Goal: Task Accomplishment & Management: Manage account settings

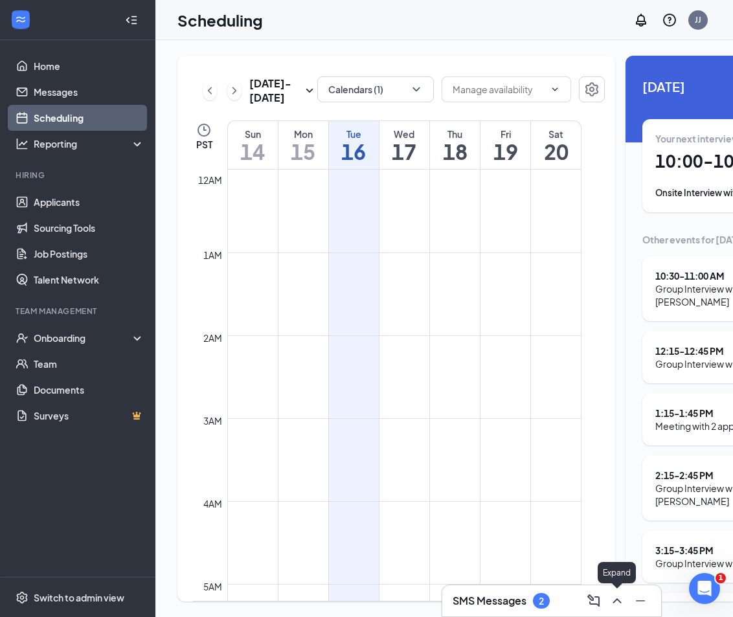
click at [614, 594] on icon "ChevronUp" at bounding box center [617, 601] width 16 height 16
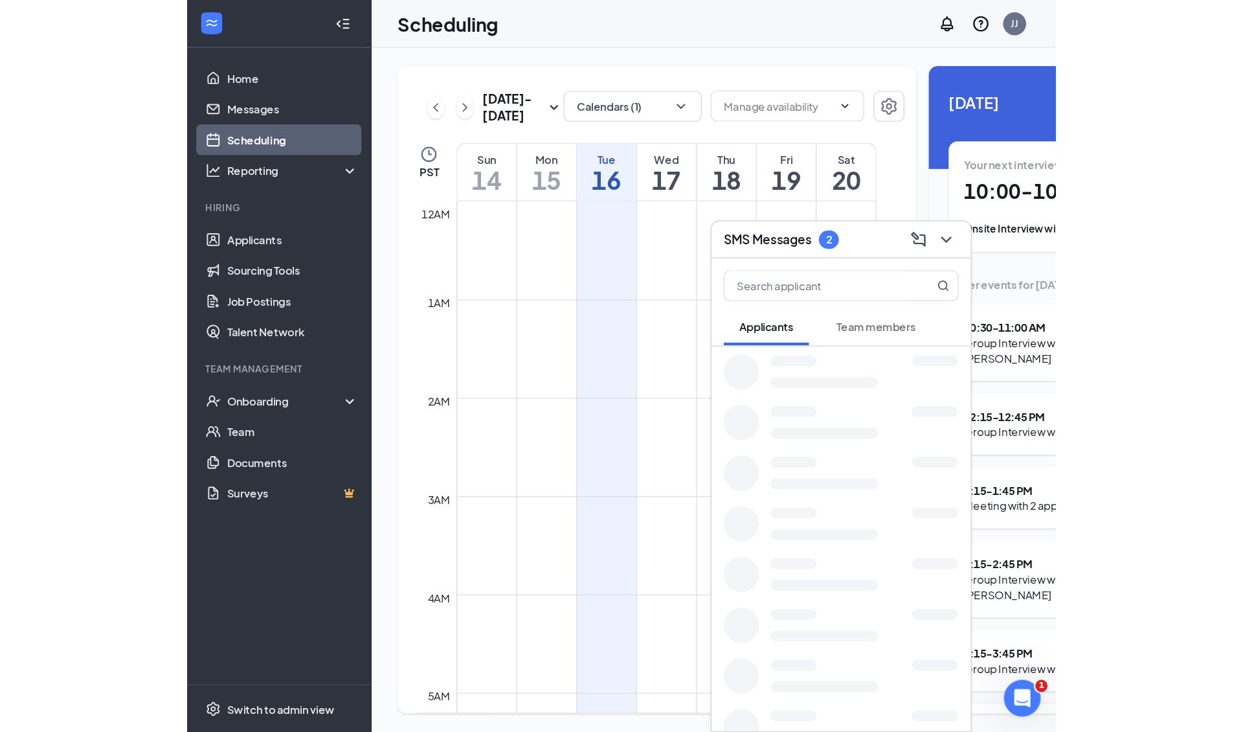
scroll to position [636, 0]
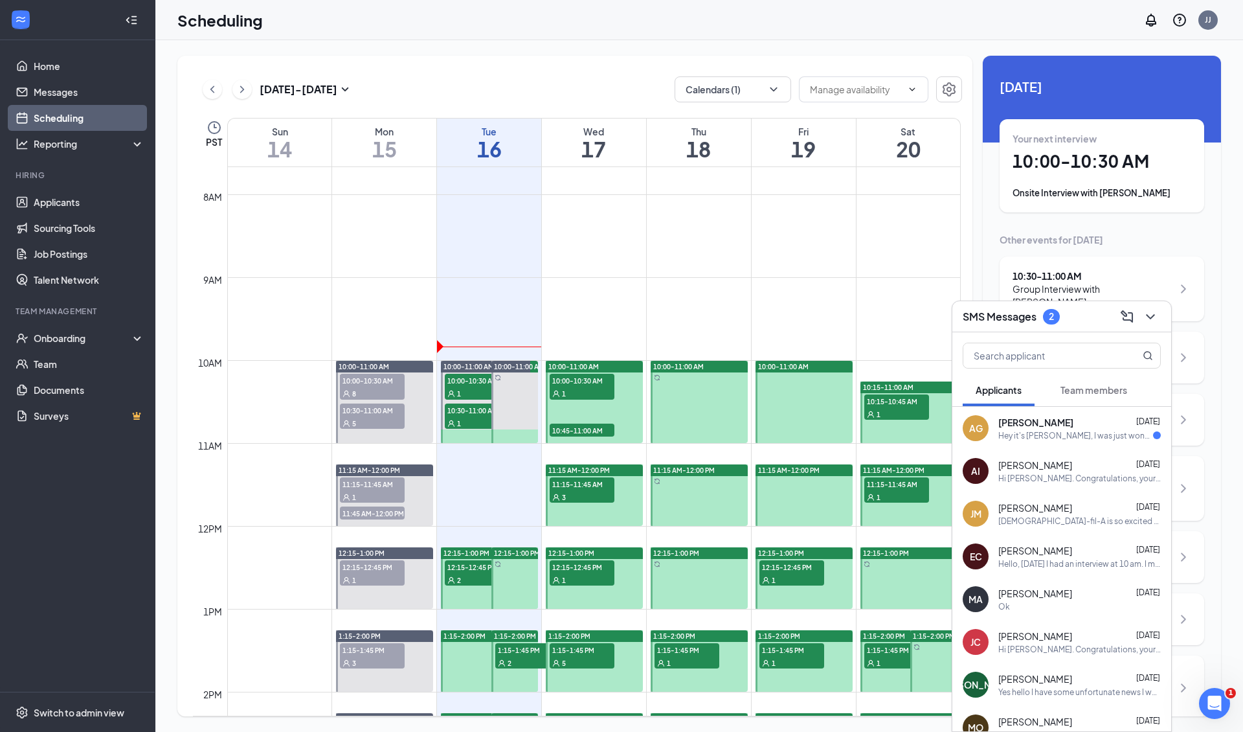
click at [732, 432] on div "Hey it's alexia, I was just wondering when we'd hear back, sorry for the inconv…" at bounding box center [1075, 435] width 155 height 11
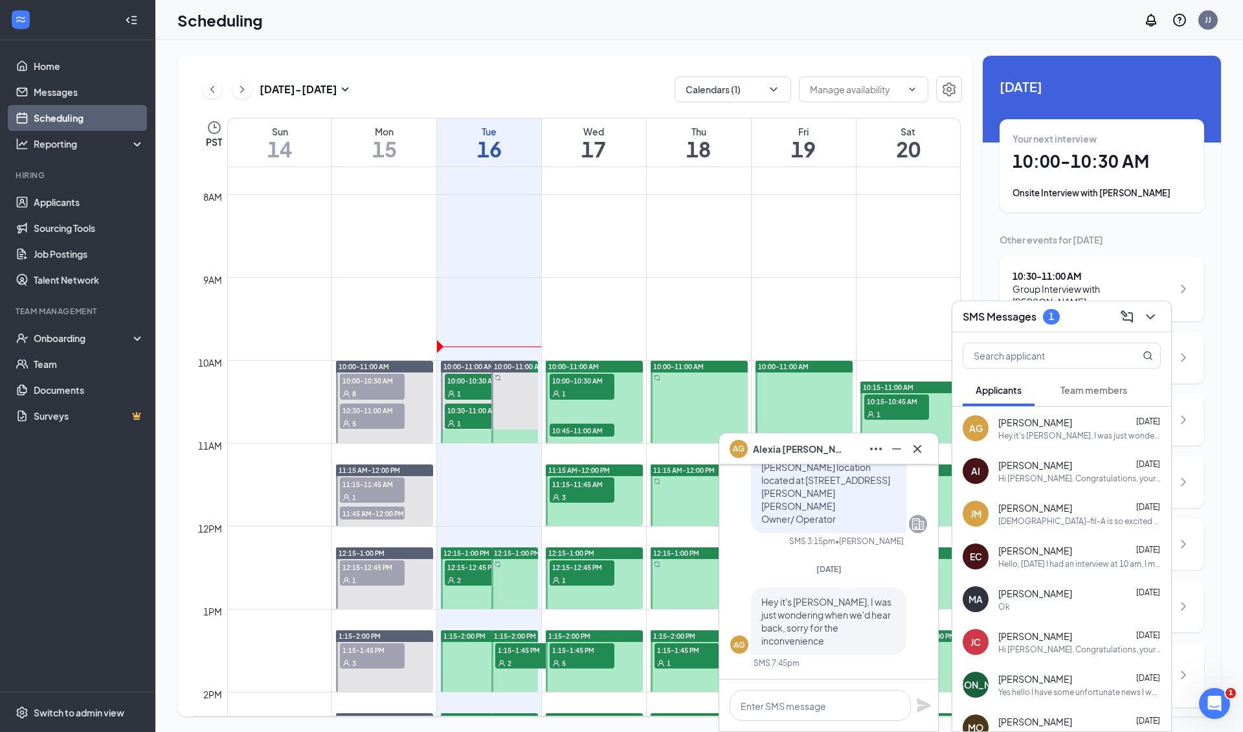
scroll to position [0, 0]
click at [732, 454] on icon "Cross" at bounding box center [918, 449] width 16 height 16
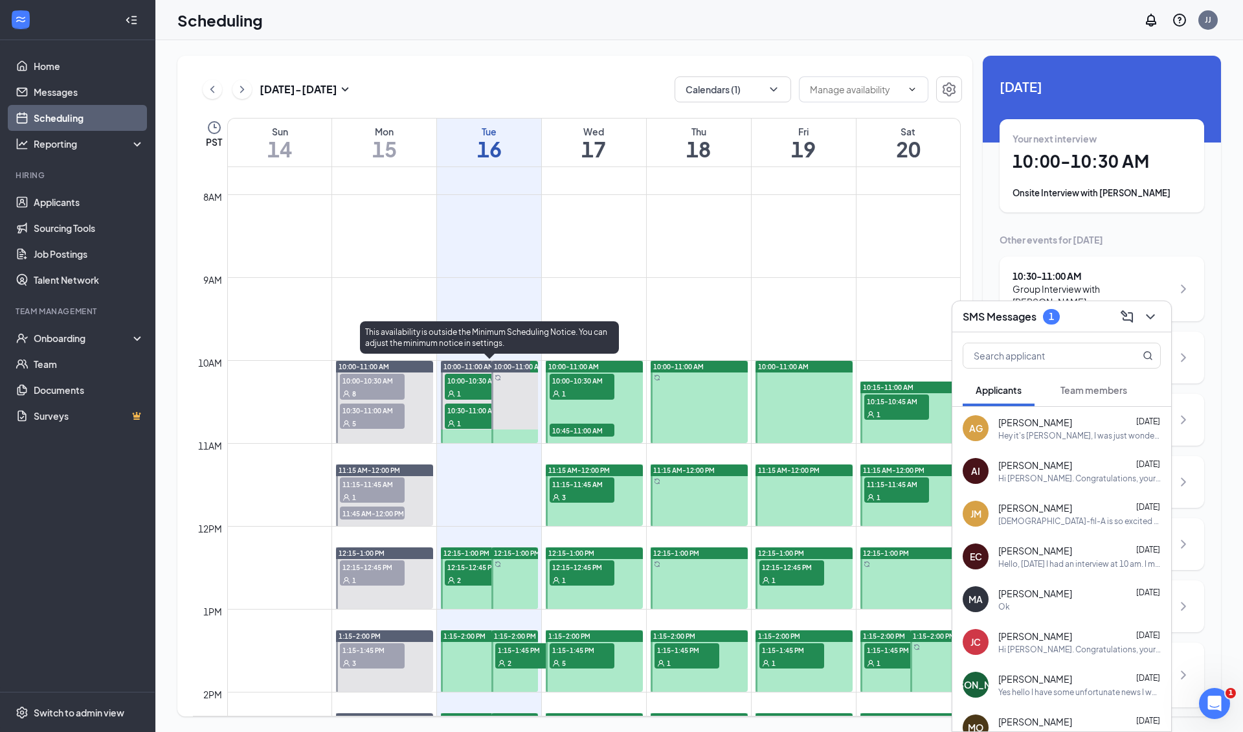
click at [466, 392] on div "1" at bounding box center [477, 392] width 65 height 13
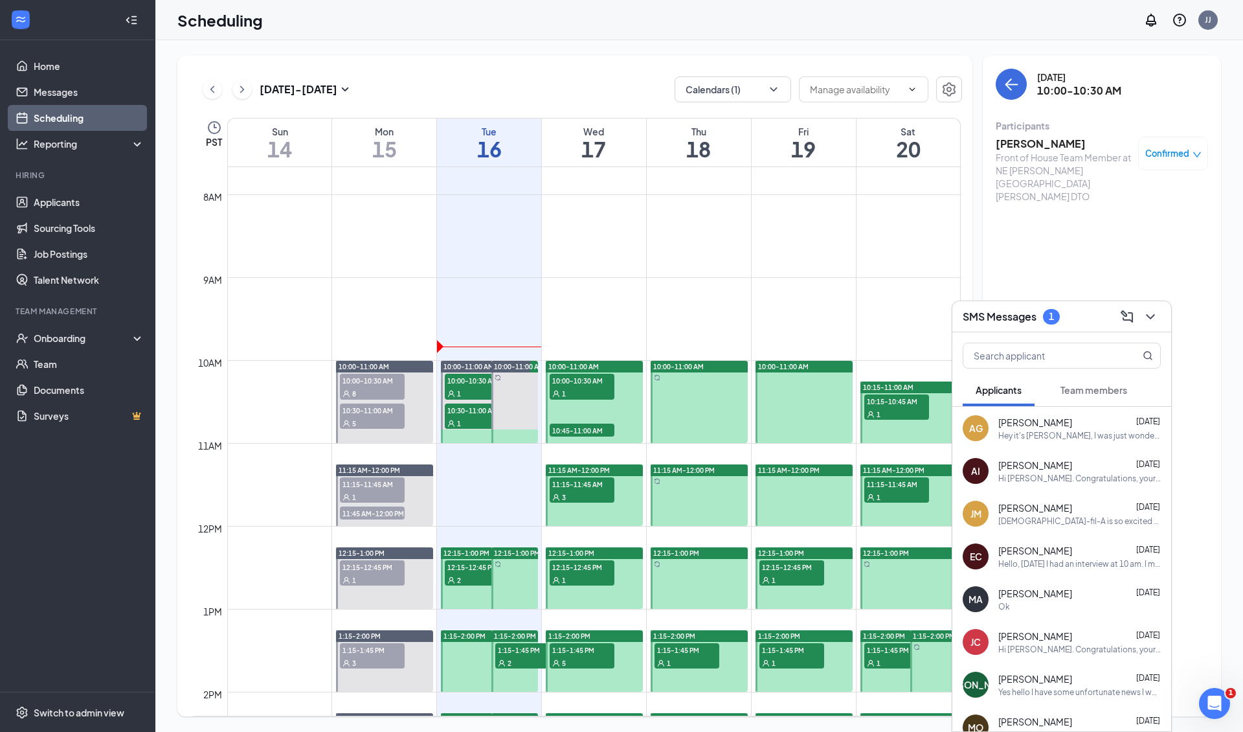
click at [732, 144] on h3 "[PERSON_NAME]" at bounding box center [1064, 144] width 136 height 14
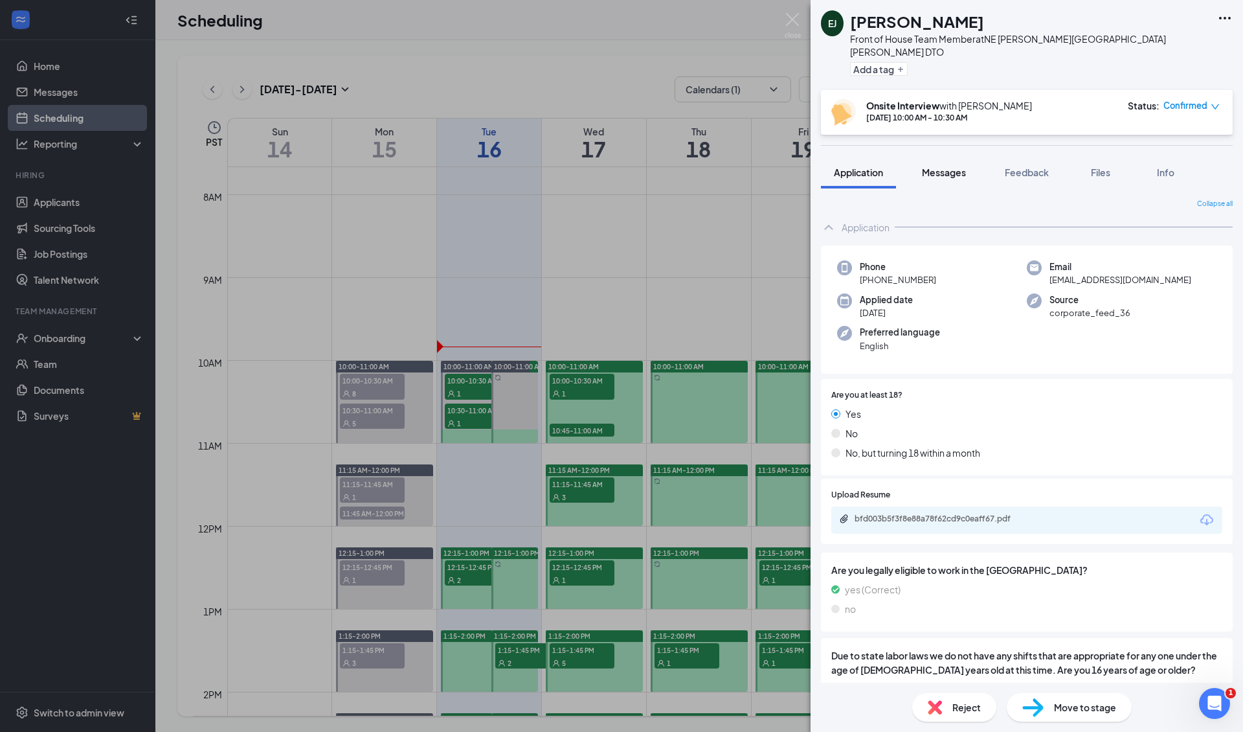
click at [732, 166] on span "Messages" at bounding box center [944, 172] width 44 height 12
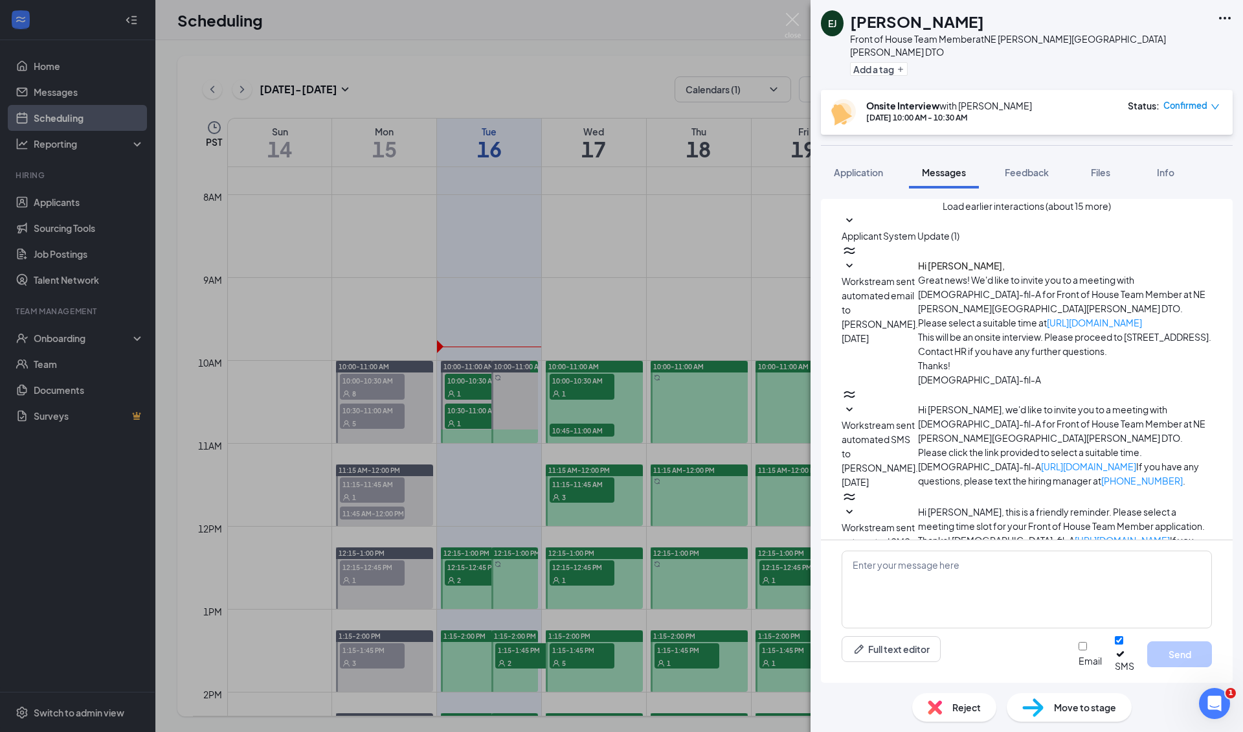
click at [732, 616] on span "Workstream sent automated email to [PERSON_NAME]." at bounding box center [883, 643] width 83 height 40
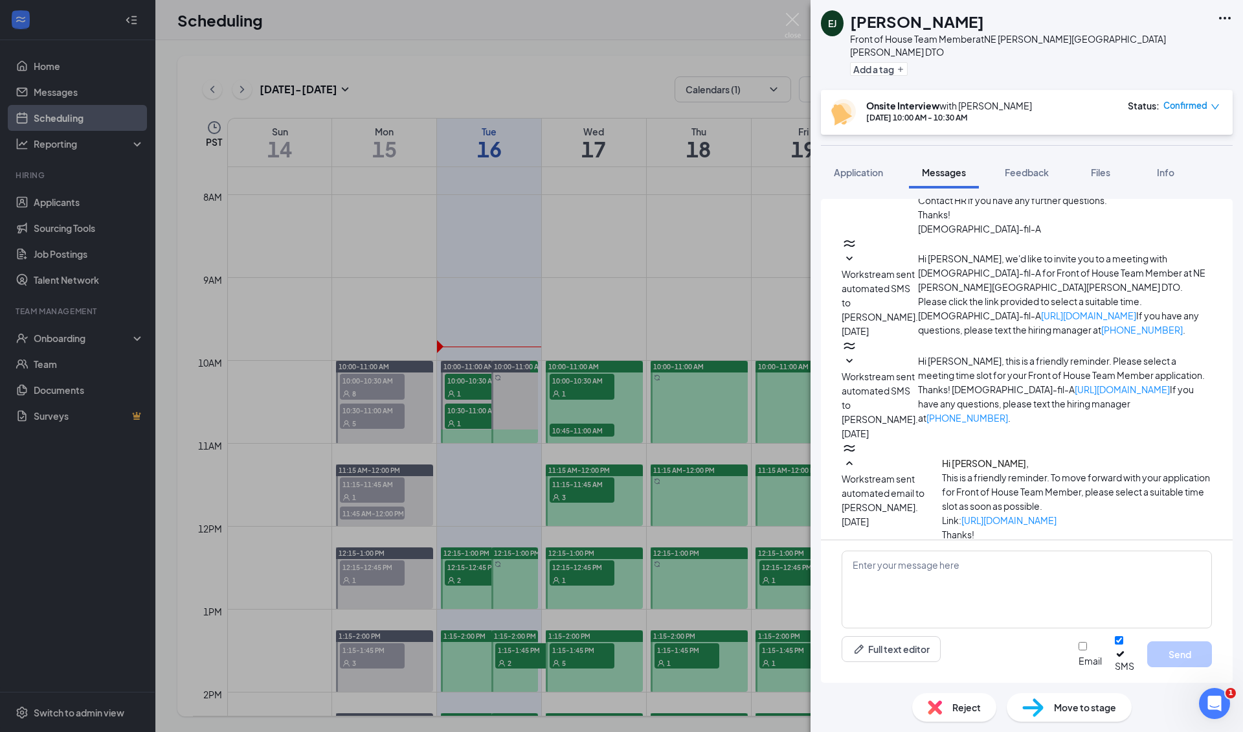
scroll to position [154, 0]
click at [732, 367] on span "Workstream sent automated SMS to [PERSON_NAME]." at bounding box center [880, 394] width 76 height 54
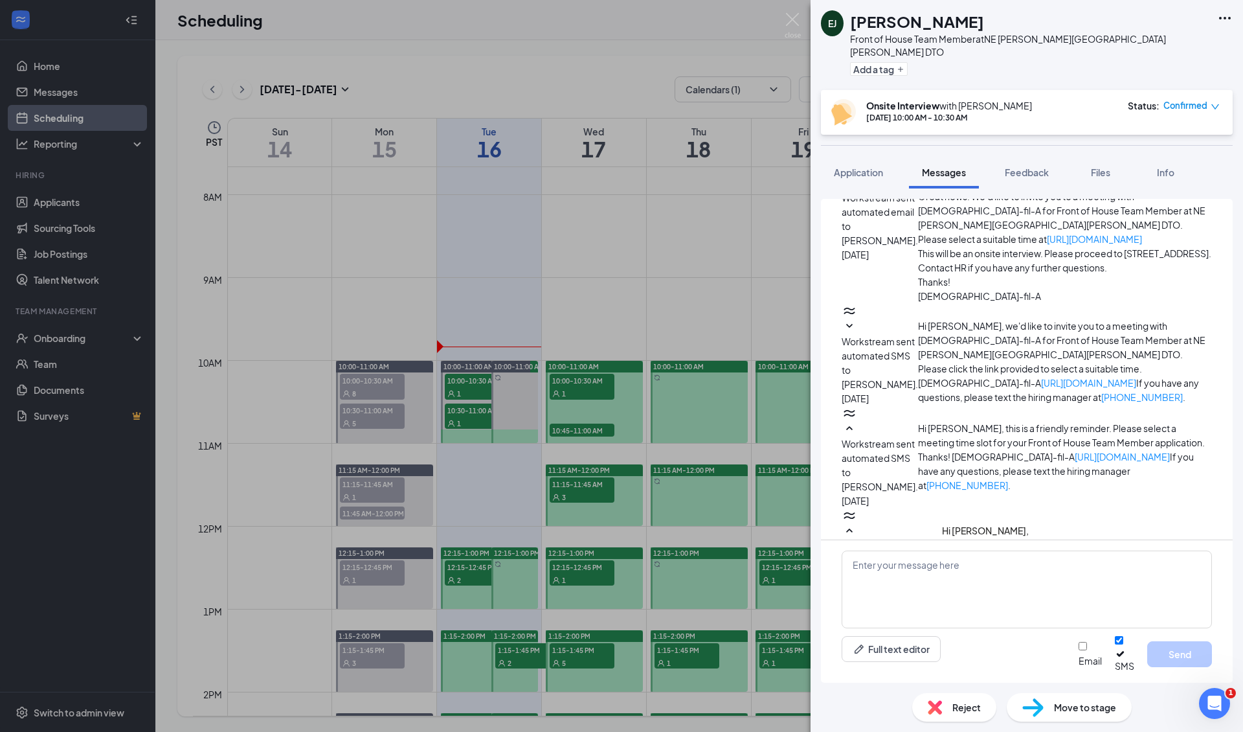
scroll to position [81, 0]
click at [732, 338] on span "Workstream sent automated SMS to [PERSON_NAME]." at bounding box center [880, 365] width 76 height 54
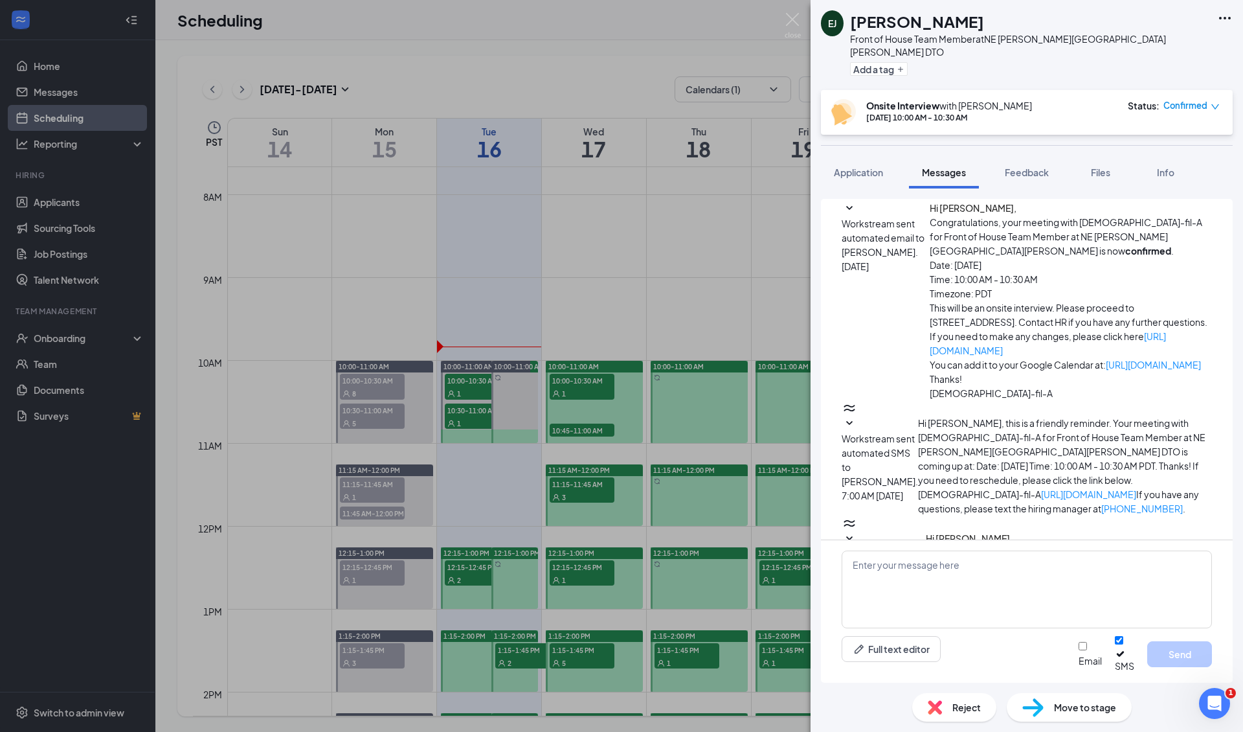
click at [732, 548] on span "Workstream sent automated email to [PERSON_NAME]." at bounding box center [883, 568] width 83 height 40
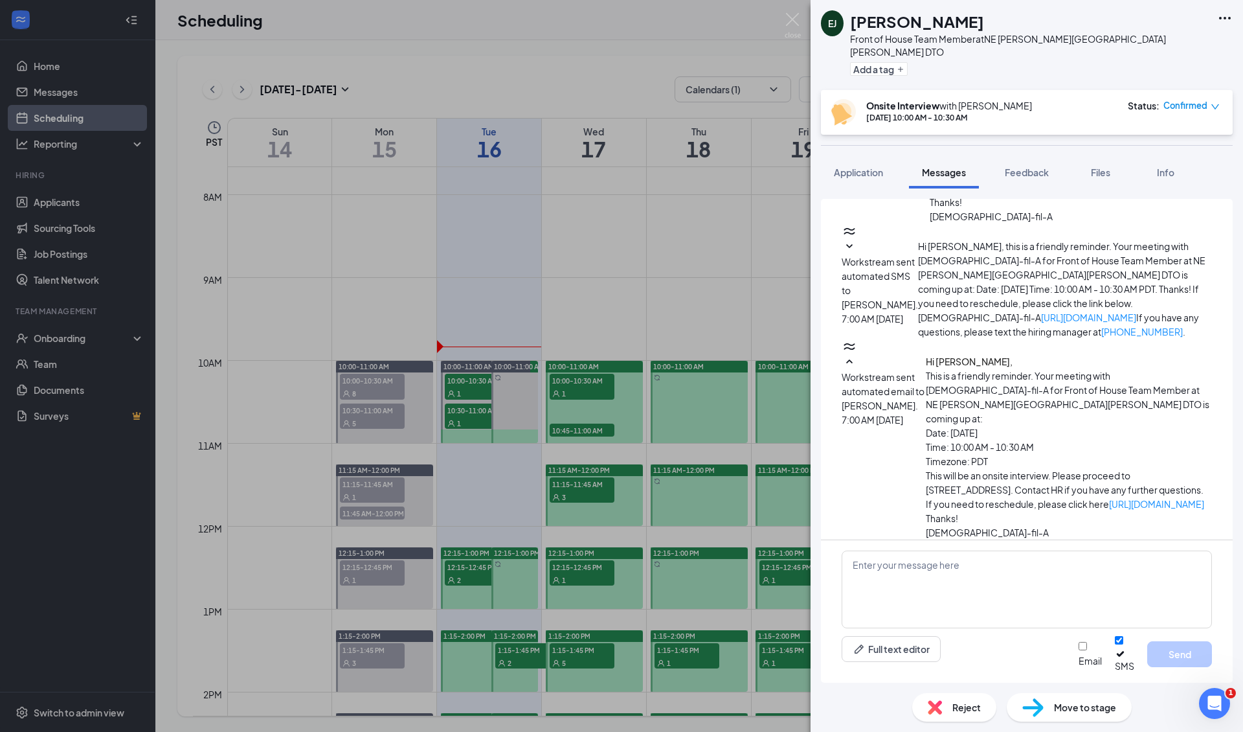
scroll to position [922, 0]
click at [732, 256] on span "Workstream sent automated SMS to [PERSON_NAME]." at bounding box center [880, 283] width 76 height 54
click at [732, 585] on textarea at bounding box center [1027, 589] width 370 height 78
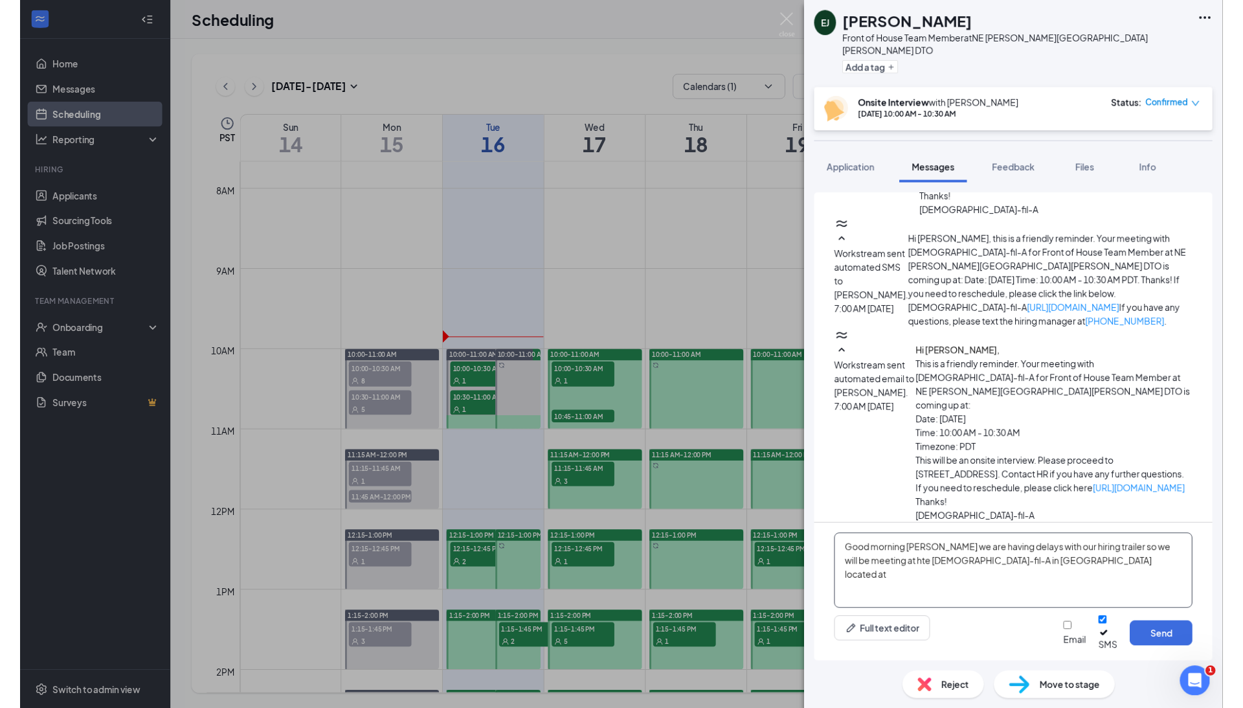
scroll to position [1059, 0]
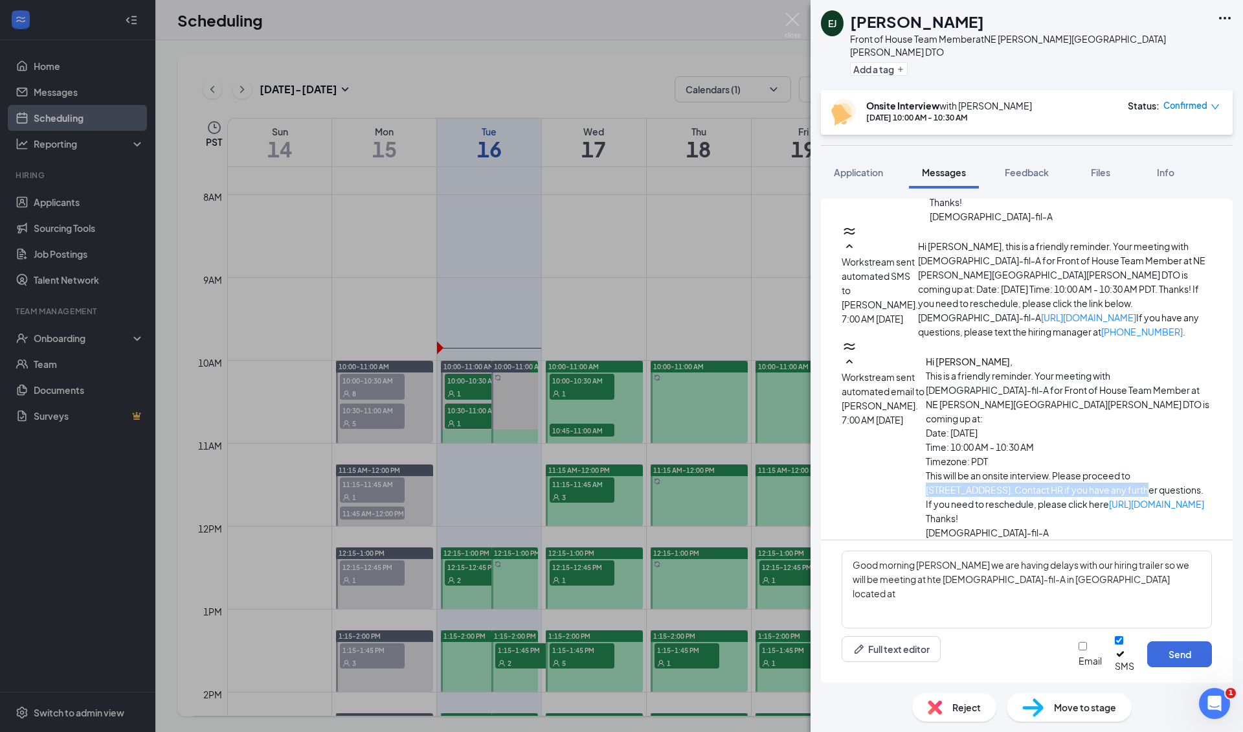
drag, startPoint x: 1137, startPoint y: 438, endPoint x: 1140, endPoint y: 449, distance: 11.5
click at [732, 468] on p "This will be an onsite interview. Please proceed to [STREET_ADDRESS]. Contact H…" at bounding box center [1069, 482] width 286 height 28
click at [732, 497] on p "If you need to reschedule, please click here https://l.wrkstrm.us/CLicHSLrp" at bounding box center [1069, 504] width 286 height 14
click at [732, 598] on textarea "Good morning Evan we are having delays with our hiring trailer so we will be me…" at bounding box center [1027, 589] width 370 height 78
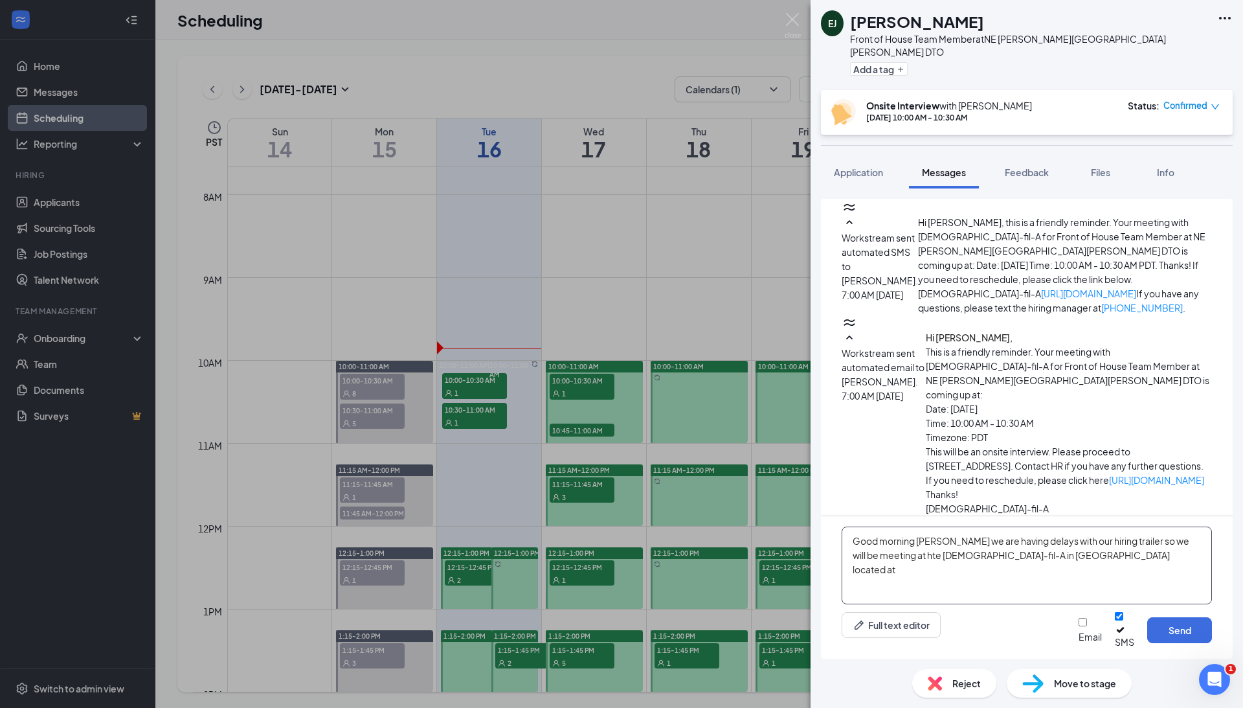
paste textarea "2558 SE Burnside Rd, Gresham, OR 97080"
type textarea "Good morning [PERSON_NAME] we are having delays with our hiring trailer so we w…"
click at [732, 616] on button "Send" at bounding box center [1179, 630] width 65 height 26
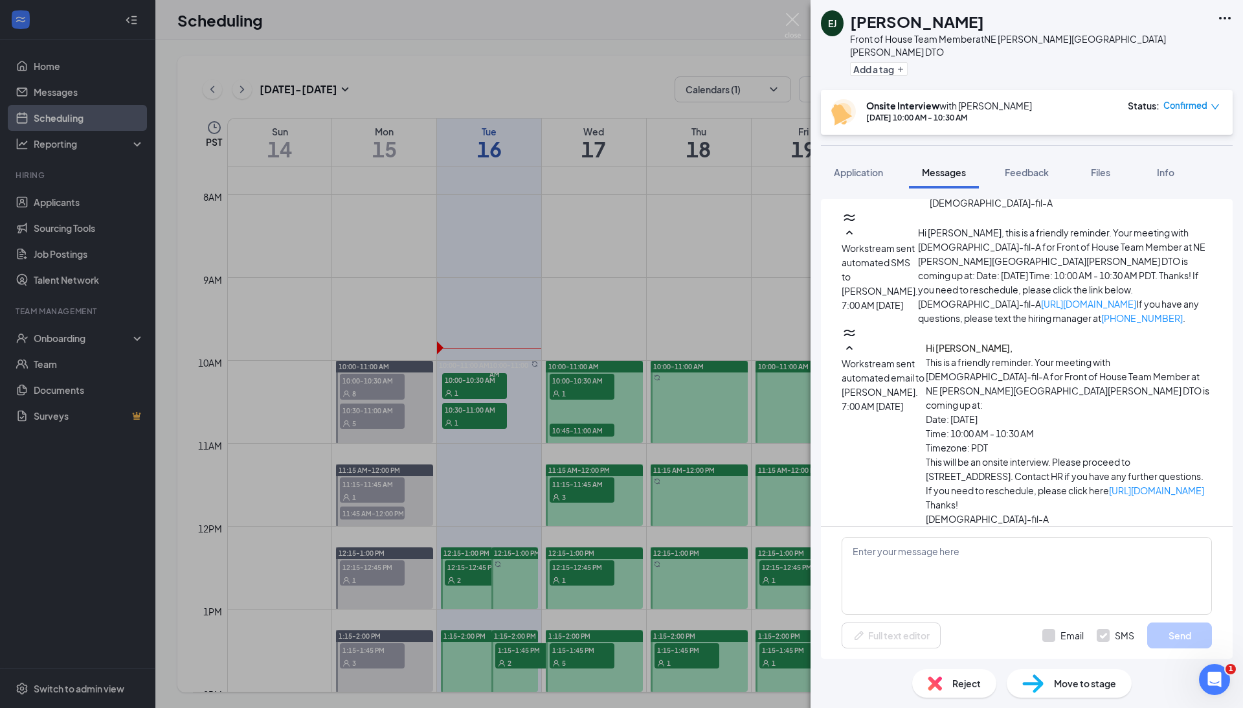
scroll to position [1259, 0]
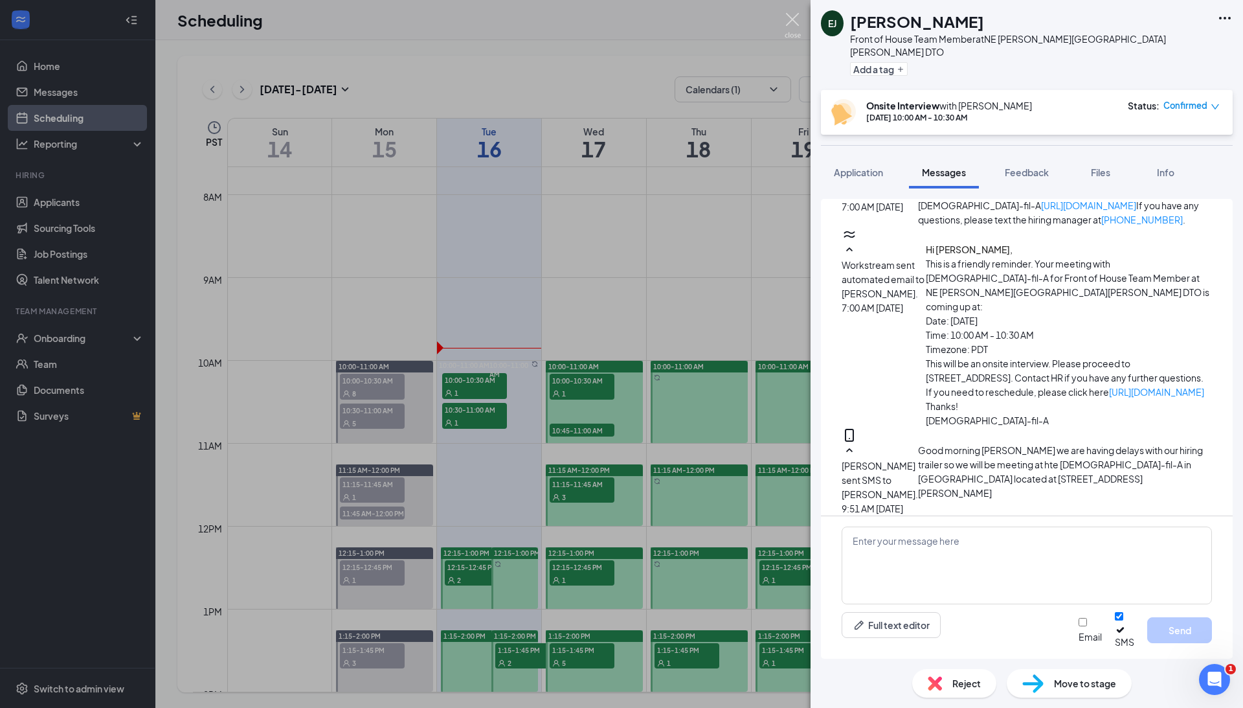
click at [732, 18] on img at bounding box center [793, 25] width 16 height 25
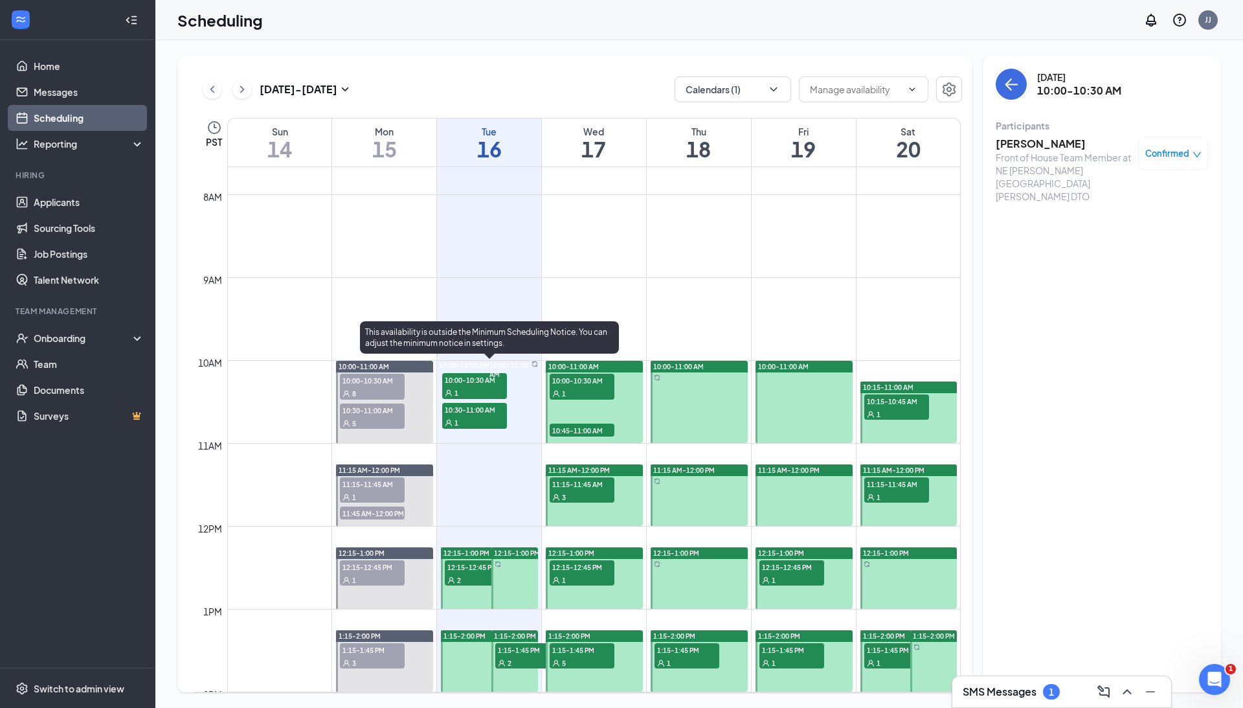
click at [466, 418] on div "1" at bounding box center [474, 422] width 65 height 13
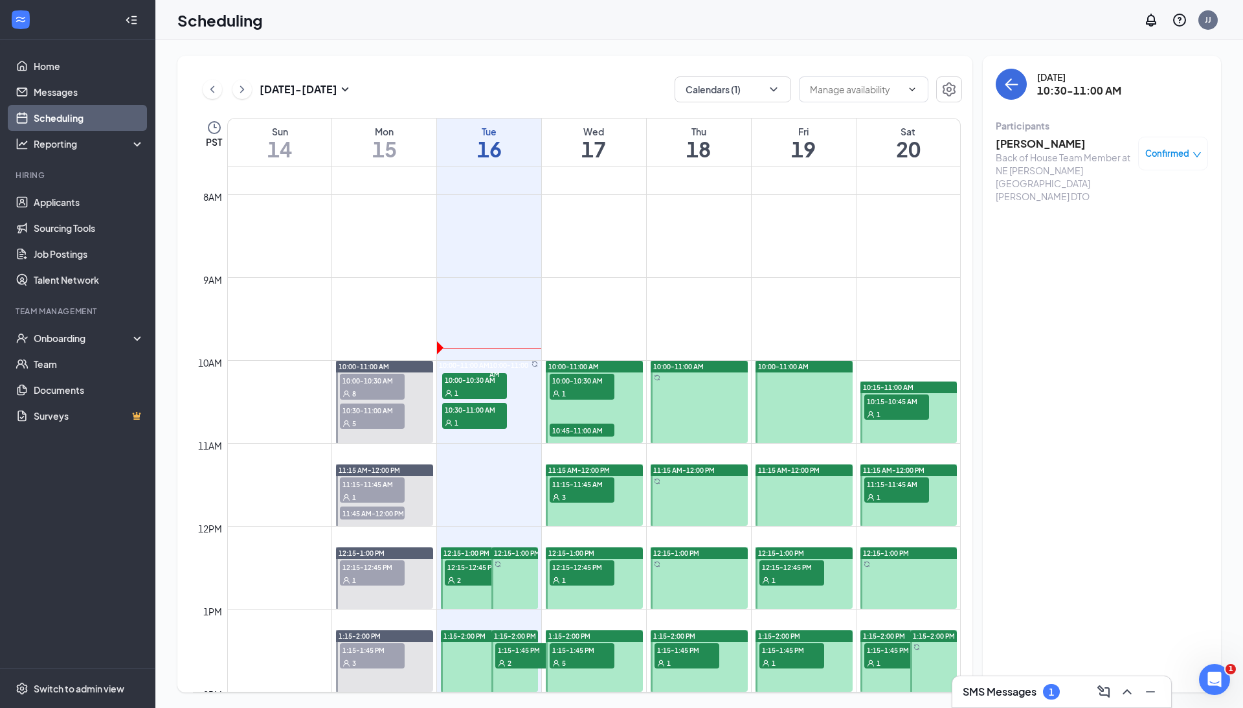
click at [732, 149] on h3 "[PERSON_NAME]" at bounding box center [1064, 144] width 136 height 14
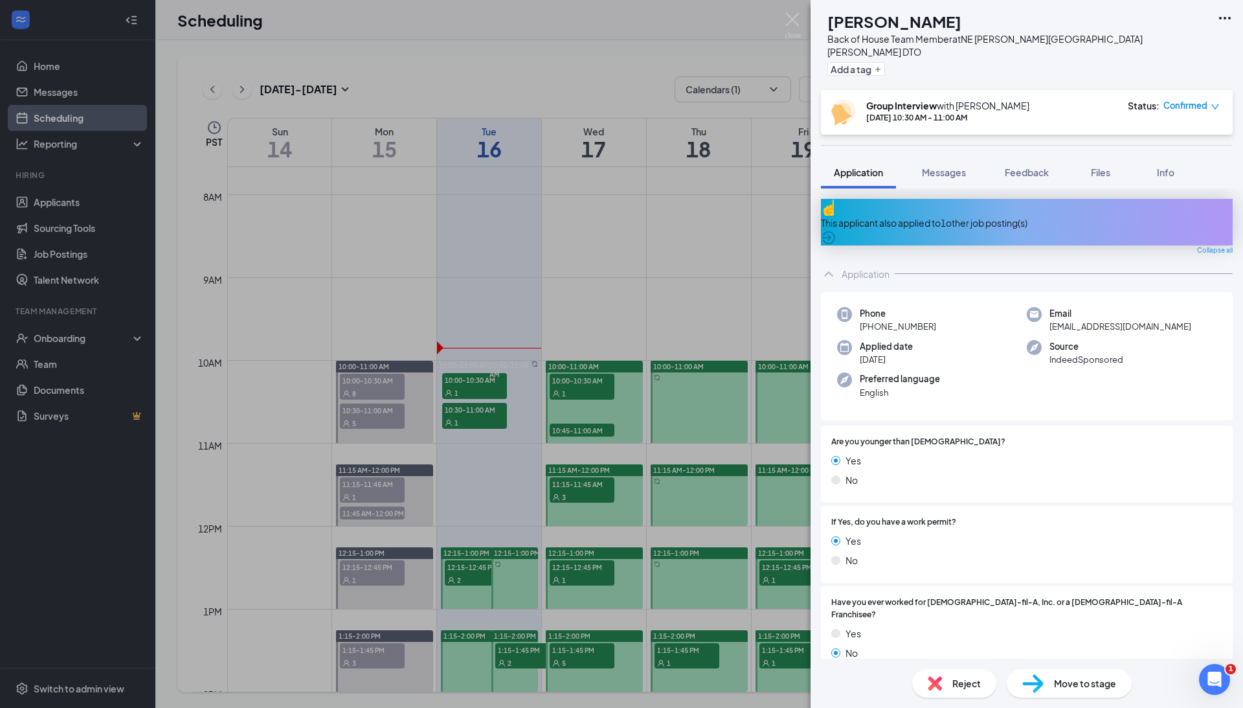
click at [732, 199] on div "This applicant also applied to 1 other job posting(s)" at bounding box center [1027, 222] width 412 height 47
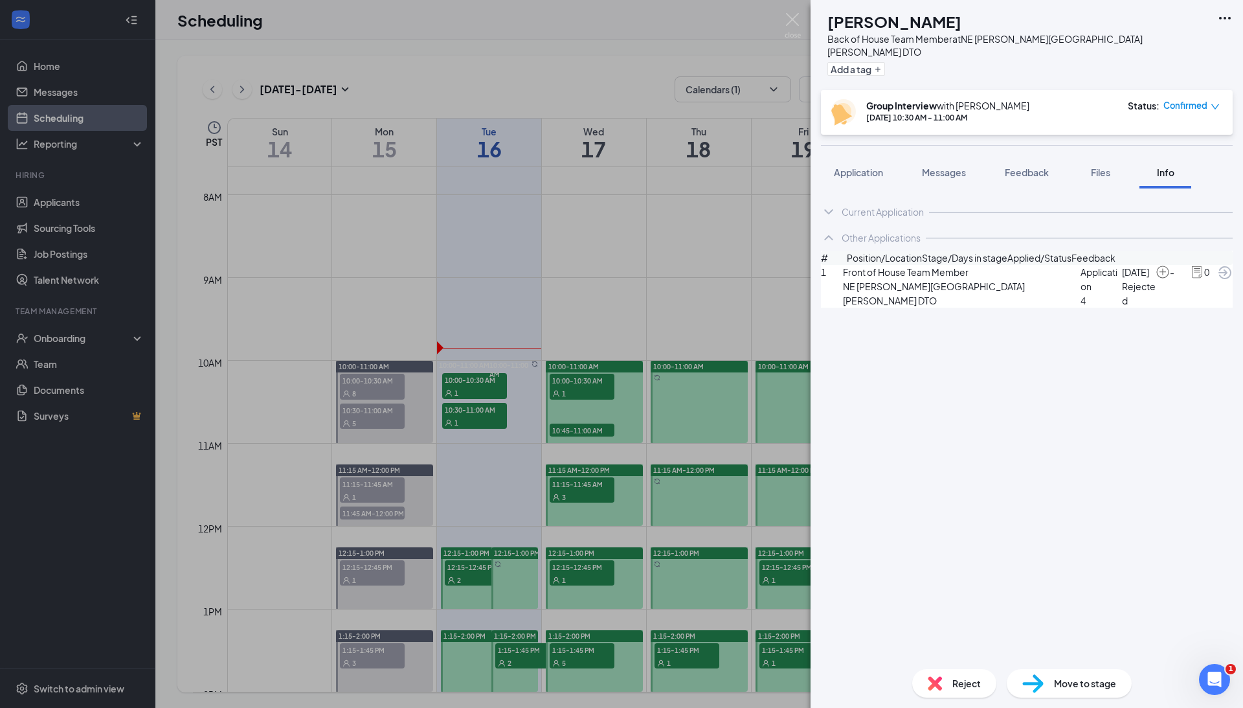
click at [732, 279] on span "Front of House Team Member" at bounding box center [961, 272] width 237 height 14
click at [732, 307] on span "4" at bounding box center [1100, 300] width 41 height 14
click at [732, 307] on div "1 Front of House Team Member NE Glisan St & Wood Village DTO Application 4 Sep …" at bounding box center [1027, 286] width 412 height 43
click at [732, 307] on span "Rejected" at bounding box center [1139, 293] width 34 height 28
click at [732, 23] on img at bounding box center [793, 25] width 16 height 25
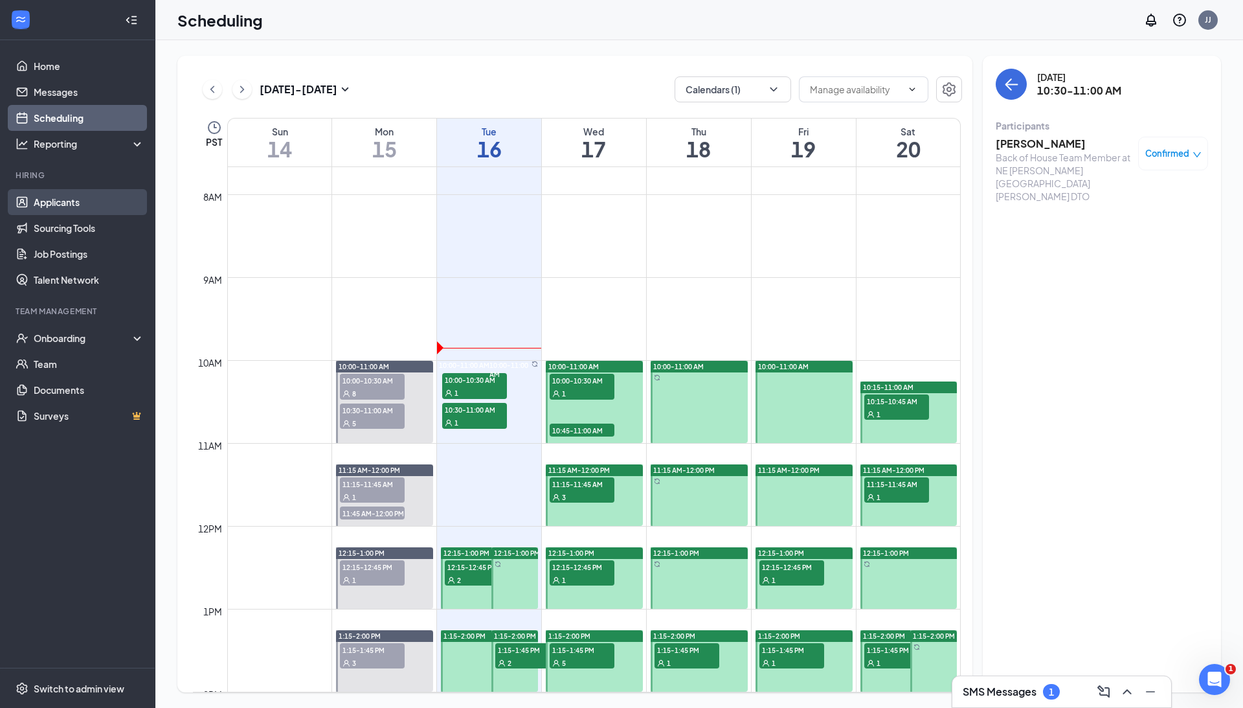
click at [53, 203] on link "Applicants" at bounding box center [89, 202] width 111 height 26
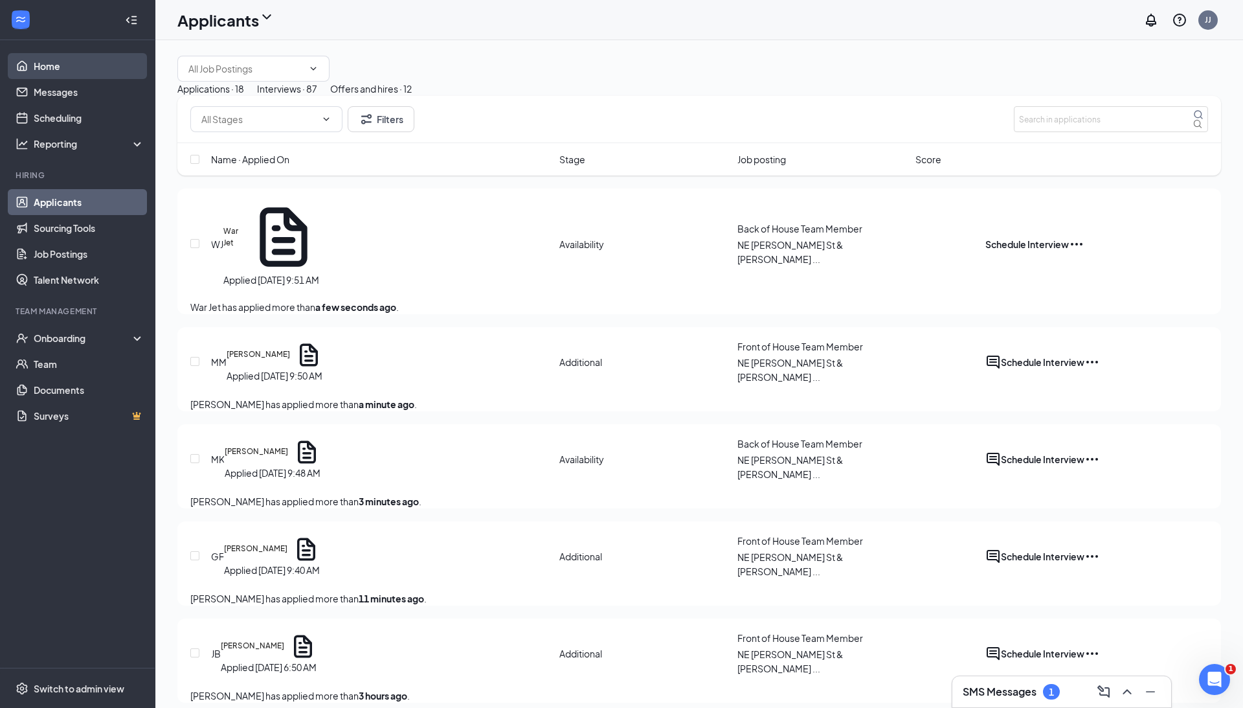
click at [104, 63] on link "Home" at bounding box center [89, 66] width 111 height 26
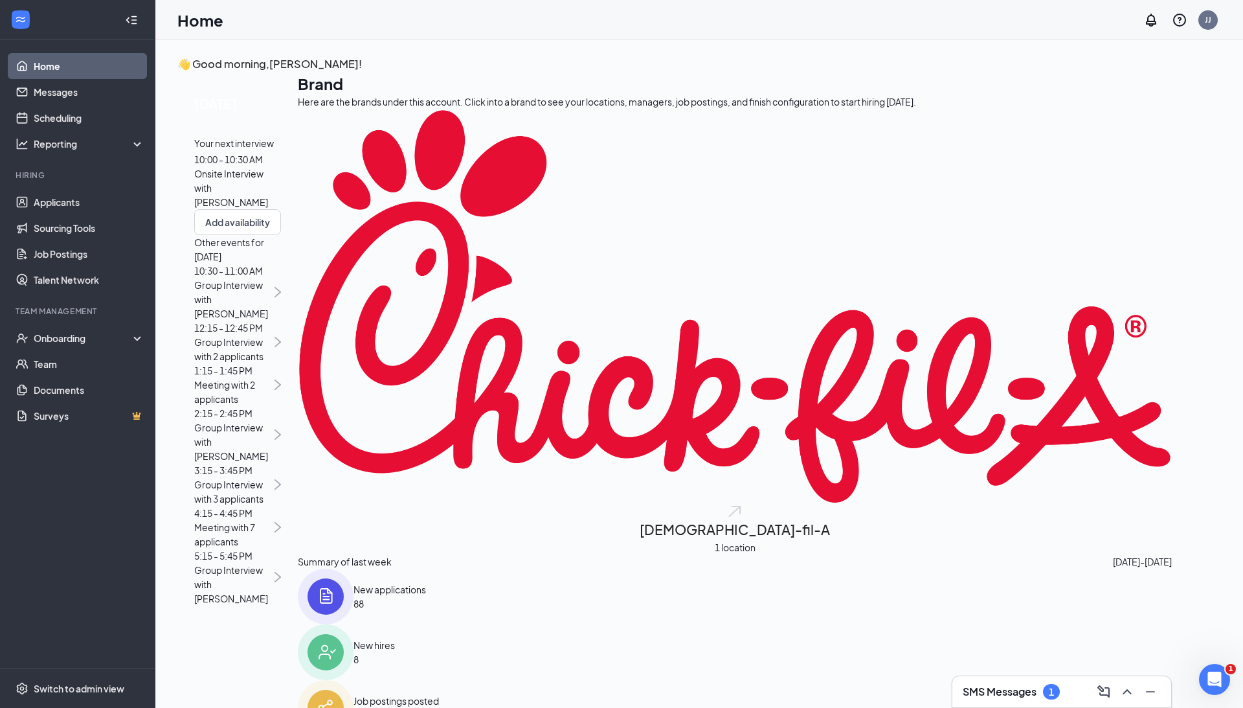
click at [281, 320] on div "10:30 - 11:00 AM Group Interview with Pairys Dobson-Tillman" at bounding box center [237, 291] width 87 height 57
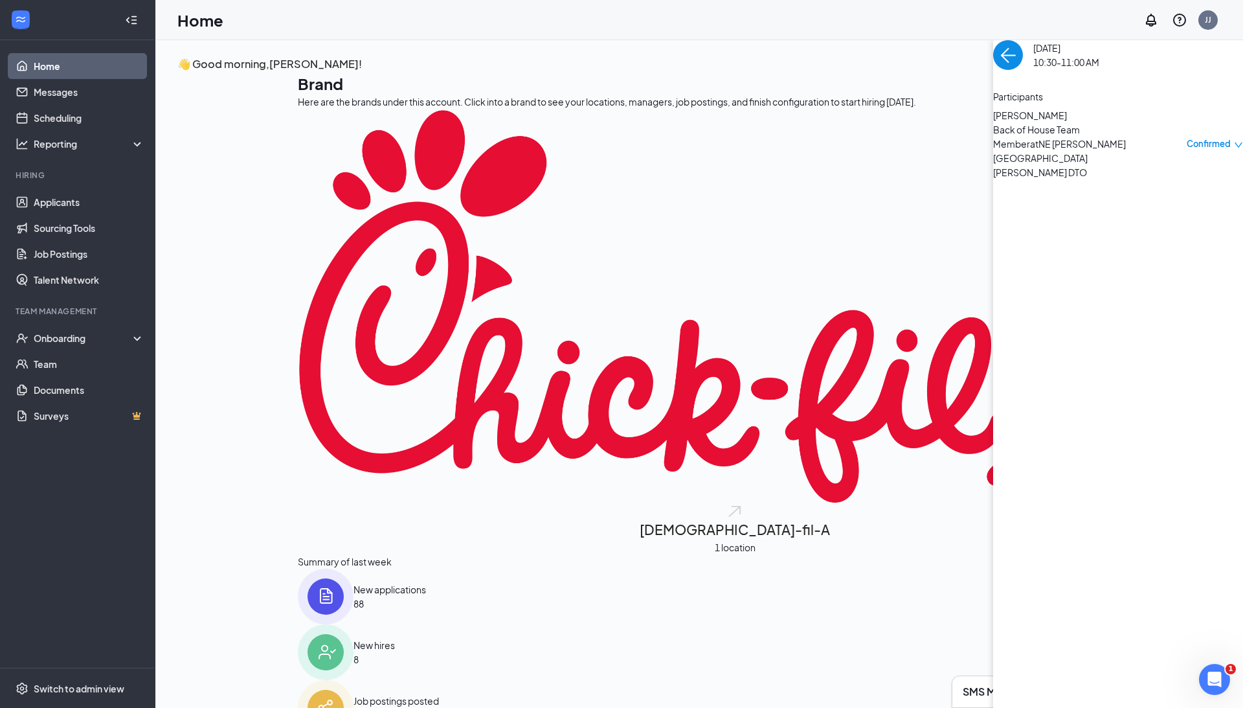
scroll to position [5, 0]
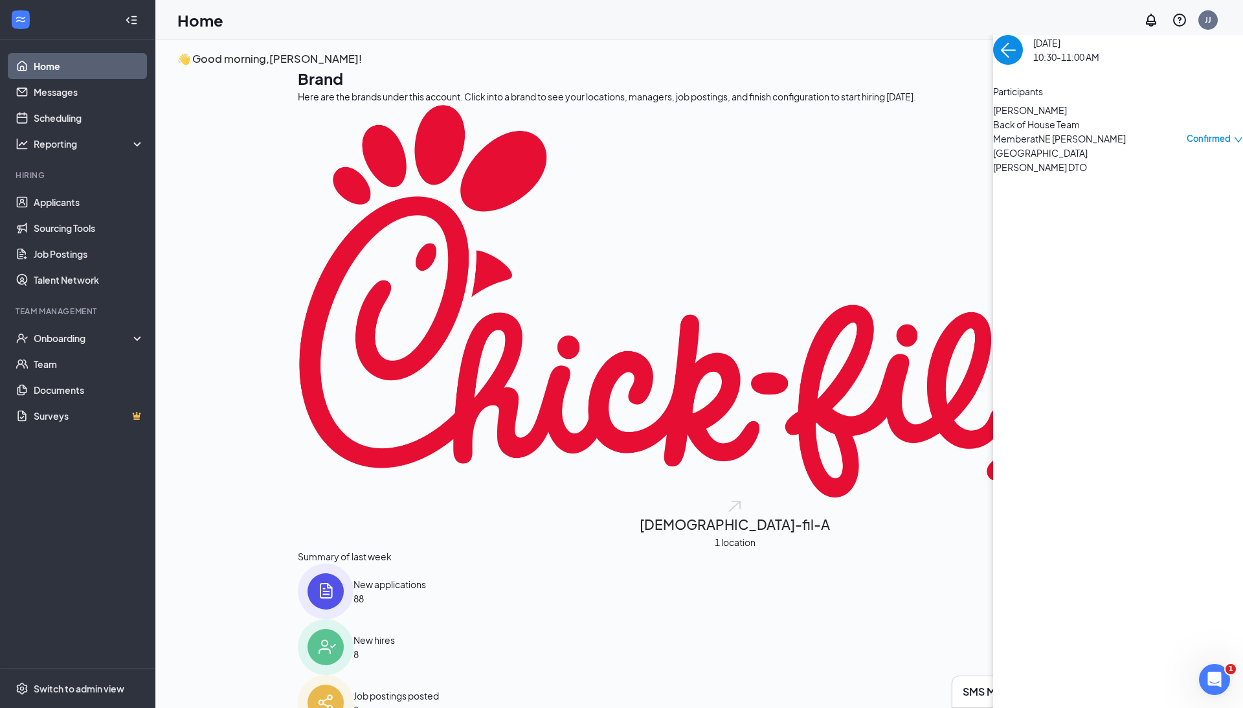
click at [732, 117] on span "[PERSON_NAME]" at bounding box center [1061, 110] width 136 height 14
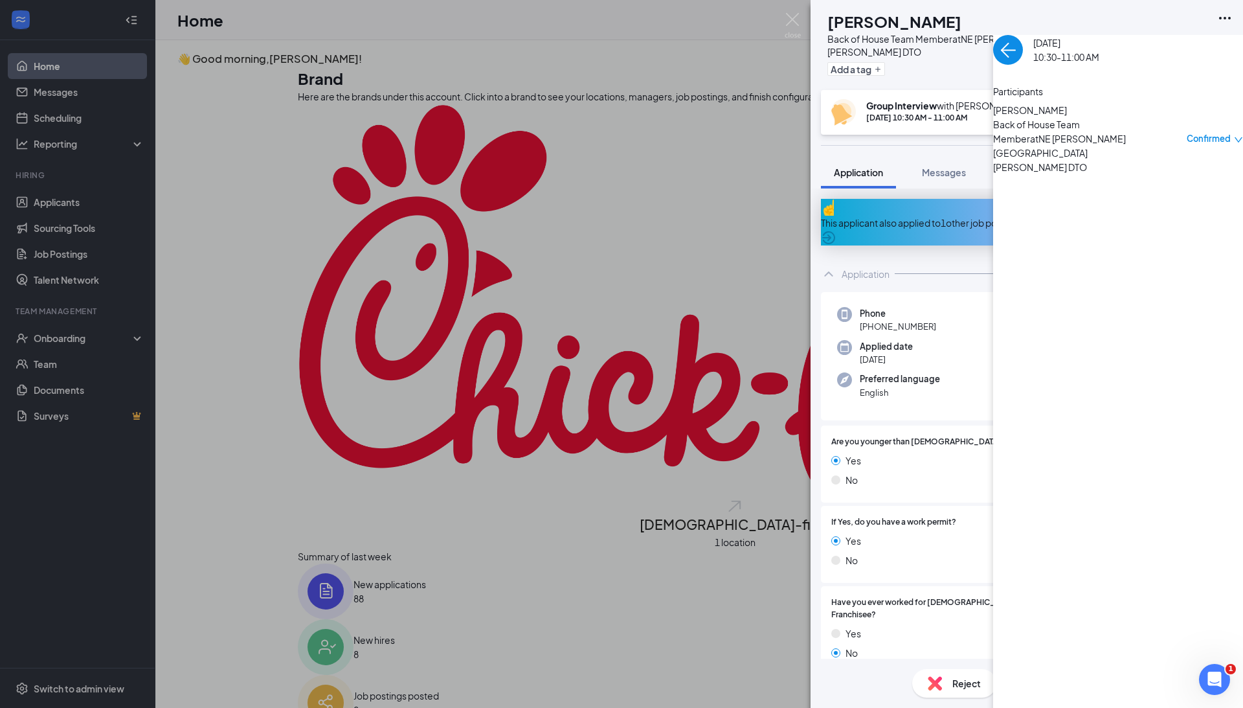
click at [732, 216] on div "This applicant also applied to 1 other job posting(s)" at bounding box center [1027, 223] width 412 height 14
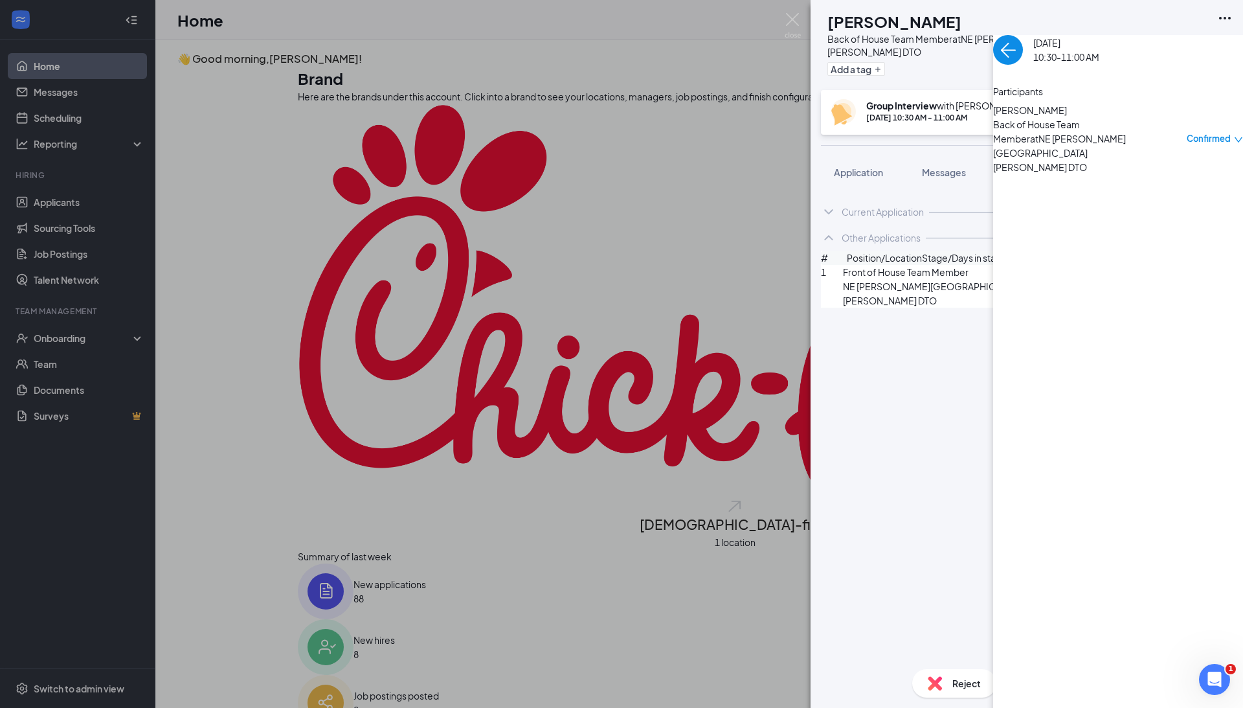
click at [732, 307] on span "NE [PERSON_NAME][GEOGRAPHIC_DATA][PERSON_NAME] DTO" at bounding box center [961, 293] width 237 height 28
click at [732, 241] on div "Other Applications" at bounding box center [881, 237] width 79 height 13
click at [732, 279] on icon "ArrowCircle" at bounding box center [1224, 272] width 13 height 13
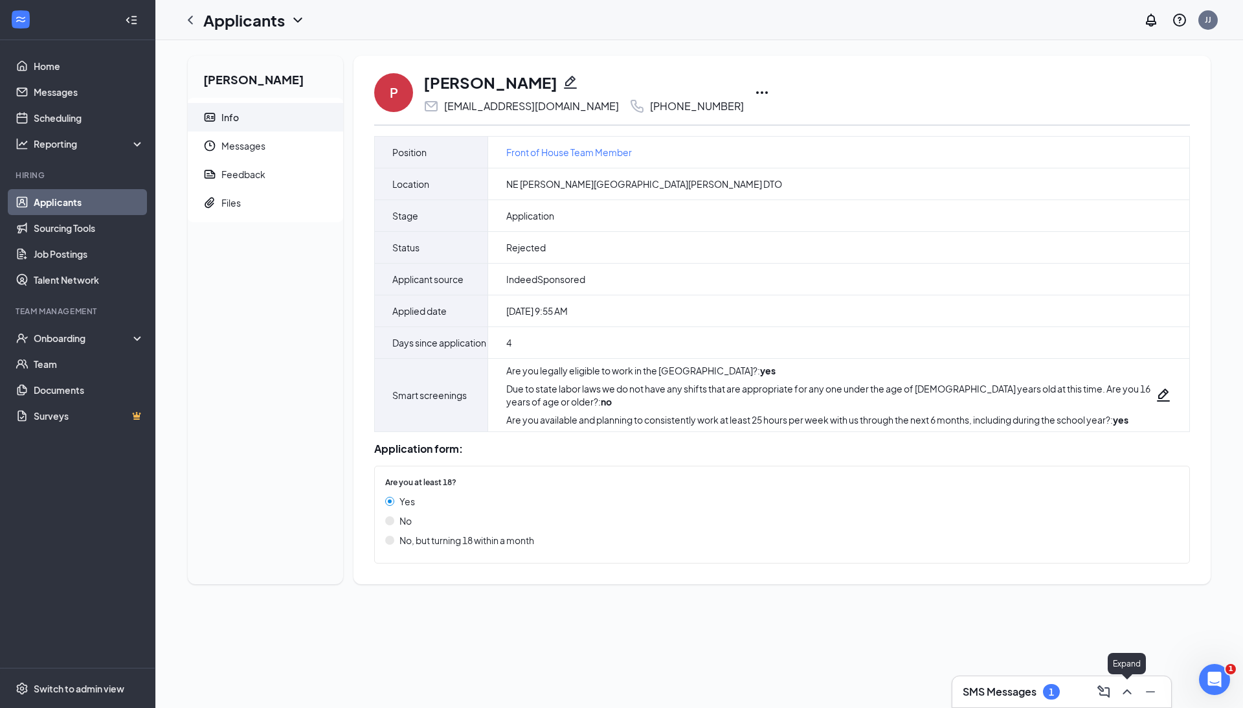
click at [1130, 695] on icon "ChevronUp" at bounding box center [1127, 692] width 16 height 16
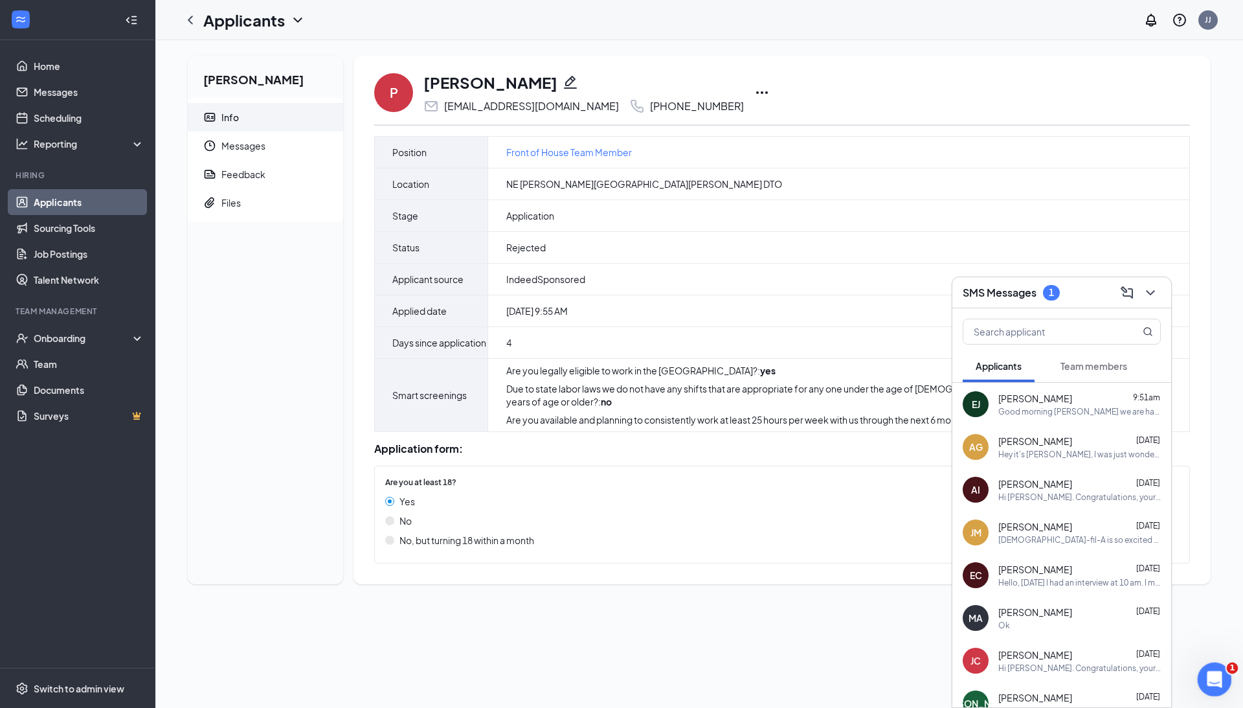
click at [1206, 671] on div "Open Intercom Messenger" at bounding box center [1212, 677] width 43 height 43
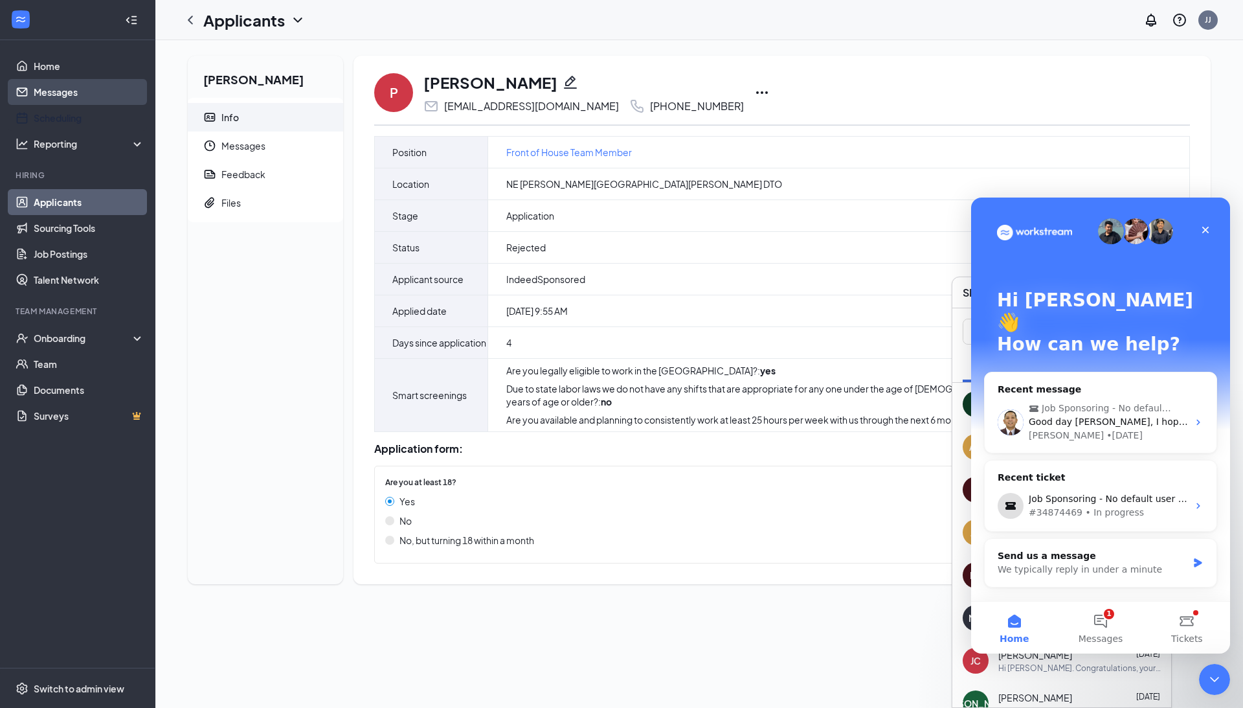
click at [91, 92] on link "Messages" at bounding box center [89, 92] width 111 height 26
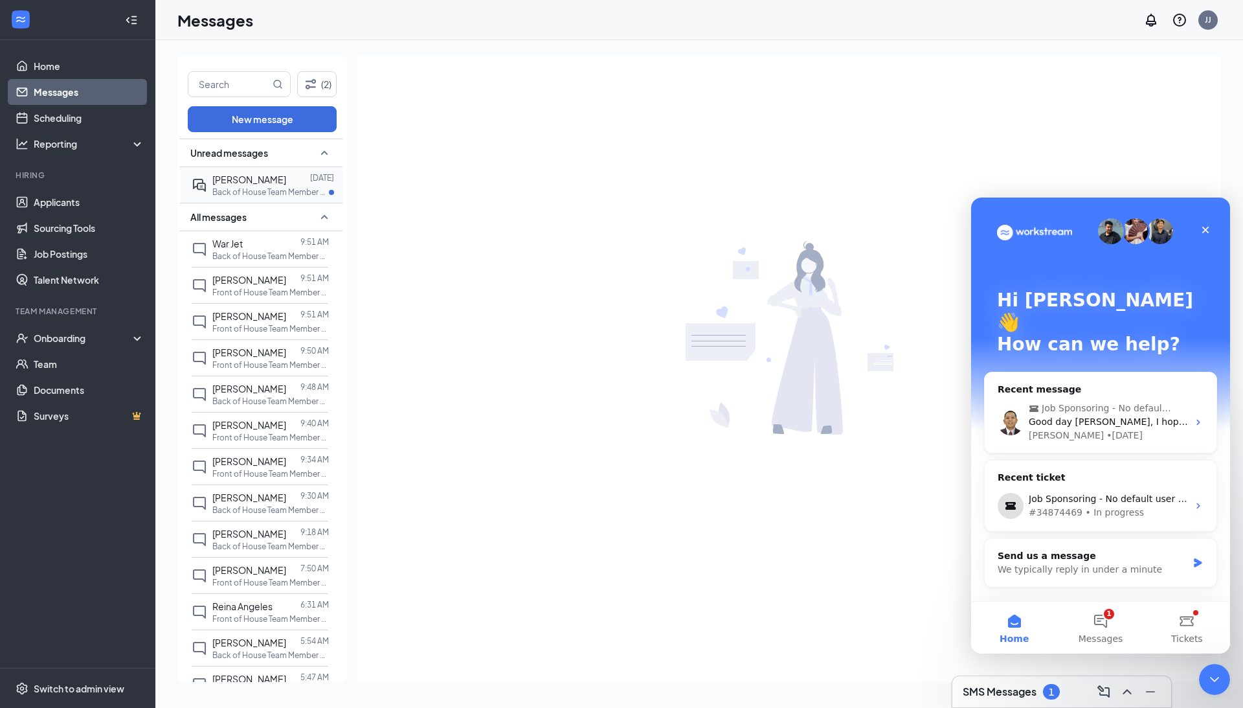
click at [254, 196] on p "Back of House Team Member at NE [PERSON_NAME][GEOGRAPHIC_DATA][PERSON_NAME] DTO" at bounding box center [270, 191] width 117 height 11
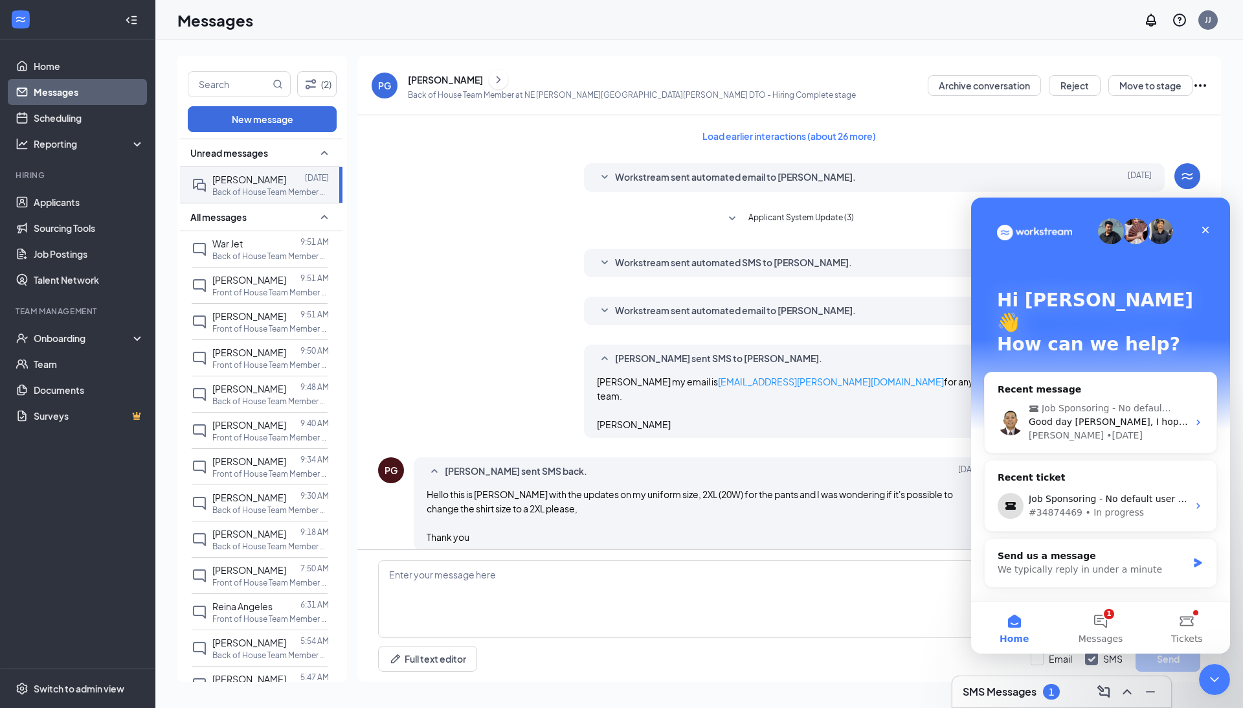
scroll to position [188, 0]
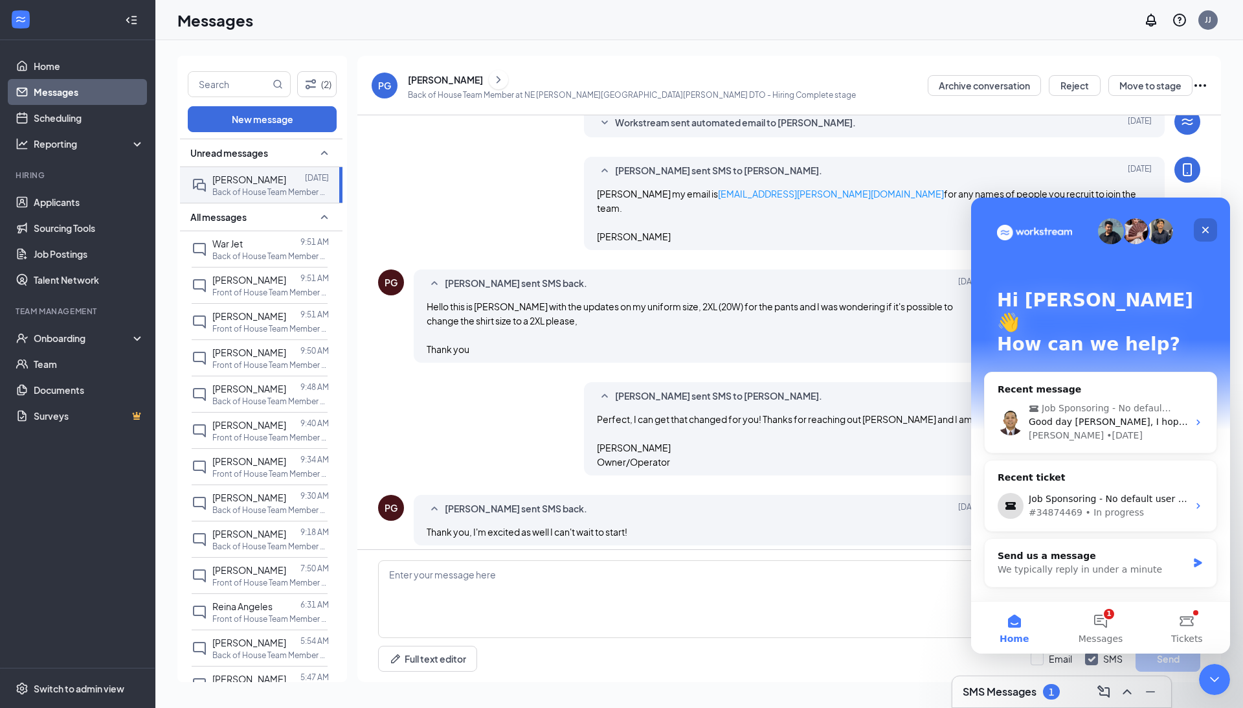
click at [1211, 229] on div "Close" at bounding box center [1205, 229] width 23 height 23
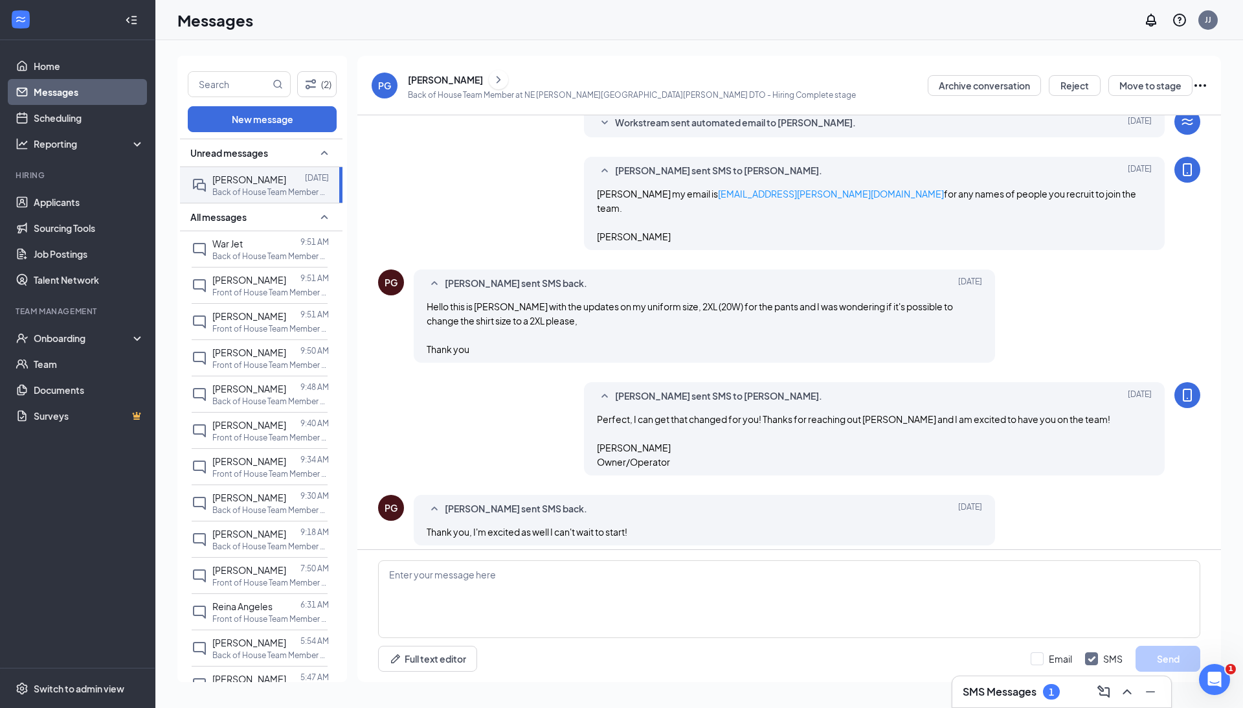
scroll to position [0, 0]
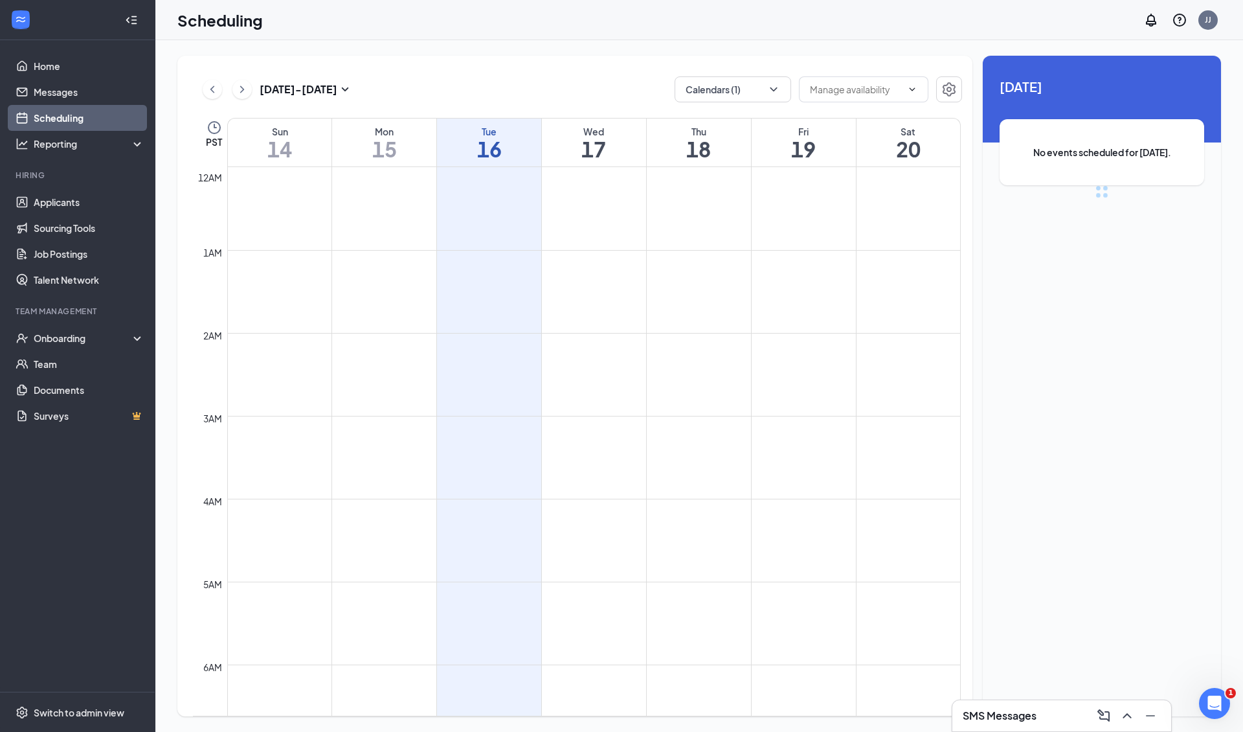
scroll to position [636, 0]
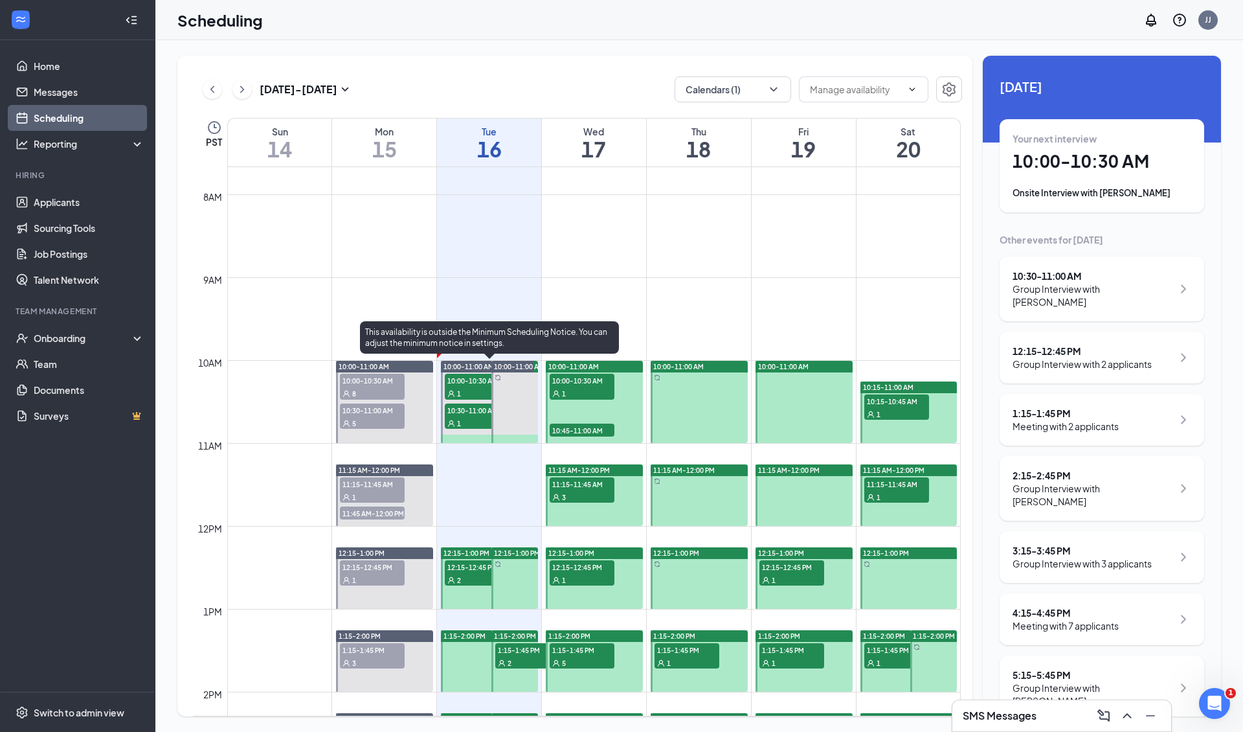
click at [467, 405] on span "10:30-11:00 AM" at bounding box center [477, 409] width 65 height 13
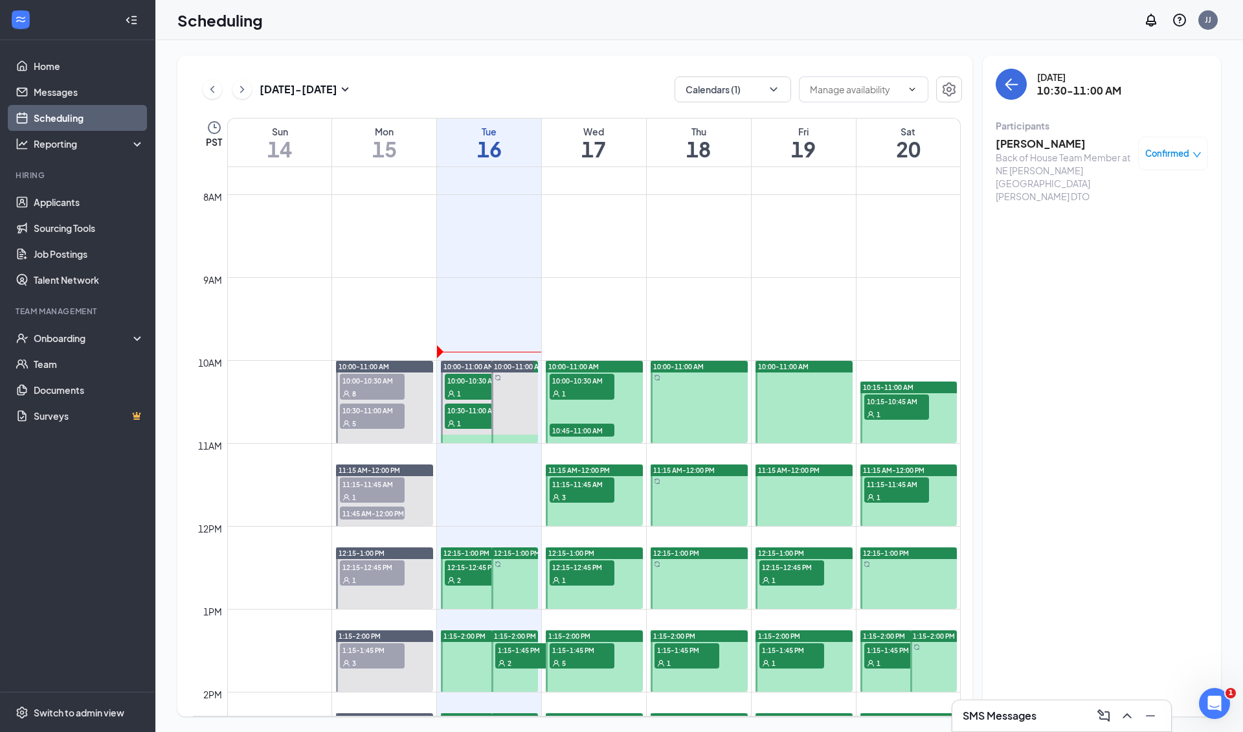
click at [732, 140] on h3 "[PERSON_NAME]" at bounding box center [1064, 144] width 136 height 14
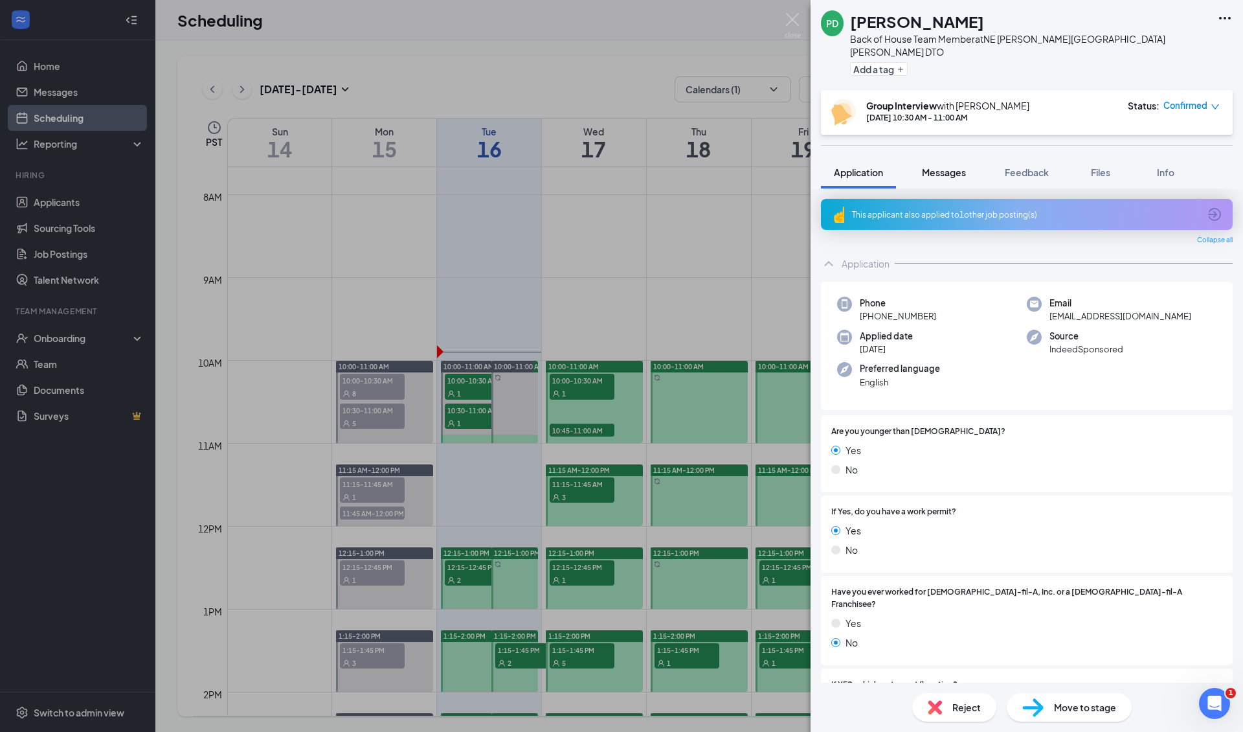
click at [732, 166] on span "Messages" at bounding box center [944, 172] width 44 height 12
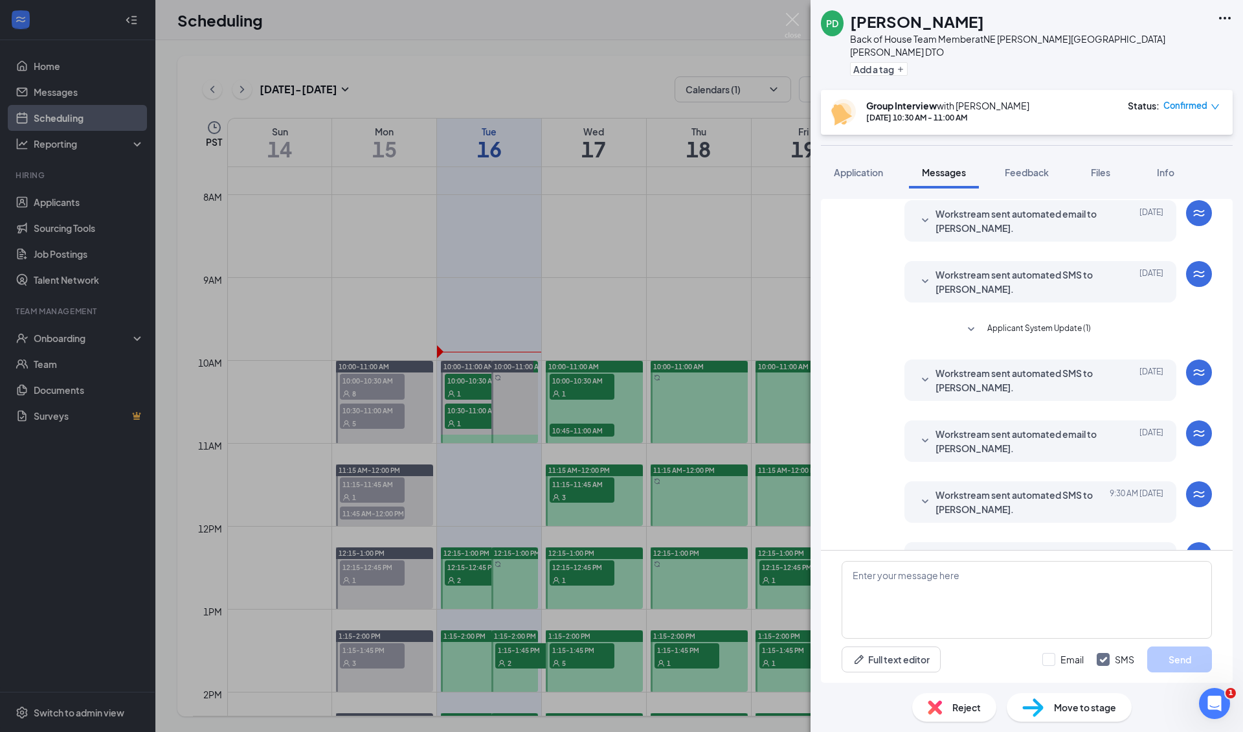
scroll to position [184, 0]
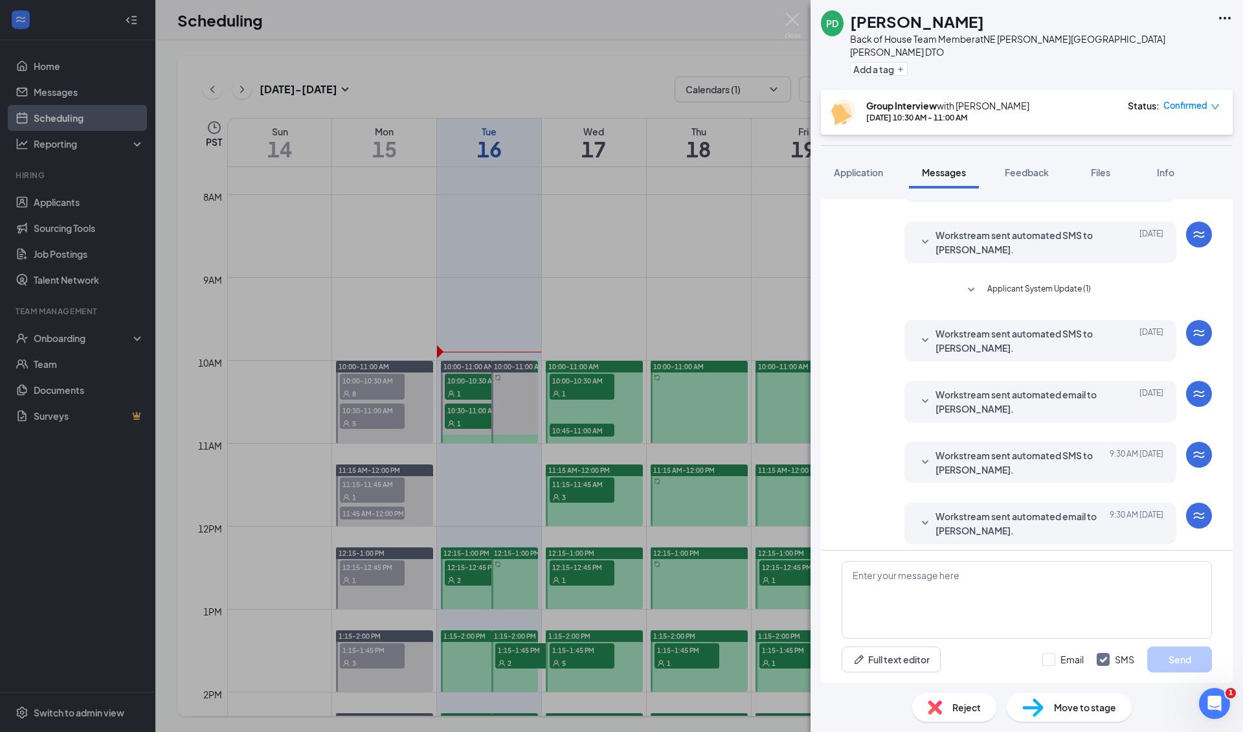
click at [732, 509] on span "Workstream sent automated email to [PERSON_NAME]." at bounding box center [1020, 523] width 170 height 28
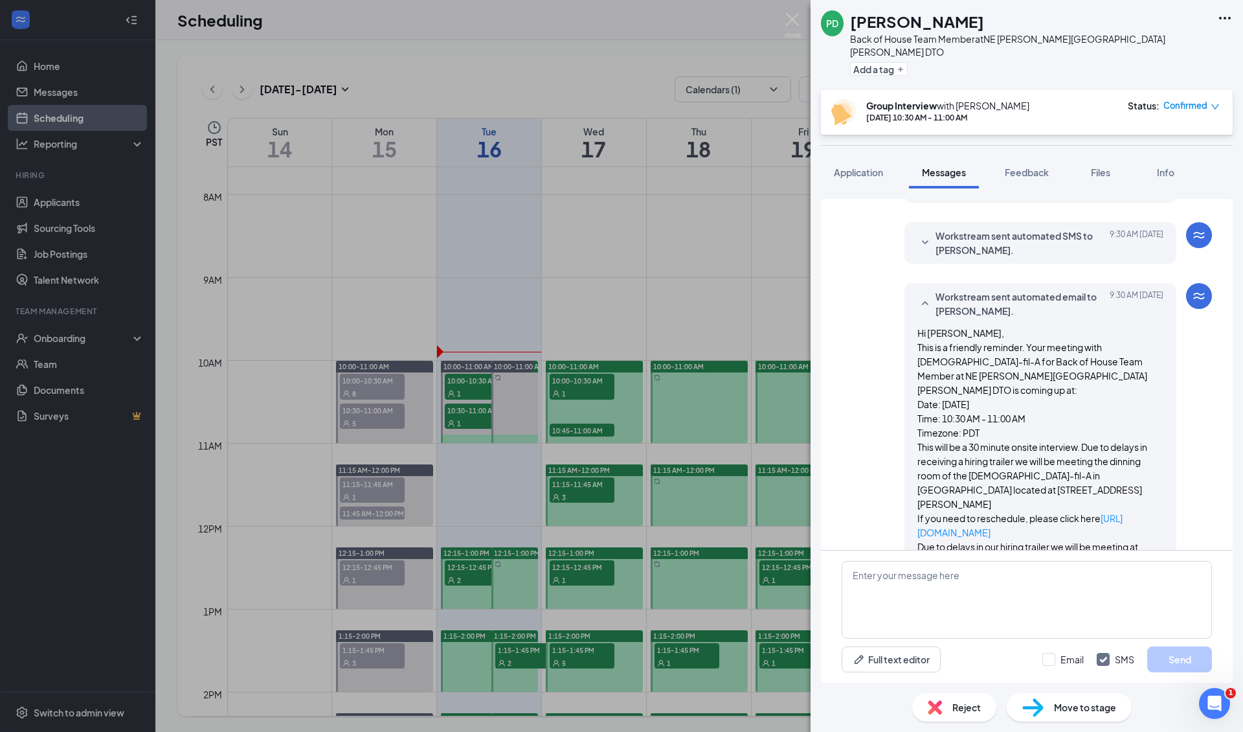
scroll to position [418, 0]
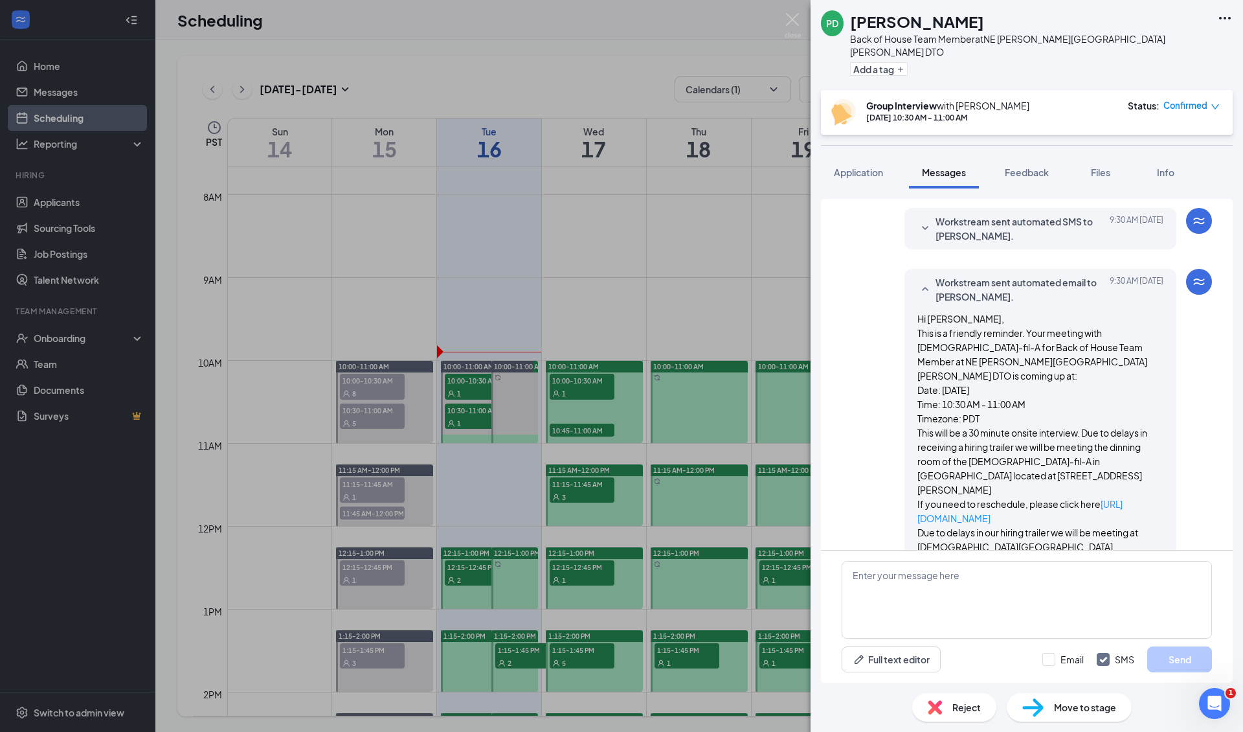
click at [732, 223] on span "Workstream sent automated SMS to [PERSON_NAME]." at bounding box center [1020, 228] width 170 height 28
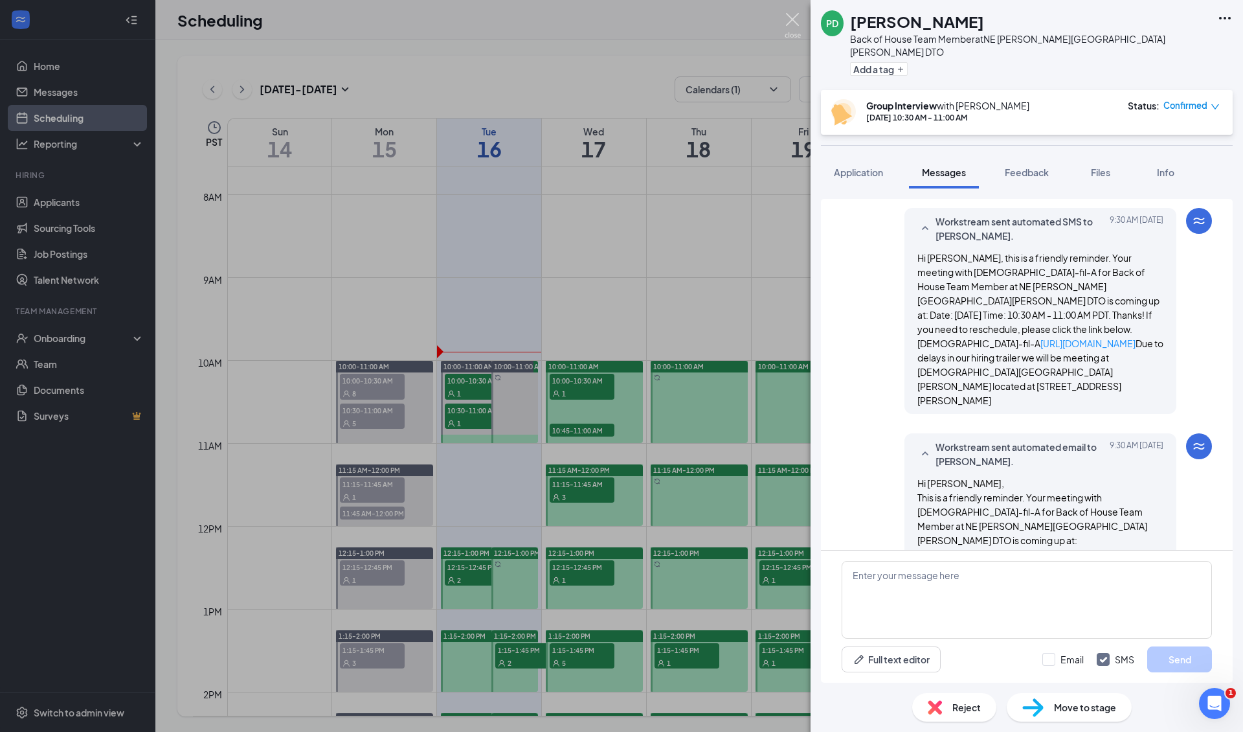
click at [732, 18] on img at bounding box center [793, 25] width 16 height 25
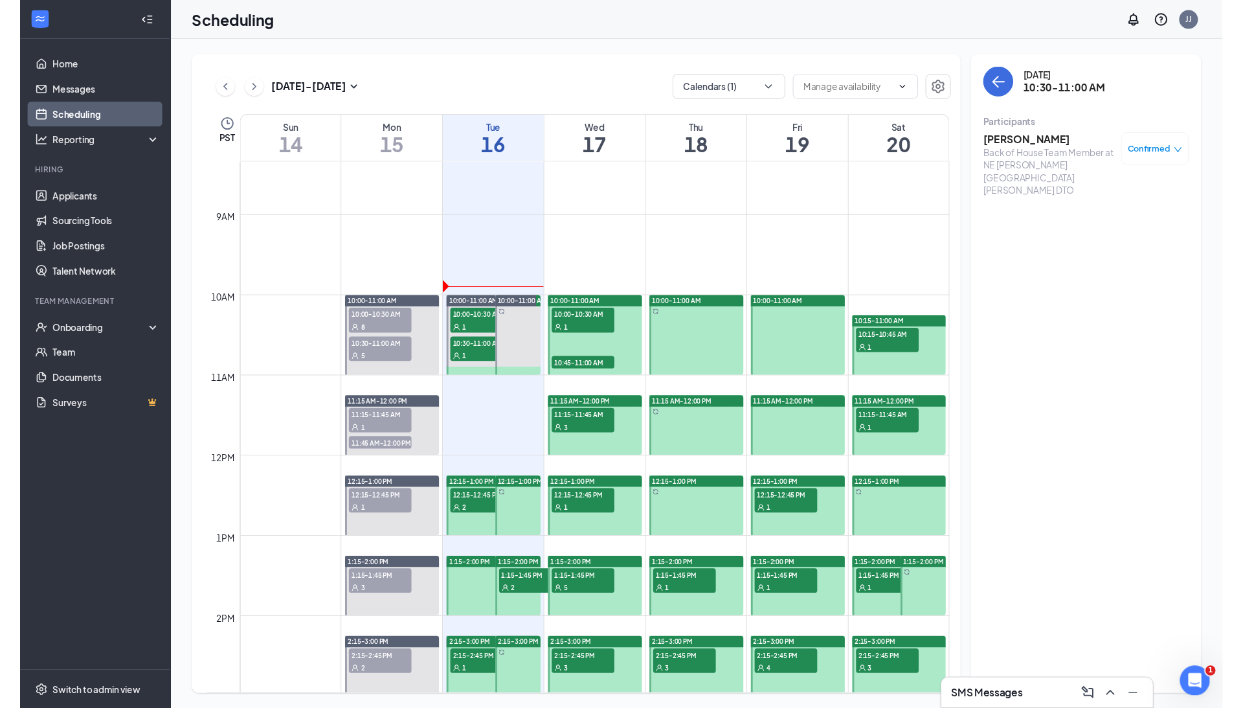
scroll to position [682, 0]
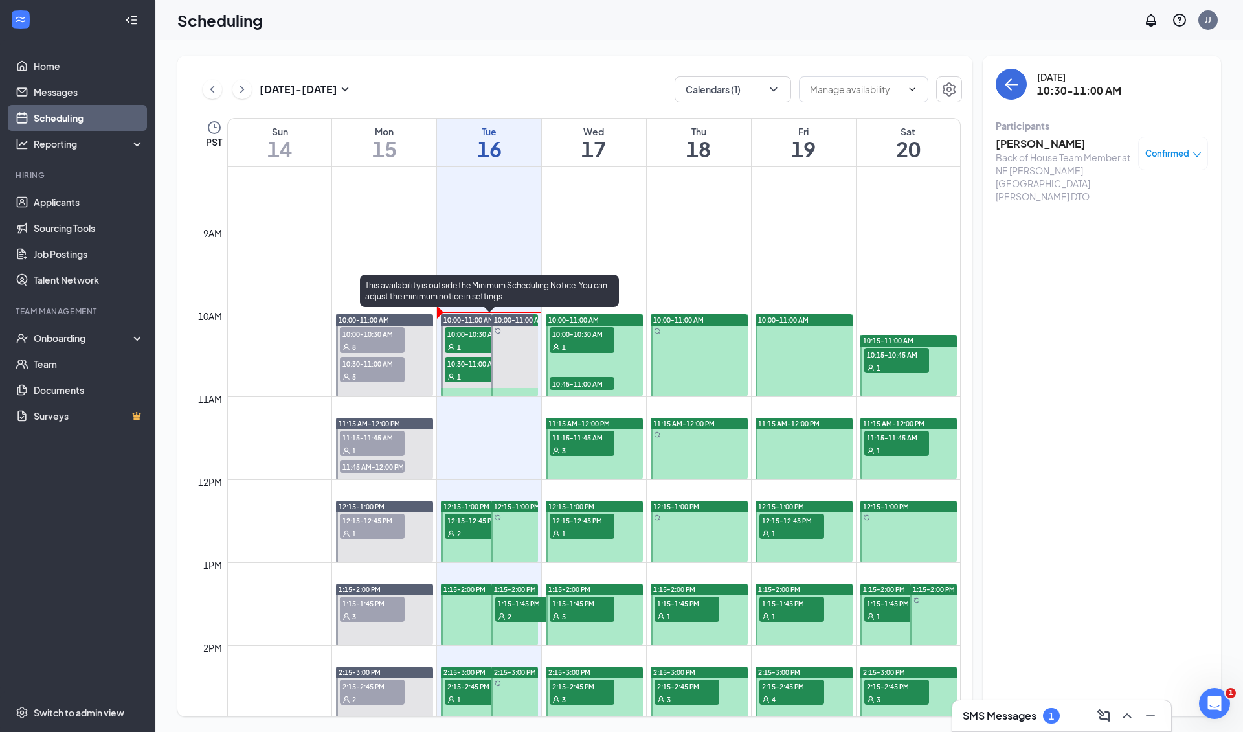
click at [467, 351] on div "1" at bounding box center [477, 346] width 65 height 13
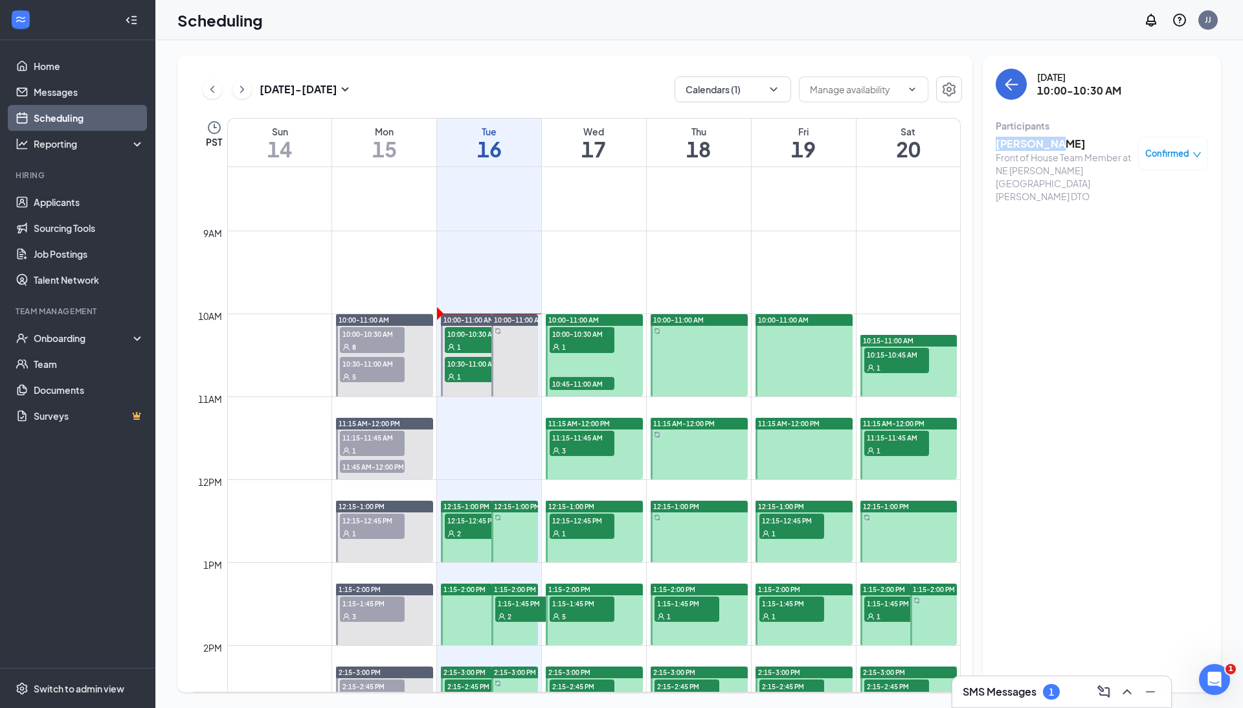
drag, startPoint x: 1019, startPoint y: 144, endPoint x: 990, endPoint y: 144, distance: 28.5
click at [732, 144] on div "[DATE] 10:00-10:30 AM Participants [PERSON_NAME] Front of House Team Member at …" at bounding box center [1102, 374] width 238 height 636
click at [732, 142] on h3 "[PERSON_NAME]" at bounding box center [1064, 144] width 136 height 14
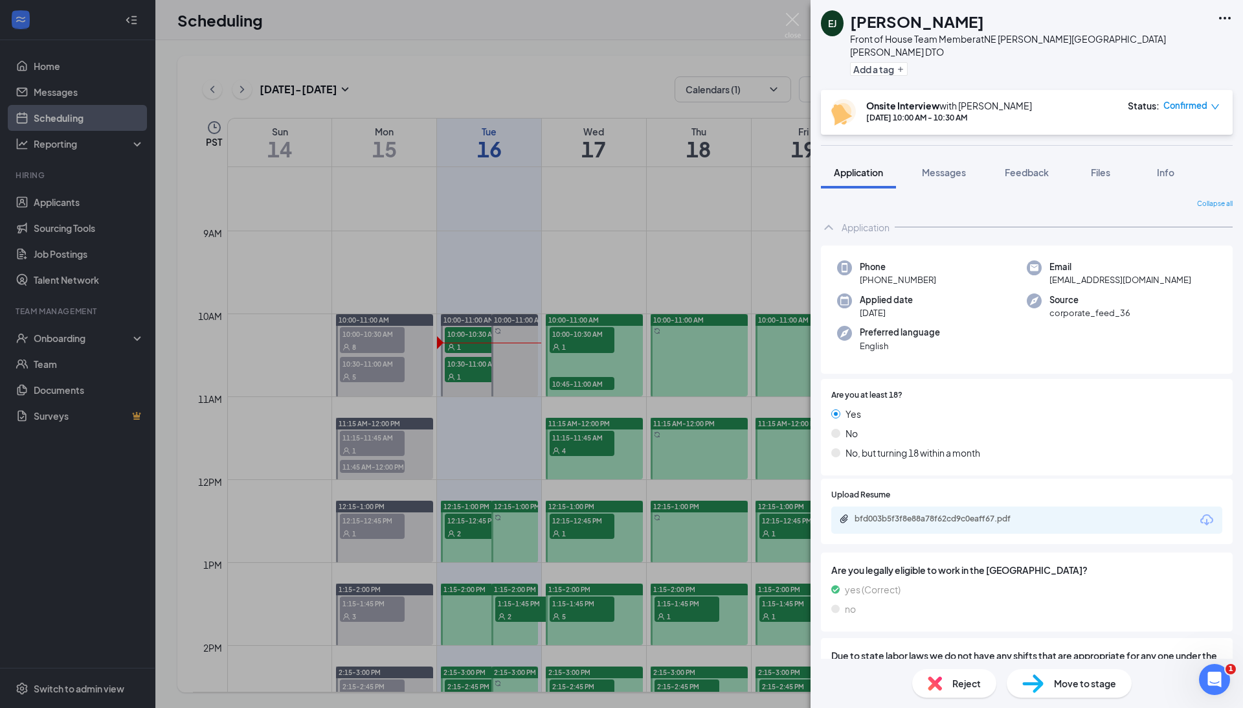
click at [732, 616] on img at bounding box center [1032, 683] width 21 height 19
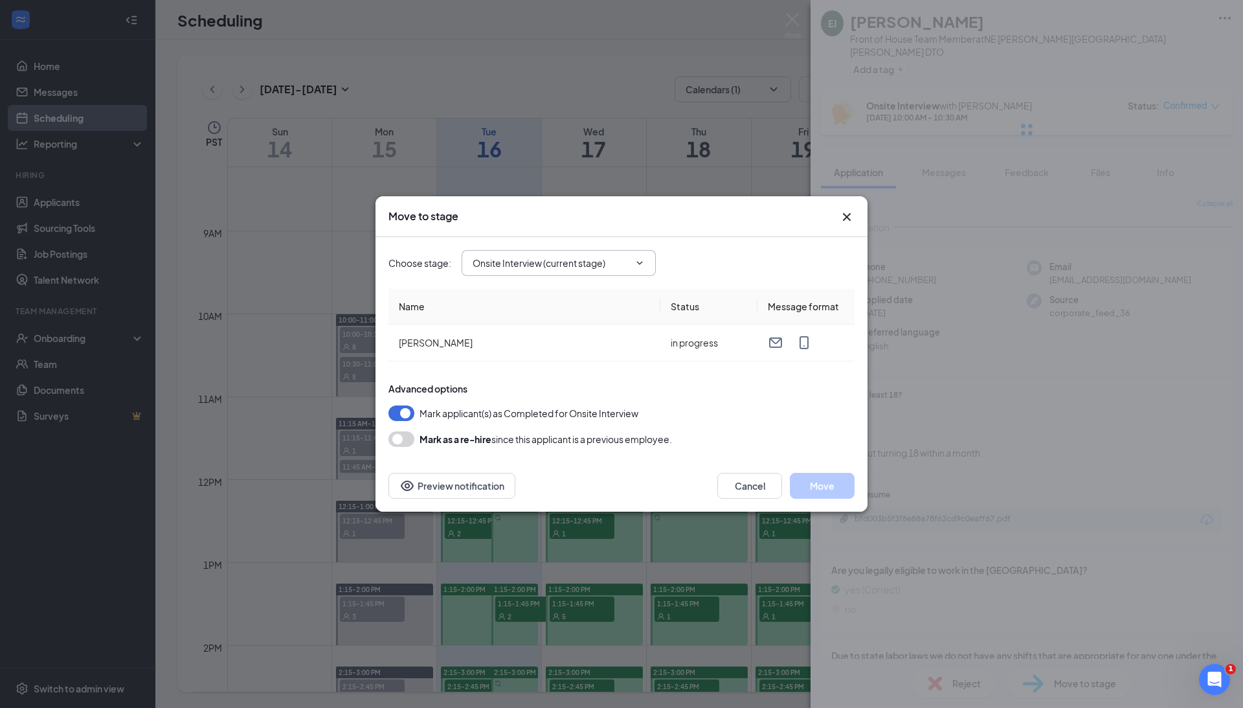
type input "Hiring Complete (final stage)"
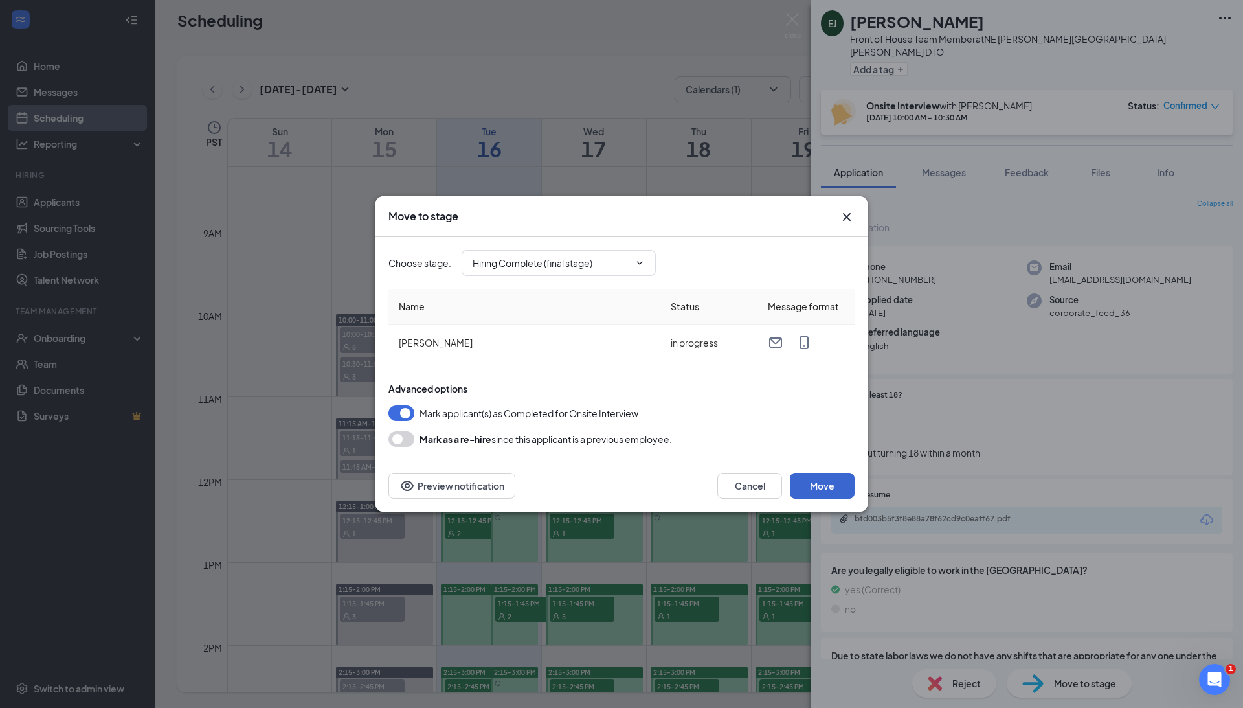
click at [732, 482] on button "Move" at bounding box center [822, 486] width 65 height 26
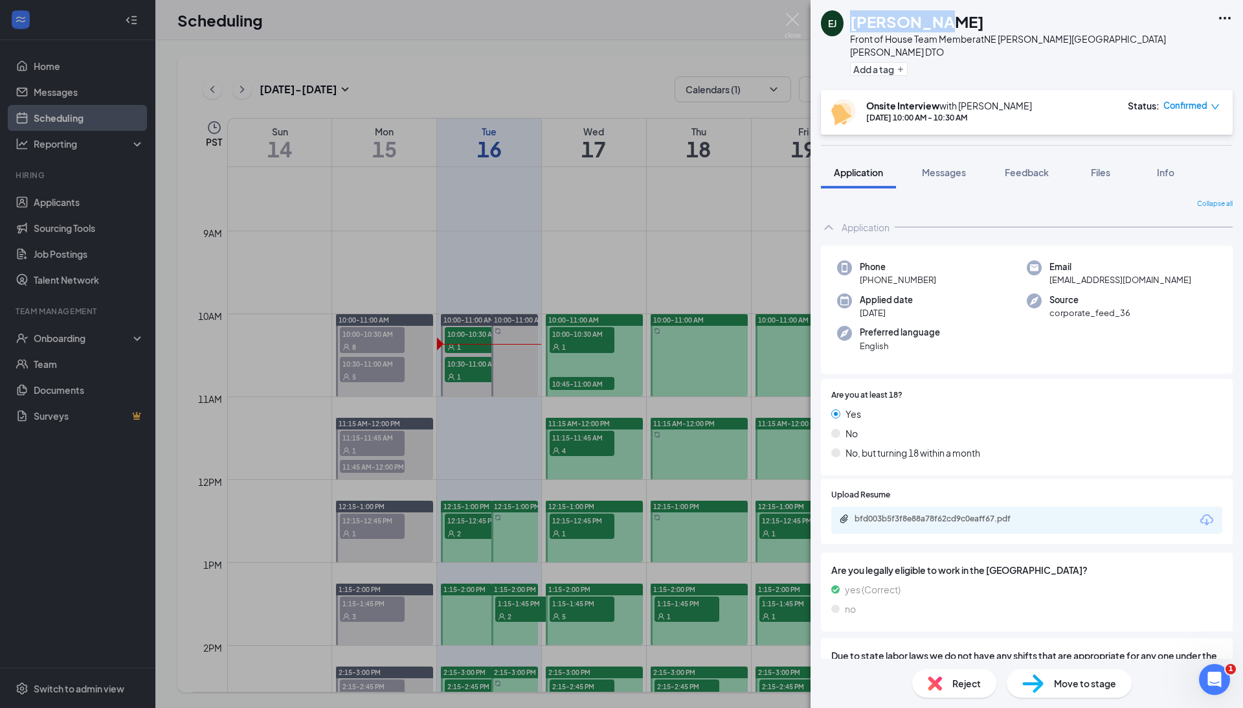
drag, startPoint x: 932, startPoint y: 25, endPoint x: 856, endPoint y: 19, distance: 76.6
click at [732, 19] on h1 "[PERSON_NAME]" at bounding box center [917, 21] width 134 height 22
copy h1 "[PERSON_NAME]"
click at [480, 366] on div "[PERSON_NAME] Front of House Team Member at NE [PERSON_NAME][GEOGRAPHIC_DATA][P…" at bounding box center [621, 354] width 1243 height 708
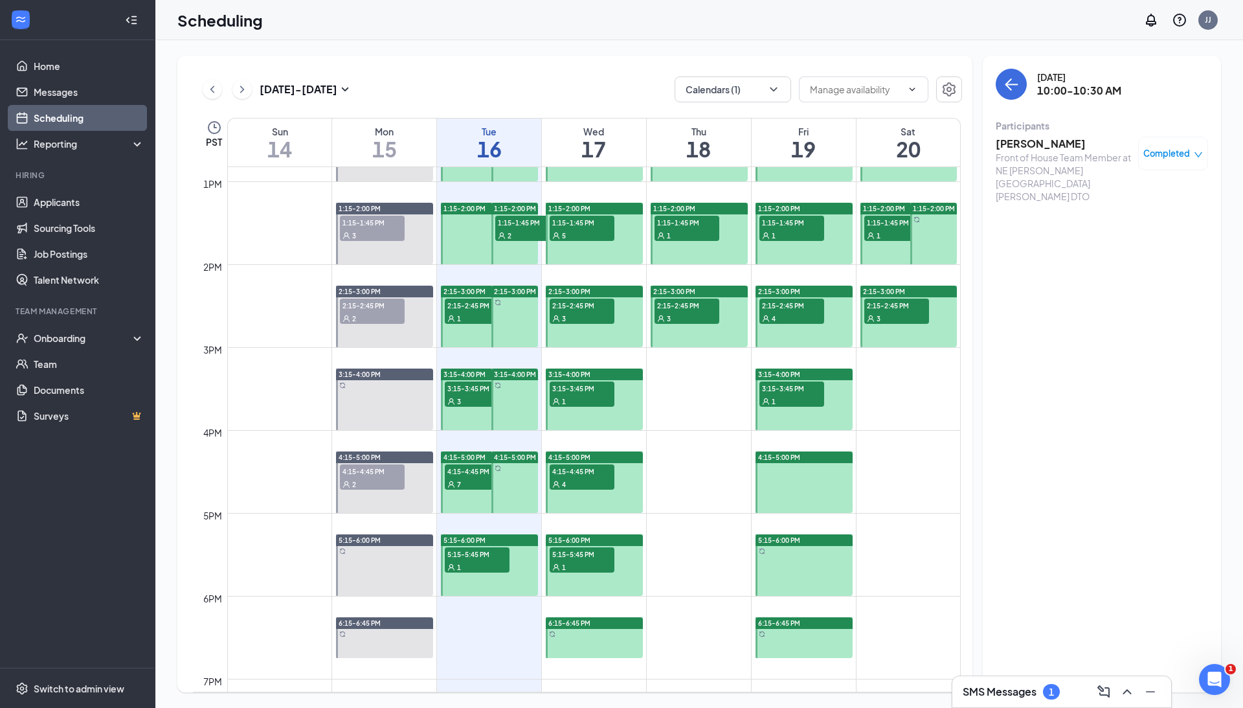
scroll to position [1062, 0]
click at [475, 486] on div "7" at bounding box center [477, 484] width 65 height 13
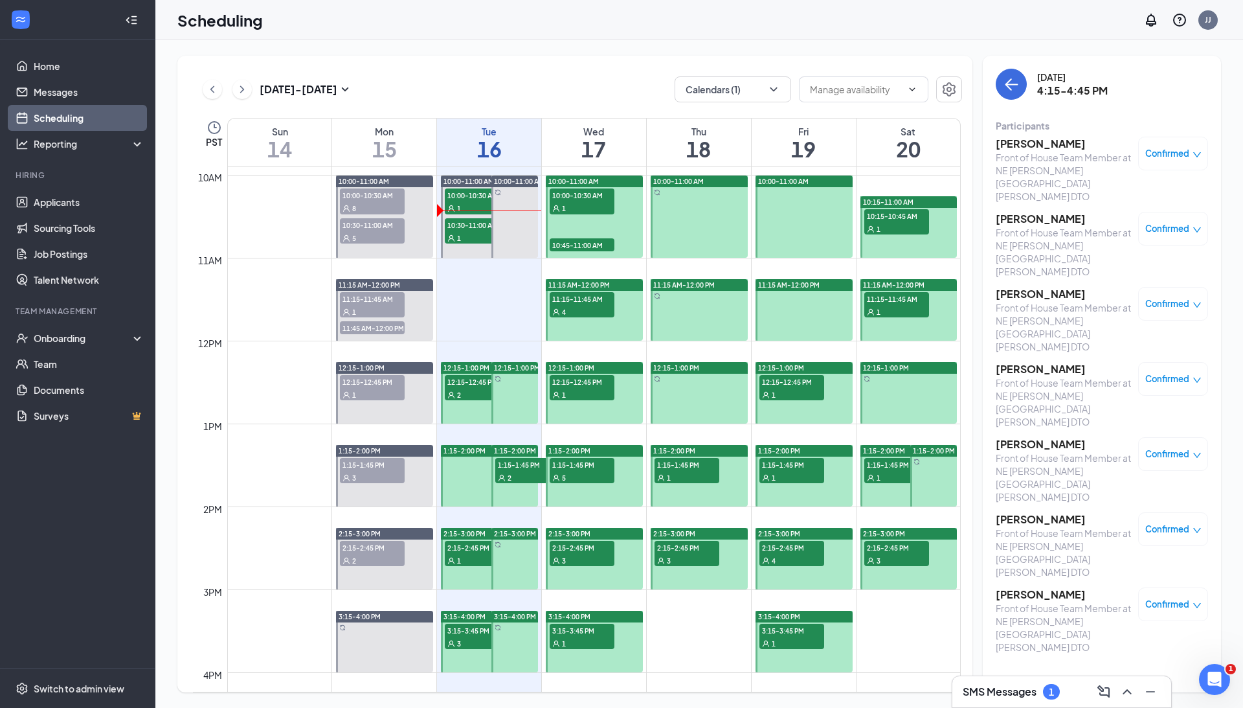
scroll to position [827, 0]
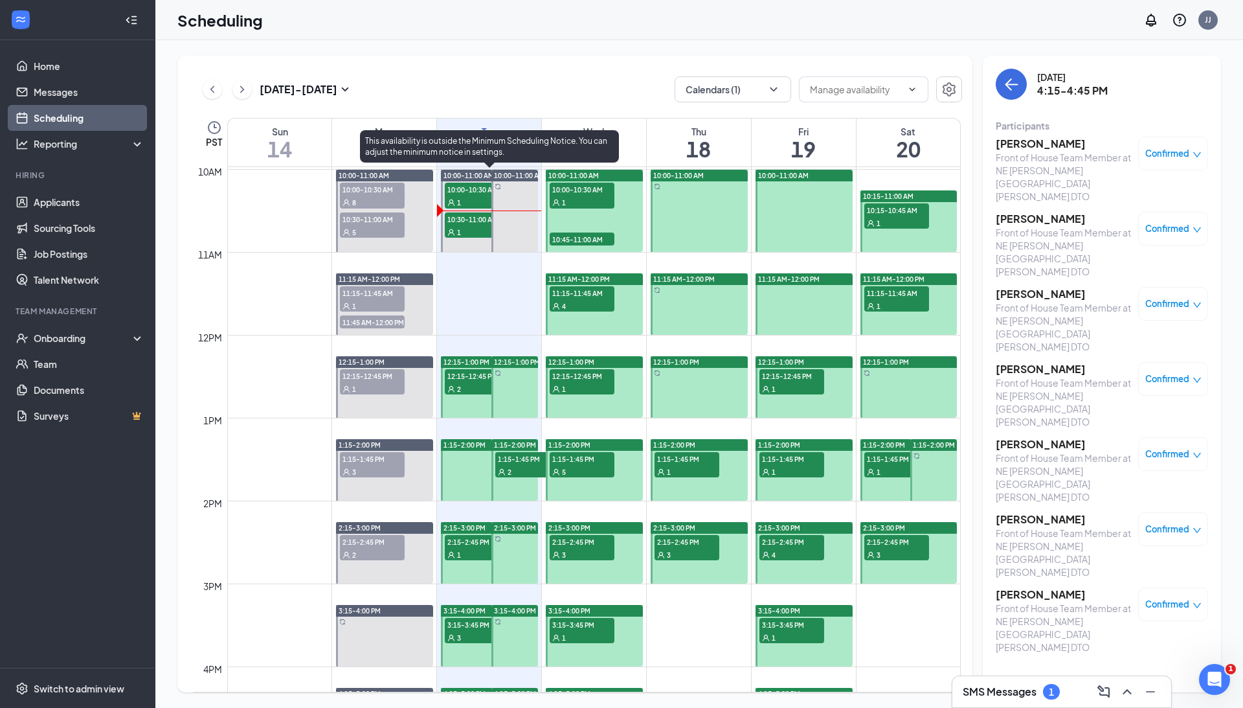
click at [465, 221] on span "10:30-11:00 AM" at bounding box center [477, 218] width 65 height 13
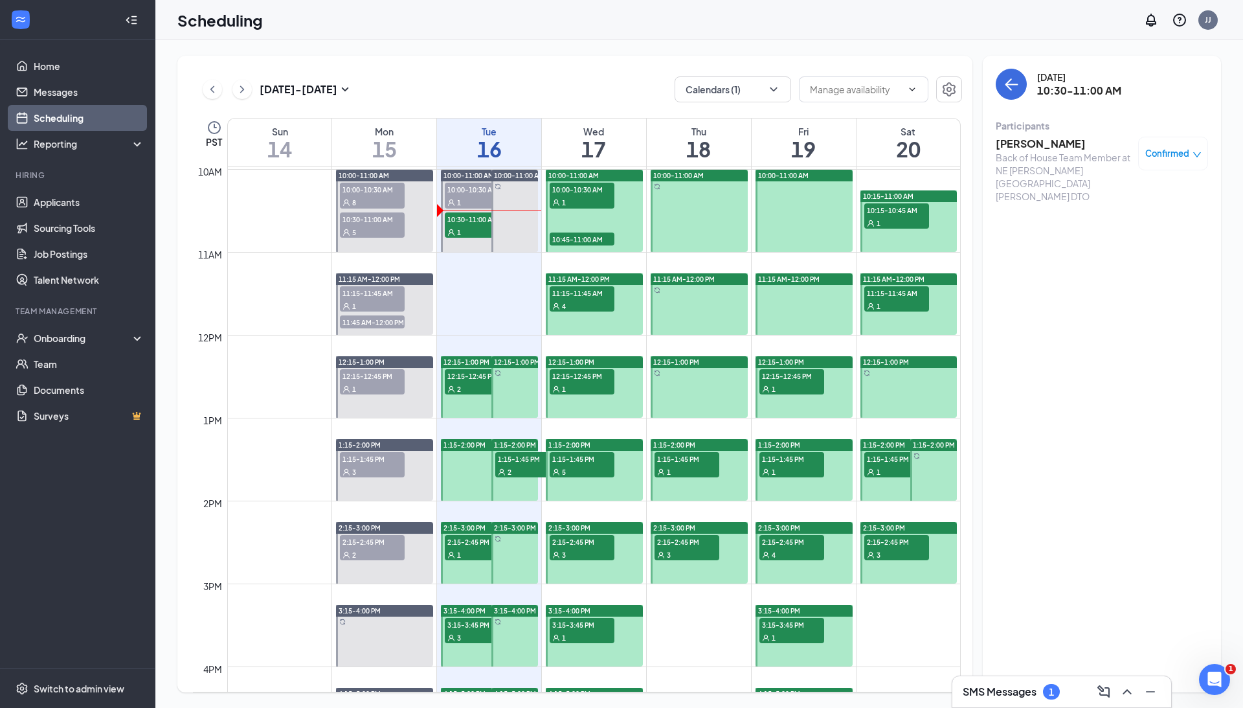
click at [732, 146] on h3 "[PERSON_NAME]" at bounding box center [1064, 144] width 136 height 14
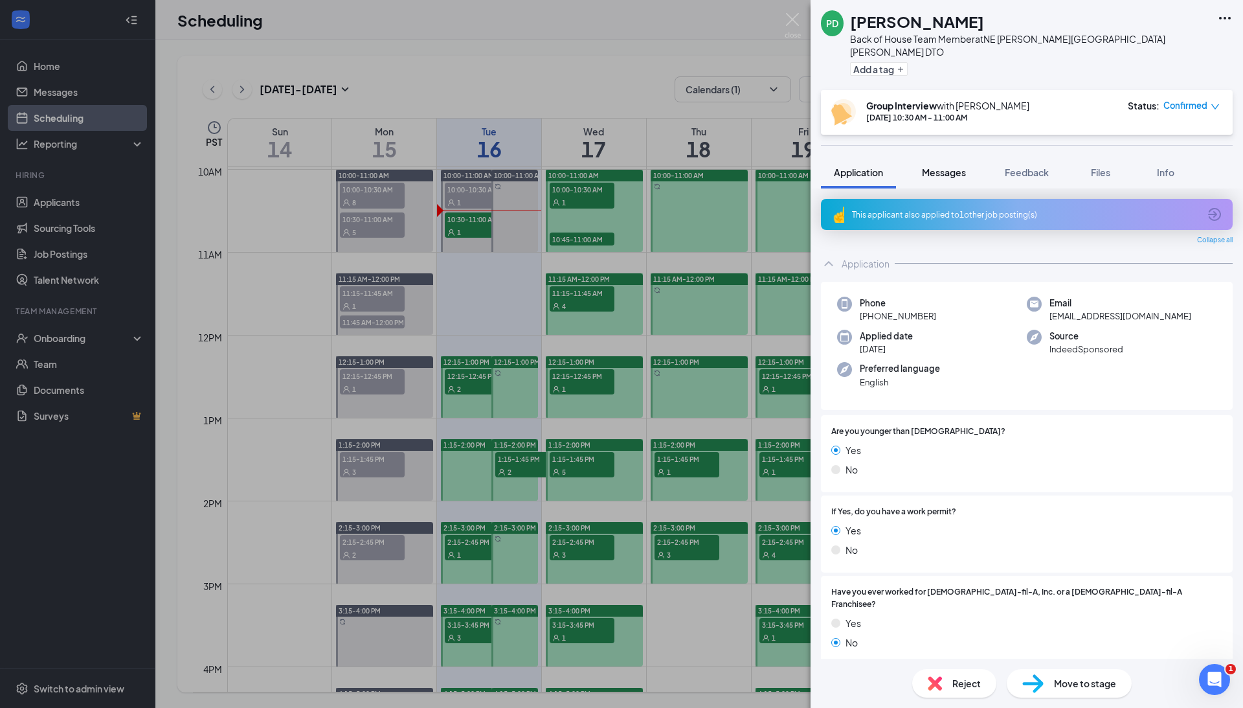
click at [732, 166] on span "Messages" at bounding box center [944, 172] width 44 height 12
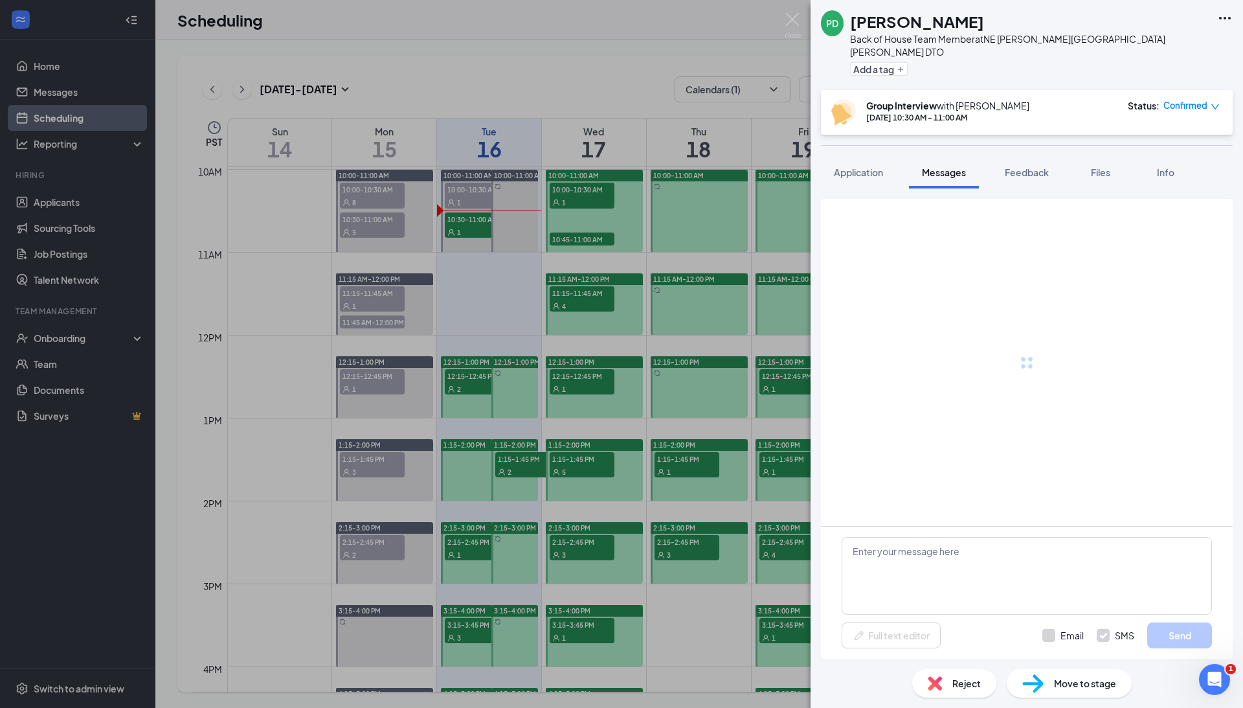
scroll to position [208, 0]
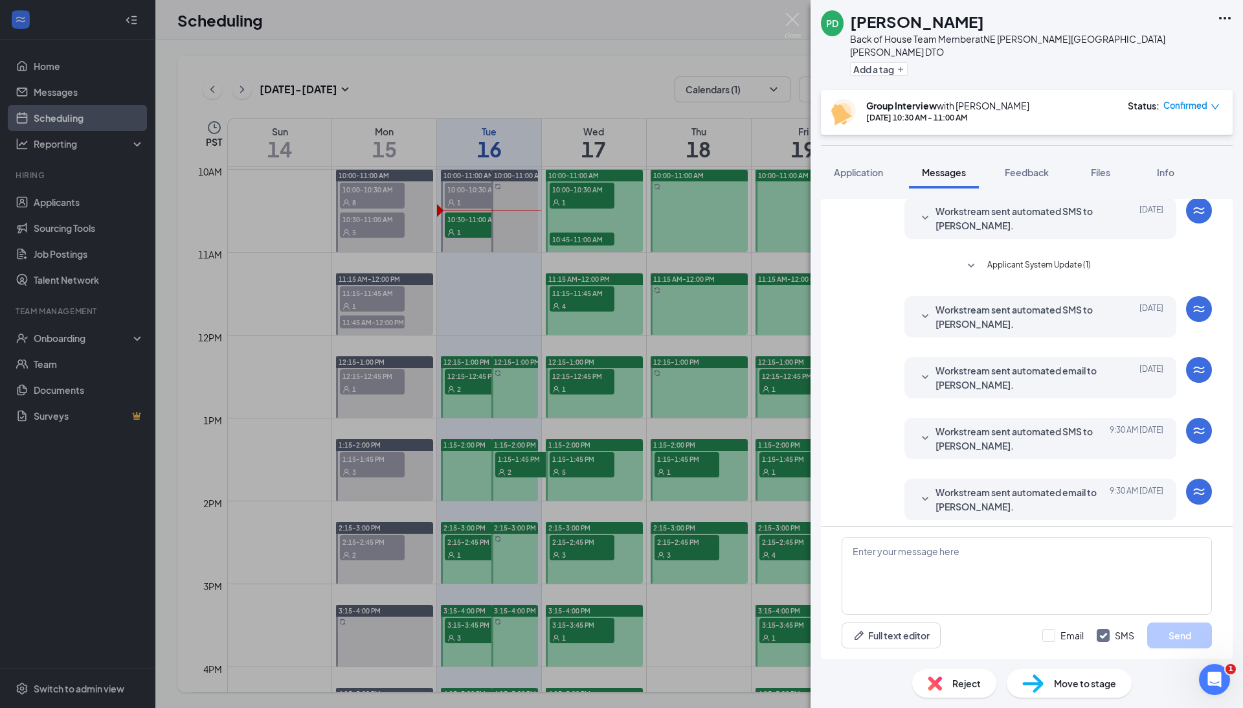
click at [732, 428] on span "Workstream sent automated SMS to [PERSON_NAME]." at bounding box center [1020, 438] width 170 height 28
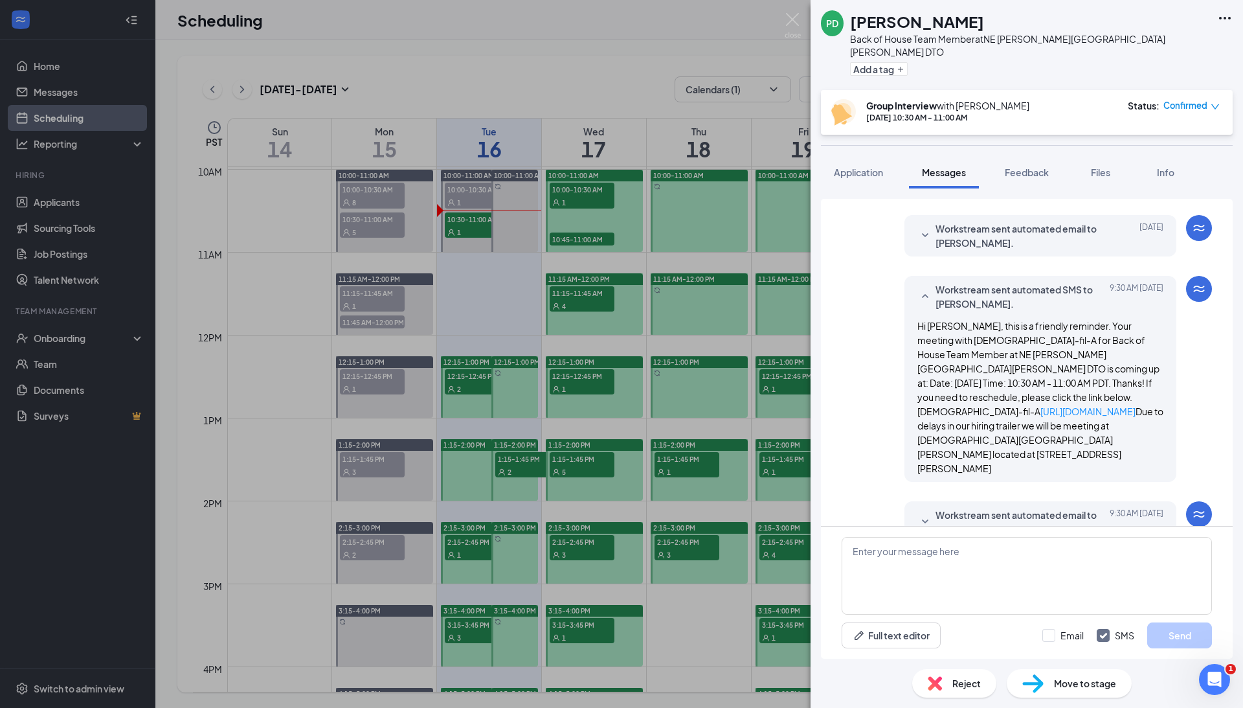
scroll to position [348, 0]
click at [732, 27] on img at bounding box center [793, 25] width 16 height 25
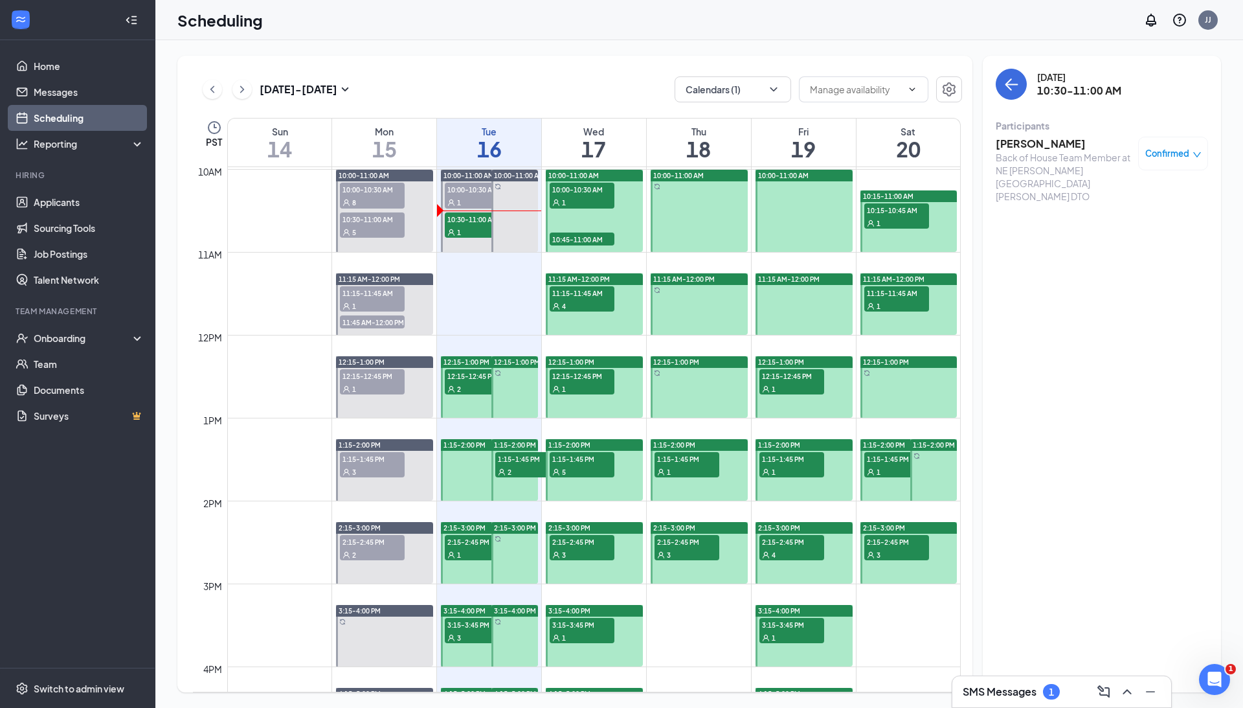
click at [476, 385] on div "2" at bounding box center [477, 388] width 65 height 13
click at [532, 456] on span "1:15-1:45 PM" at bounding box center [527, 458] width 65 height 13
click at [732, 140] on h3 "[PERSON_NAME]" at bounding box center [1064, 144] width 136 height 14
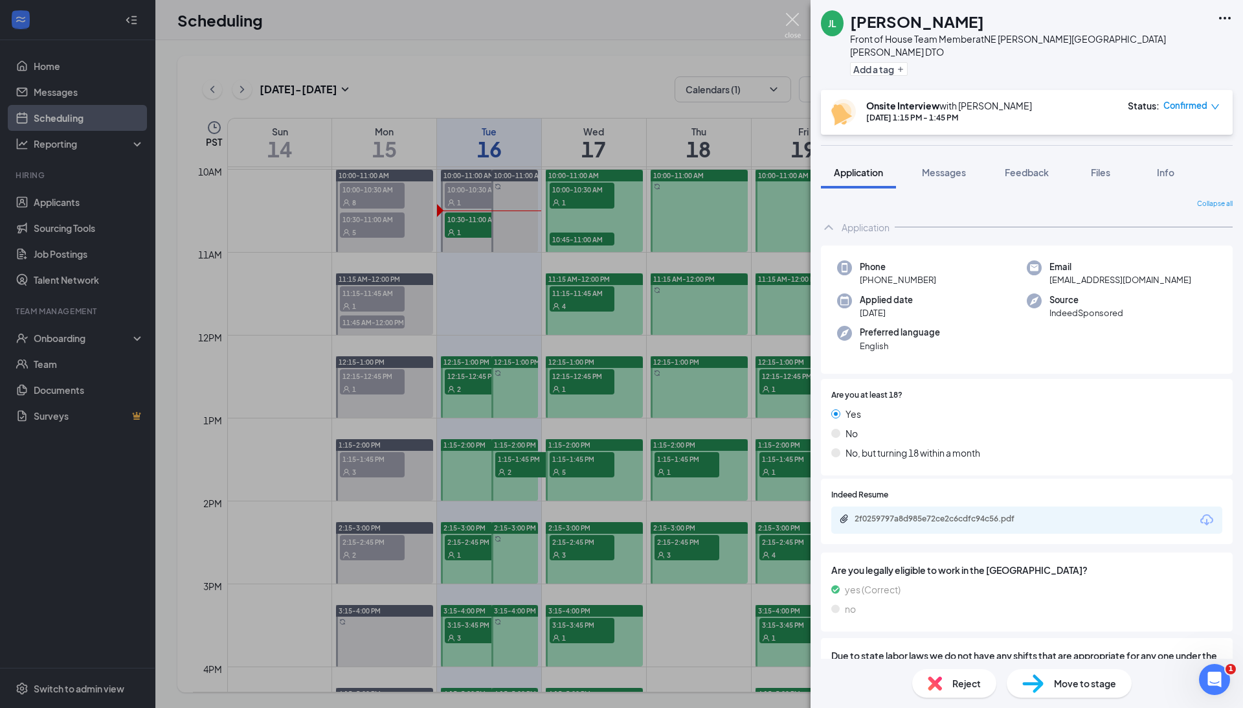
click at [732, 21] on img at bounding box center [793, 25] width 16 height 25
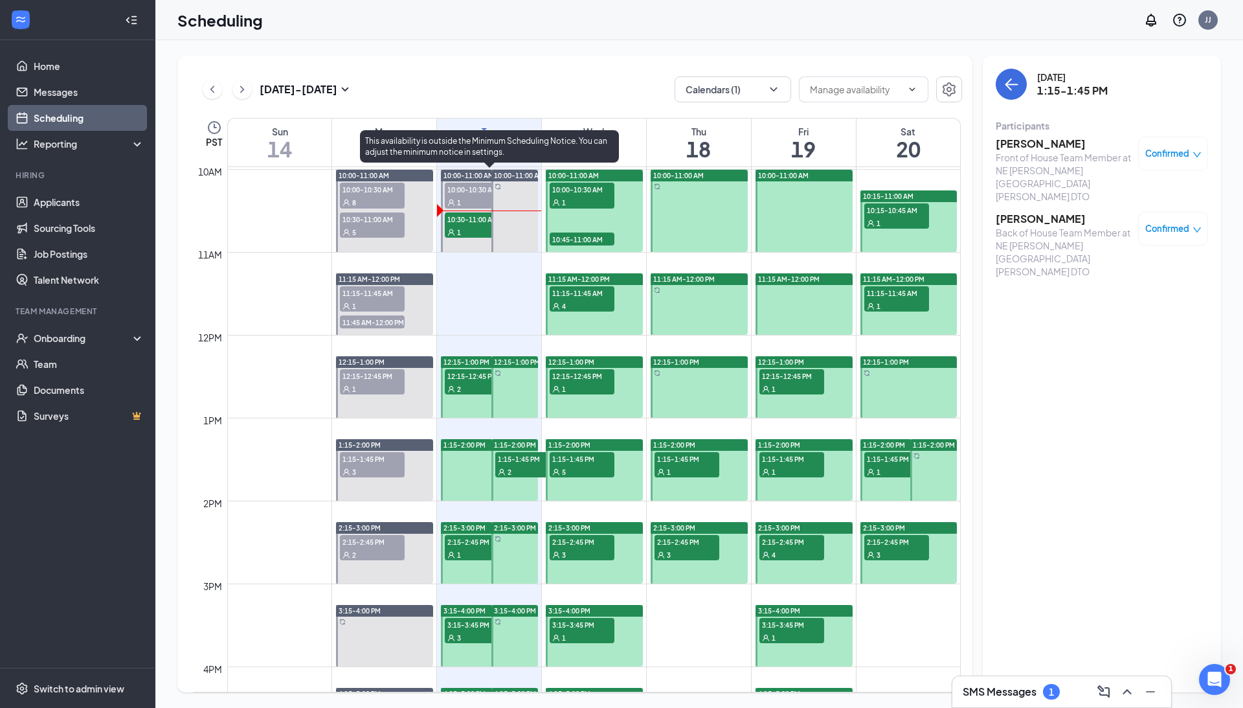
click at [451, 186] on span "10:00-10:30 AM" at bounding box center [477, 189] width 65 height 13
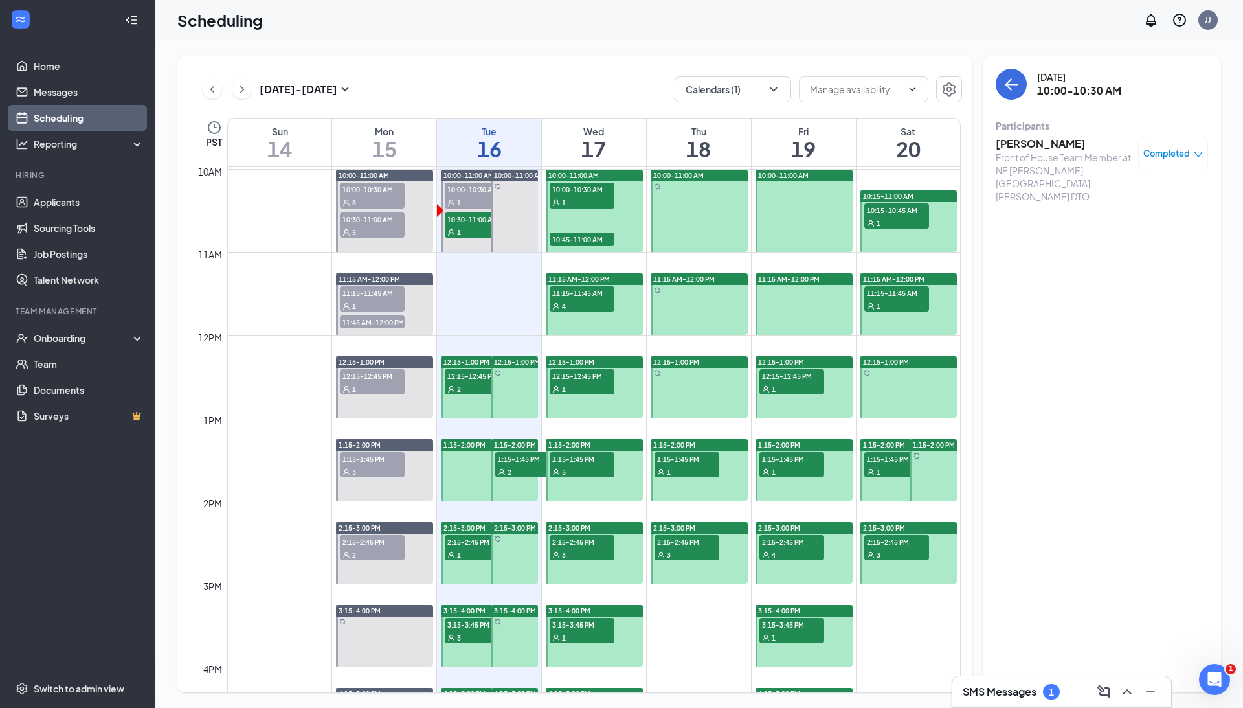
click at [732, 144] on h3 "[PERSON_NAME]" at bounding box center [1064, 144] width 136 height 14
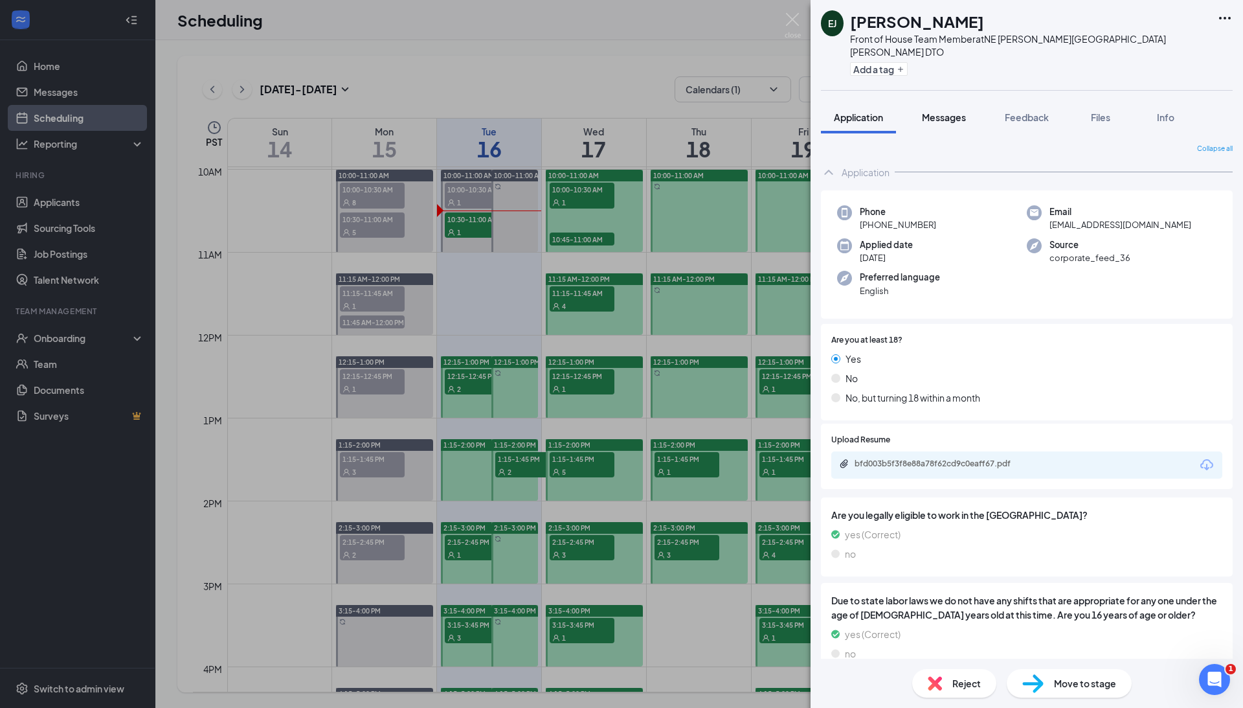
click at [732, 111] on button "Messages" at bounding box center [944, 117] width 70 height 32
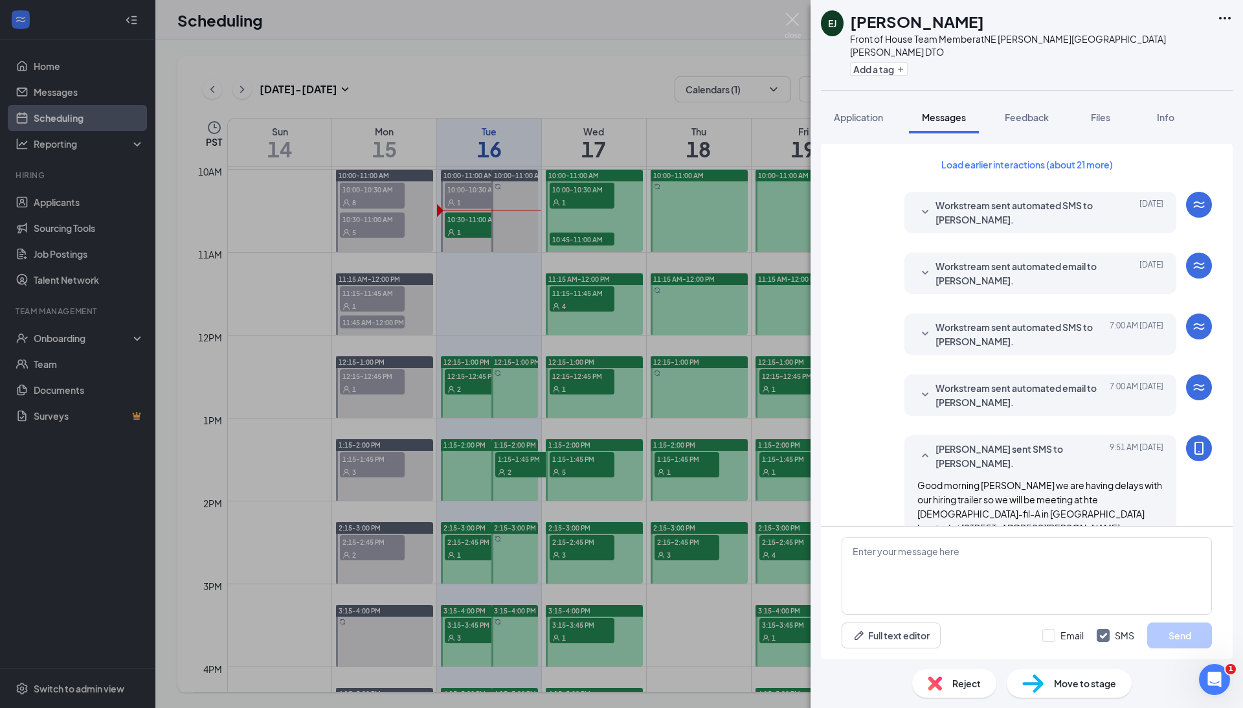
scroll to position [182, 0]
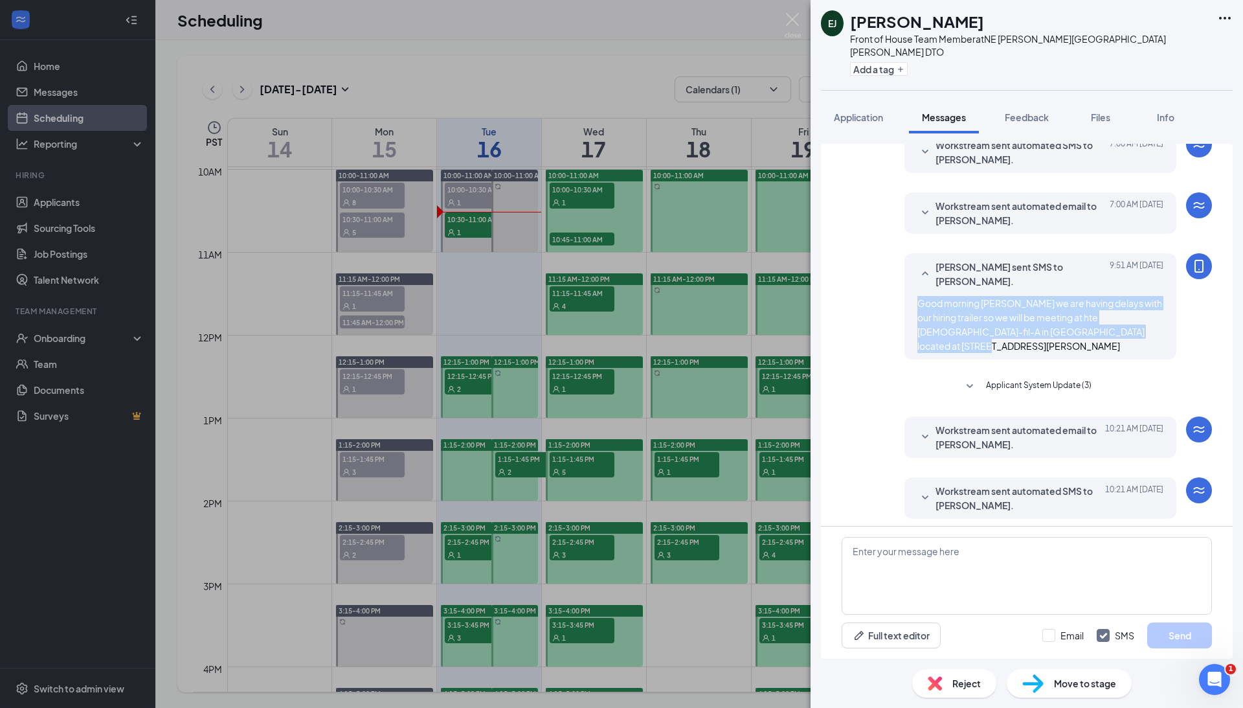
drag, startPoint x: 959, startPoint y: 335, endPoint x: 899, endPoint y: 298, distance: 71.5
click at [732, 298] on div "[PERSON_NAME] sent SMS to [PERSON_NAME]. [DATE] 9:51 AM Good morning [PERSON_NA…" at bounding box center [1027, 309] width 370 height 113
copy span "Good morning [PERSON_NAME] we are having delays with our hiring trailer so we w…"
click at [524, 462] on div "[PERSON_NAME] Front of House Team Member at NE [PERSON_NAME][GEOGRAPHIC_DATA][P…" at bounding box center [621, 354] width 1243 height 708
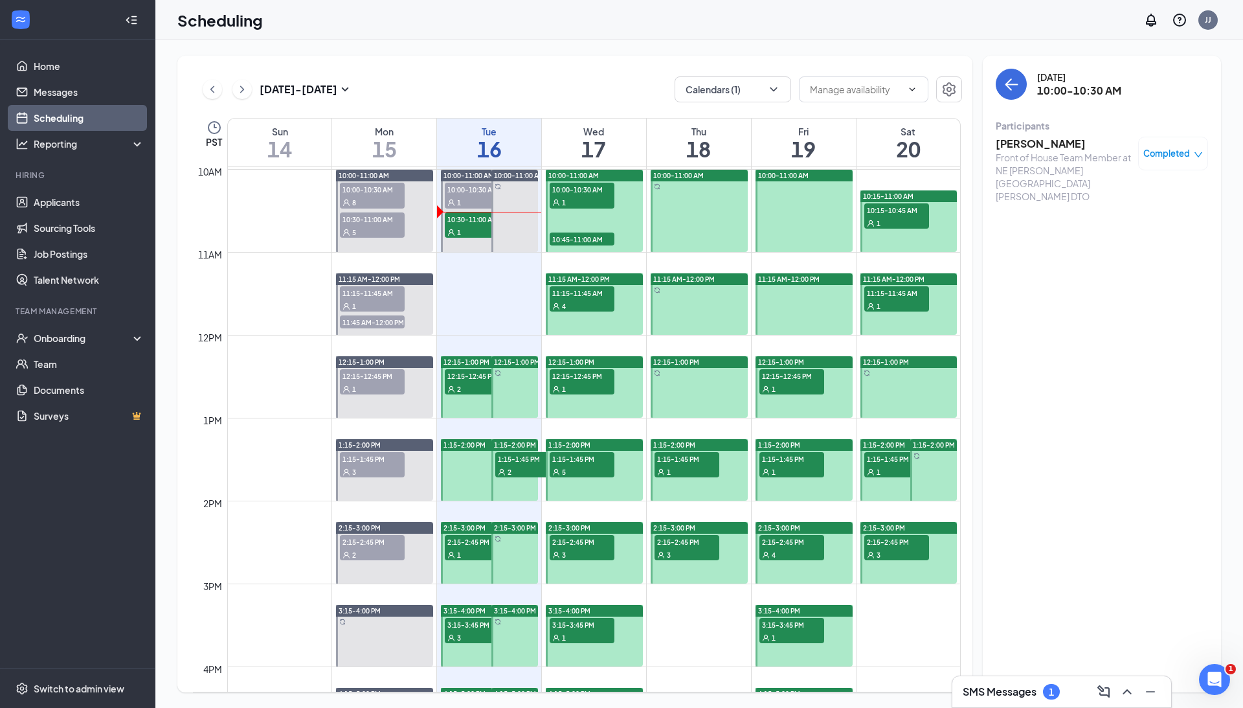
click at [516, 475] on div "2" at bounding box center [527, 471] width 65 height 13
click at [732, 143] on h3 "[PERSON_NAME]" at bounding box center [1064, 144] width 136 height 14
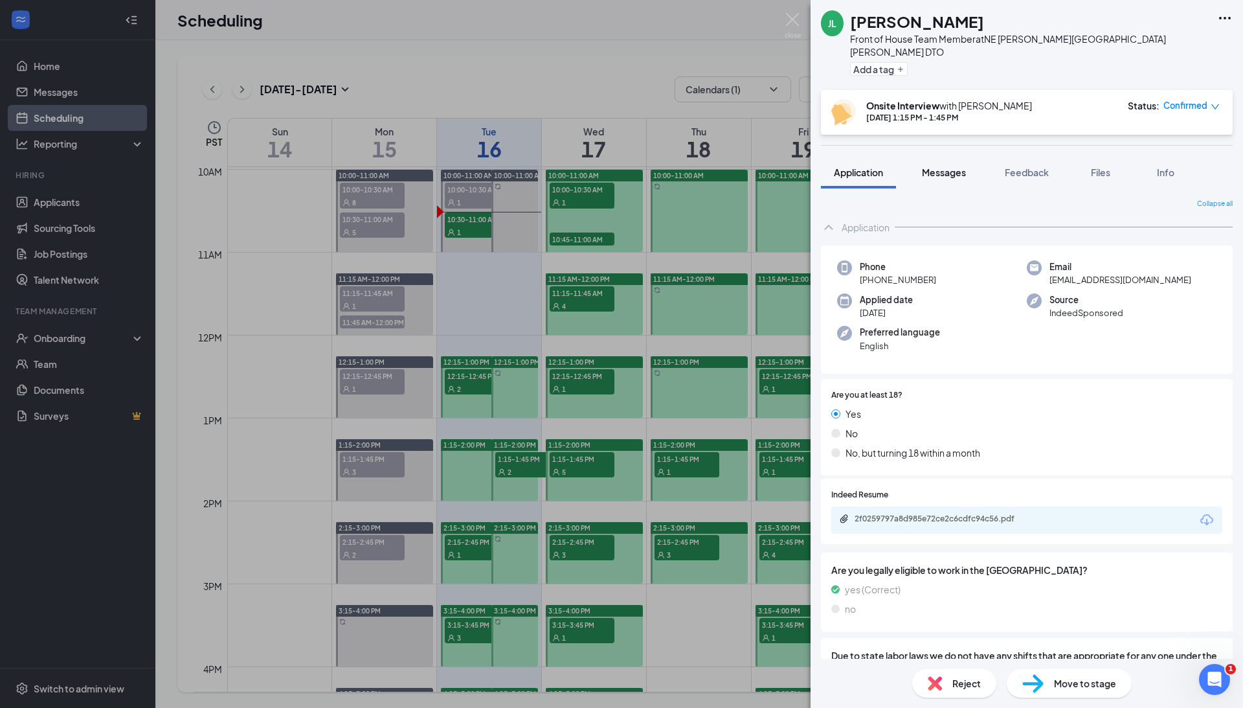
click at [732, 166] on span "Messages" at bounding box center [944, 172] width 44 height 12
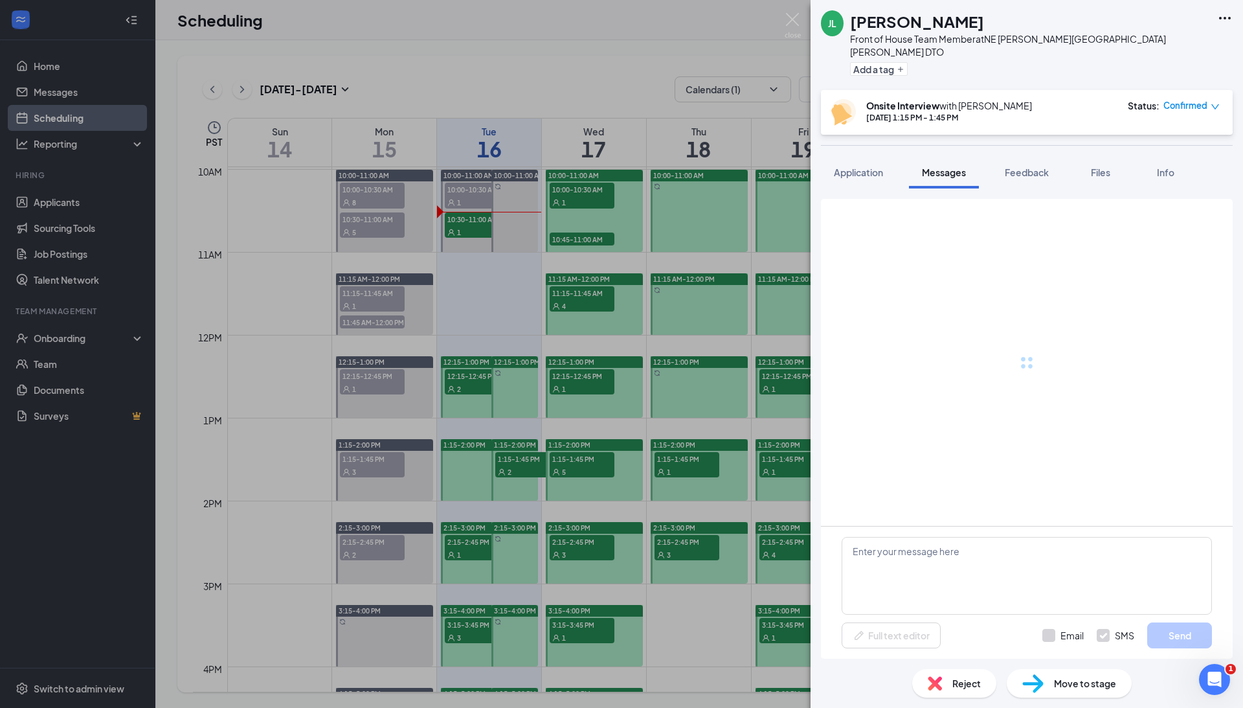
scroll to position [270, 0]
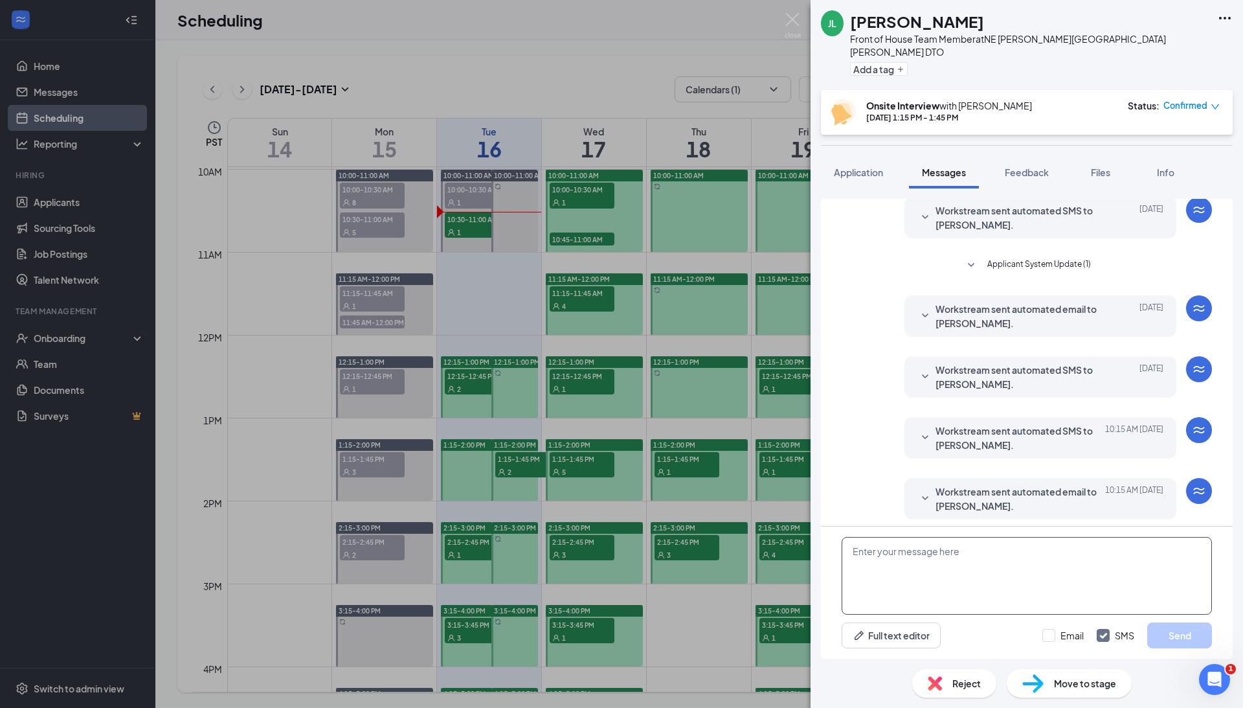
click at [732, 546] on textarea at bounding box center [1027, 576] width 370 height 78
paste textarea "Good morning [PERSON_NAME] we are having delays with our hiring trailer so we w…"
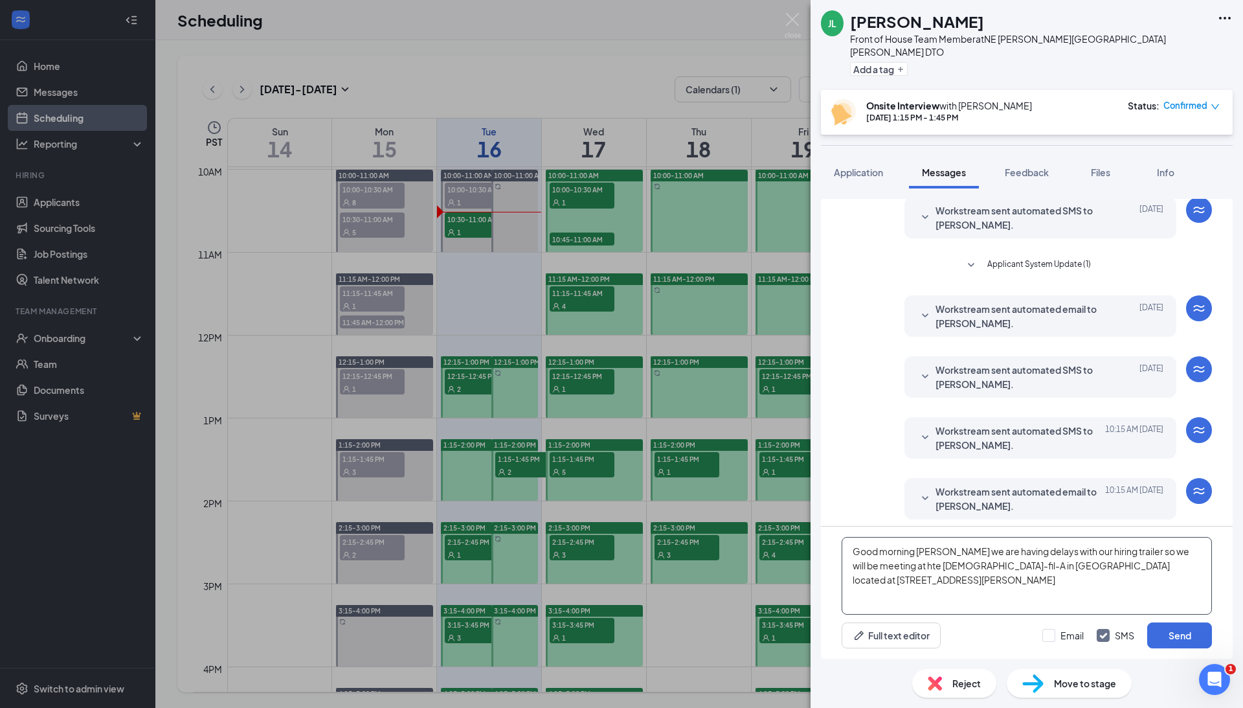
click at [732, 568] on textarea "Good morning [PERSON_NAME] we are having delays with our hiring trailer so we w…" at bounding box center [1027, 576] width 370 height 78
click at [732, 560] on textarea "Good morning [PERSON_NAME] we are having delays with our hiring trailer so we w…" at bounding box center [1027, 576] width 370 height 78
type textarea "Good morning [PERSON_NAME] we are having delays with our hiring trailer so we w…"
click at [732, 616] on button "Send" at bounding box center [1179, 635] width 65 height 26
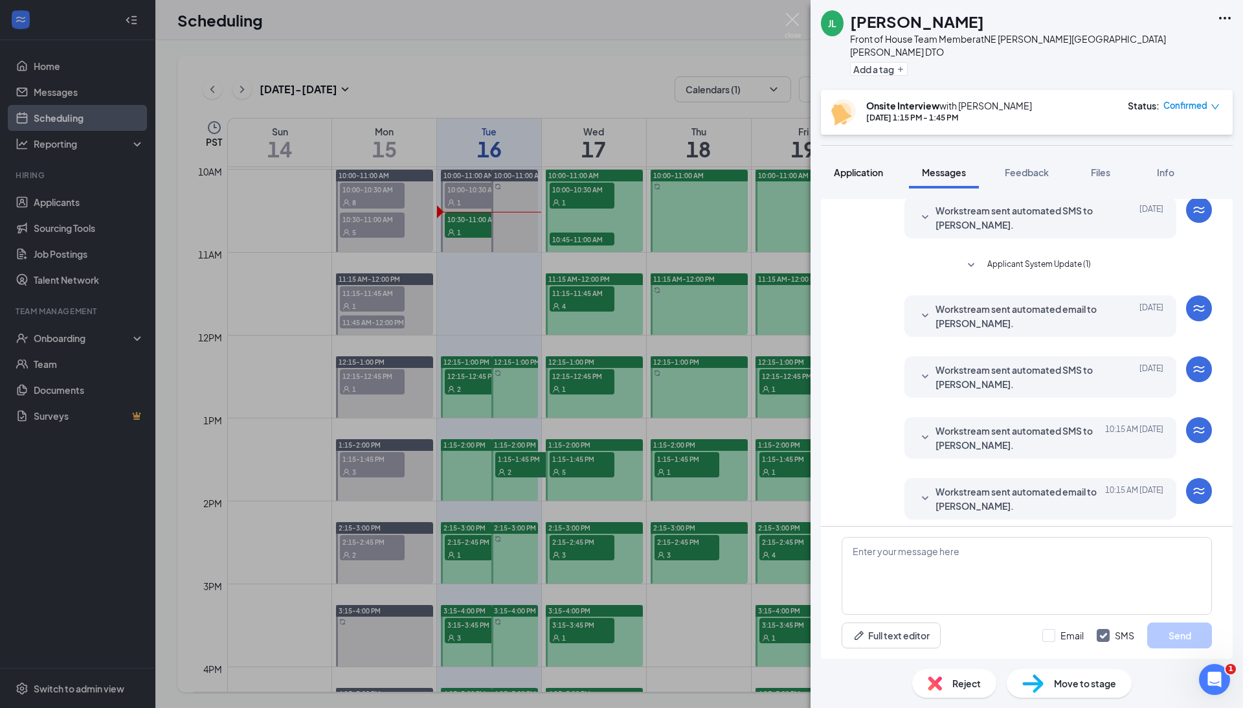
scroll to position [399, 0]
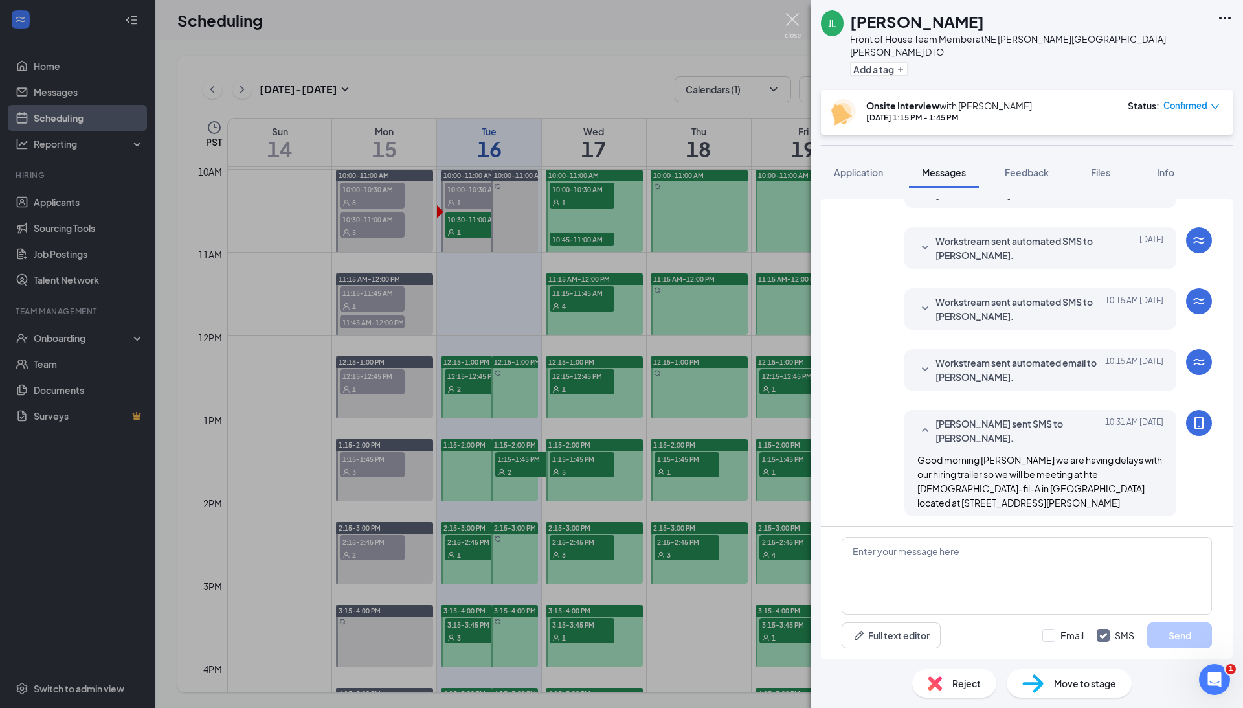
click at [732, 16] on img at bounding box center [793, 25] width 16 height 25
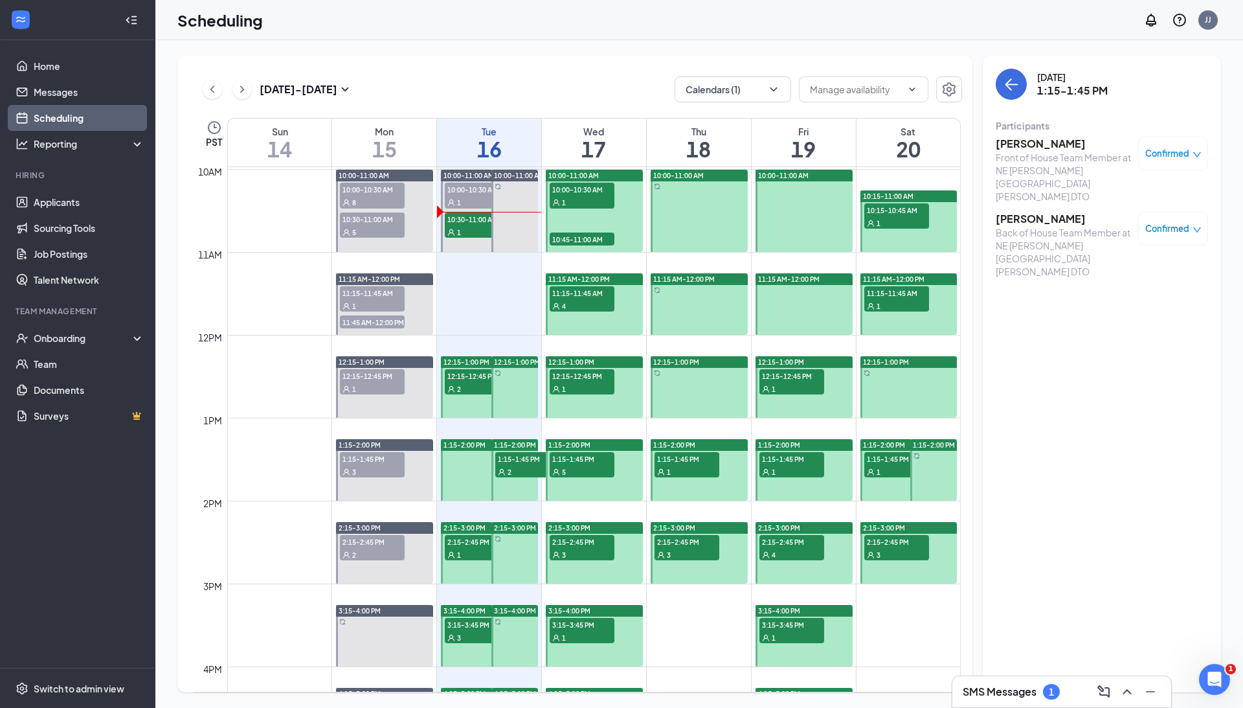
click at [732, 212] on h3 "[PERSON_NAME]" at bounding box center [1064, 219] width 136 height 14
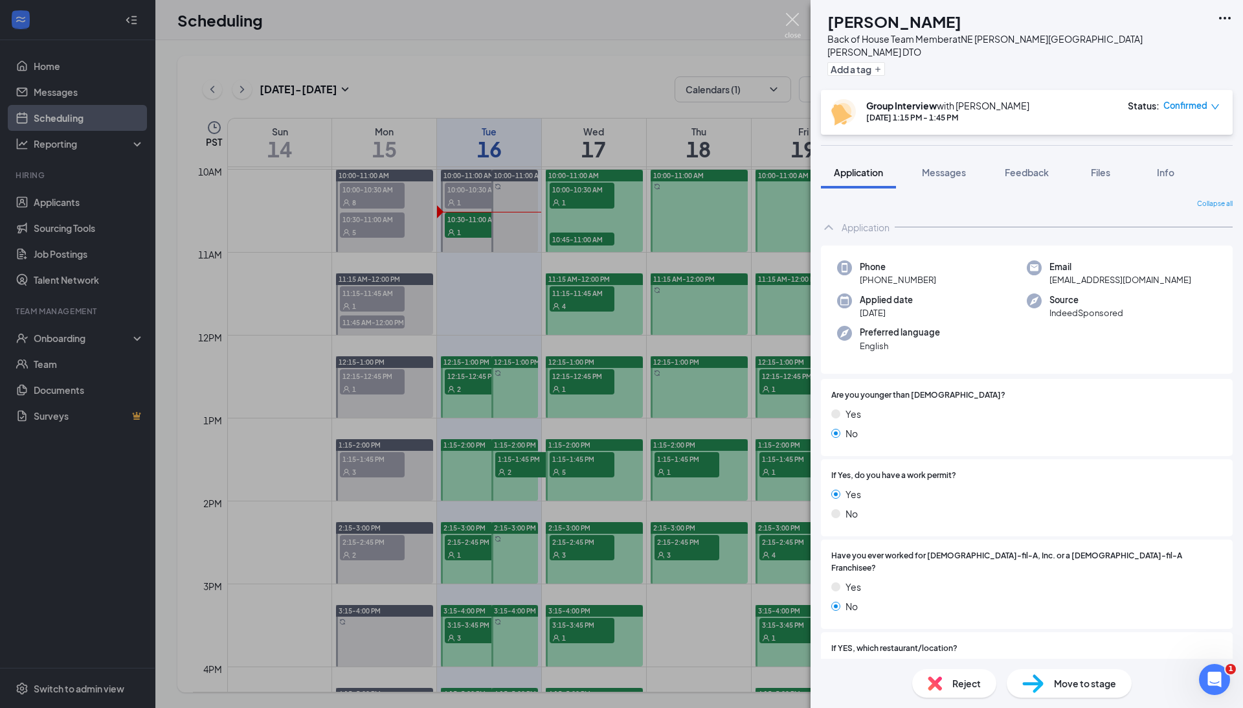
click at [732, 16] on img at bounding box center [793, 25] width 16 height 25
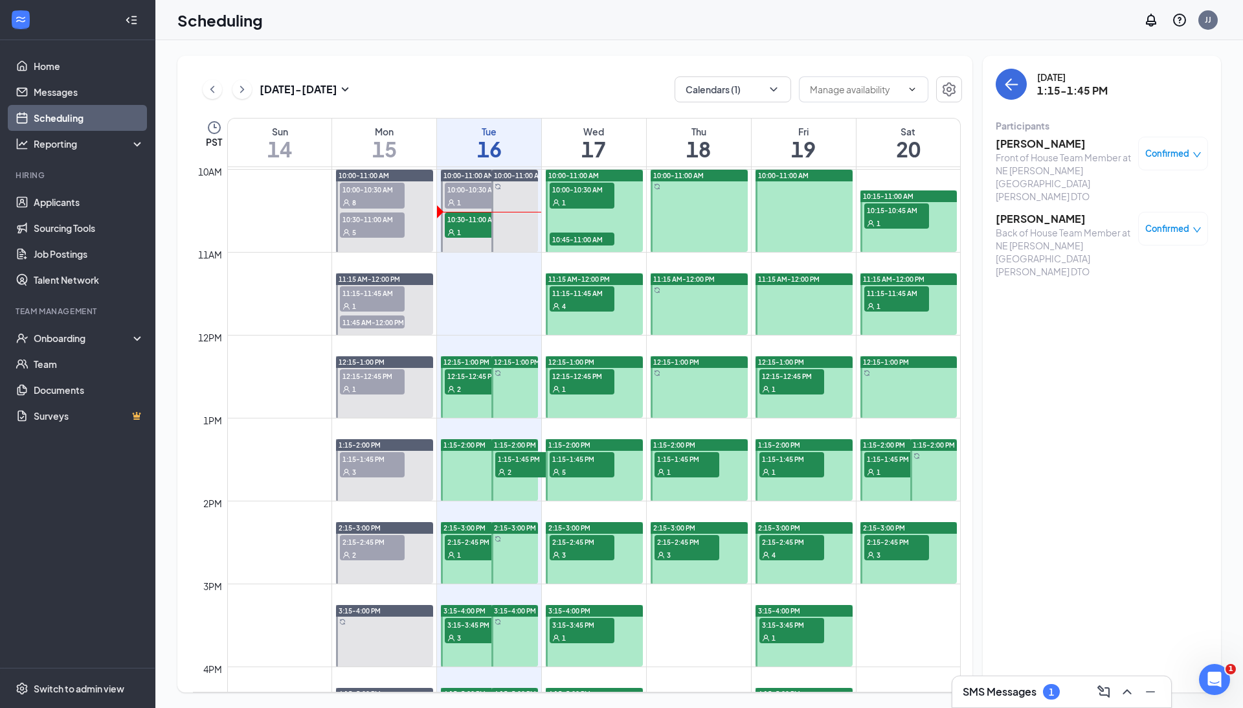
click at [467, 382] on div "2" at bounding box center [477, 388] width 65 height 13
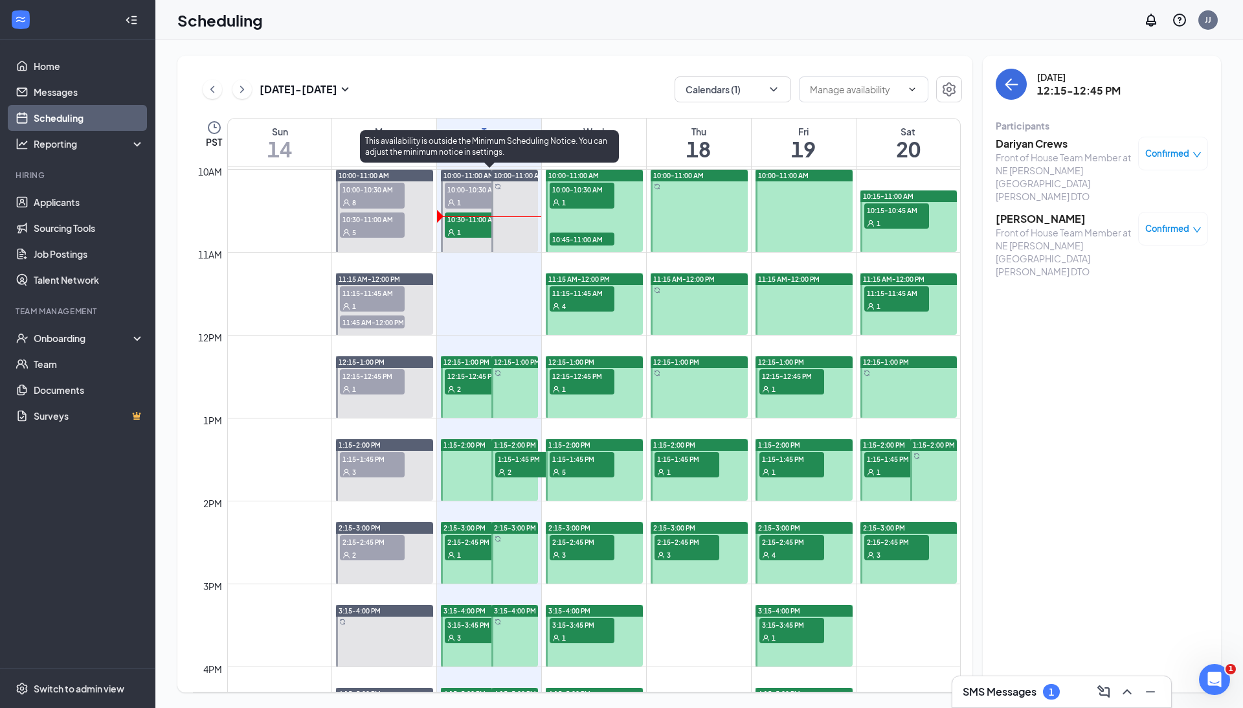
click at [459, 221] on span "10:30-11:00 AM" at bounding box center [477, 218] width 65 height 13
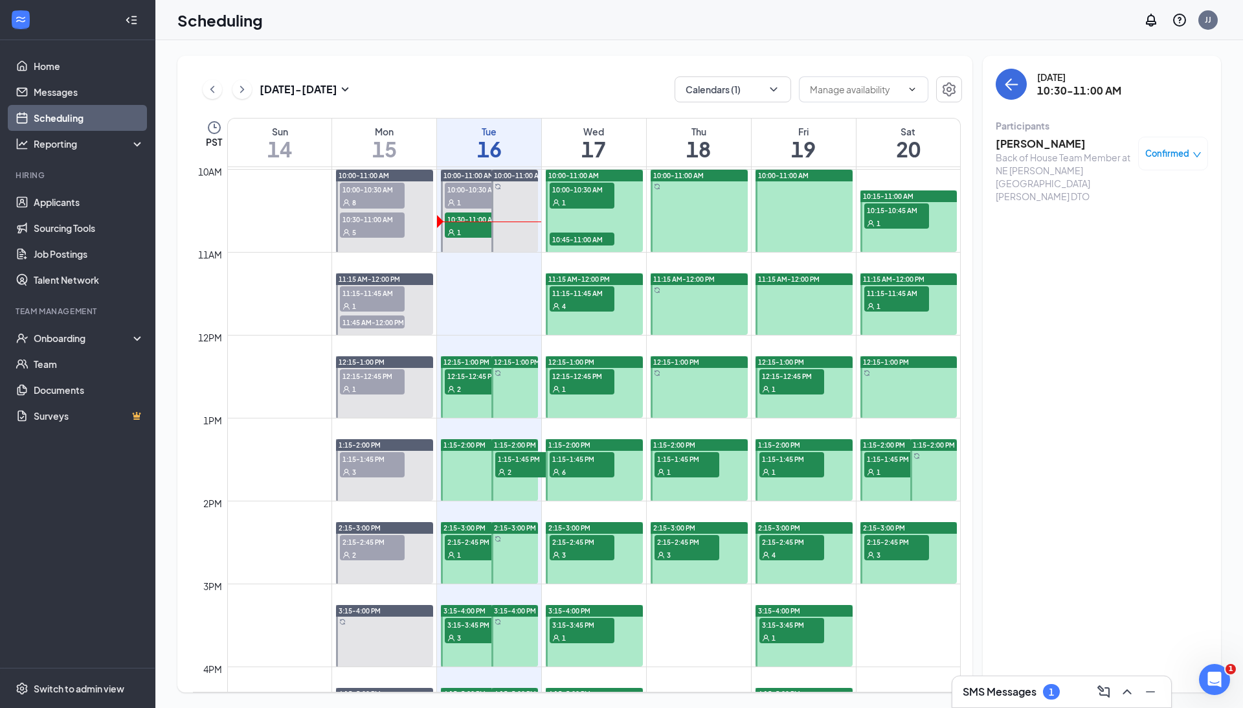
scroll to position [773, 0]
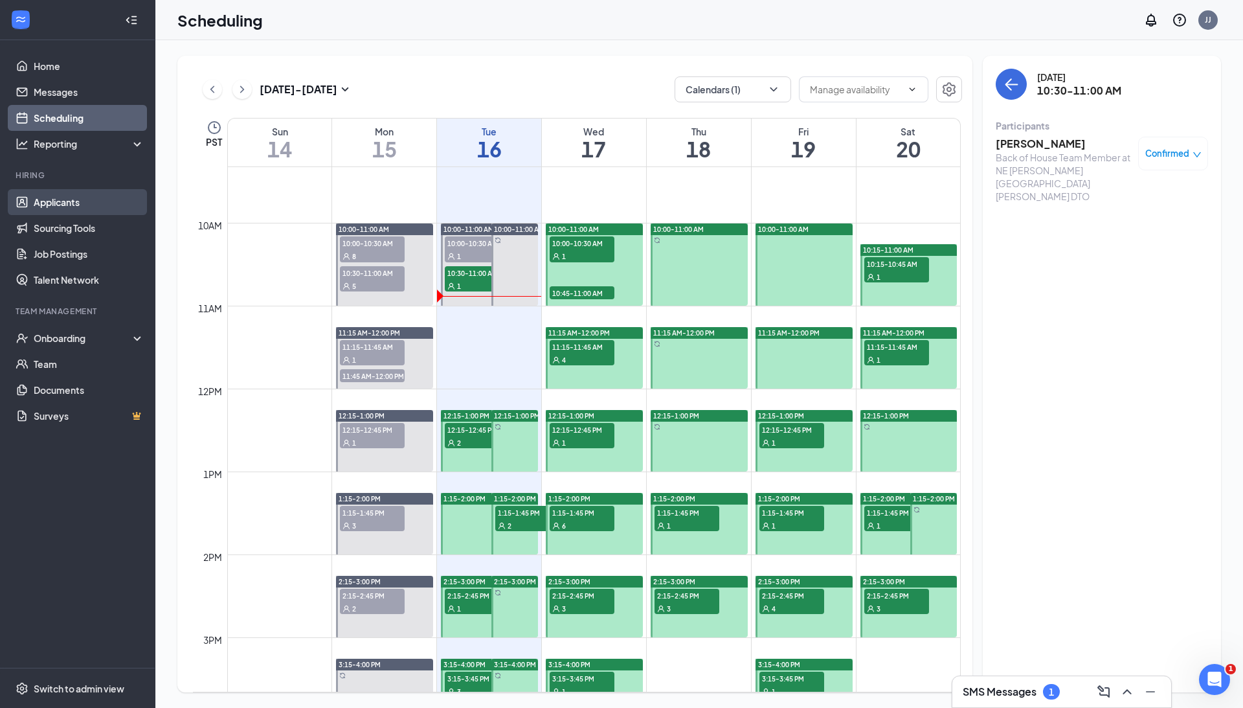
click at [61, 202] on link "Applicants" at bounding box center [89, 202] width 111 height 26
